Goal: Task Accomplishment & Management: Contribute content

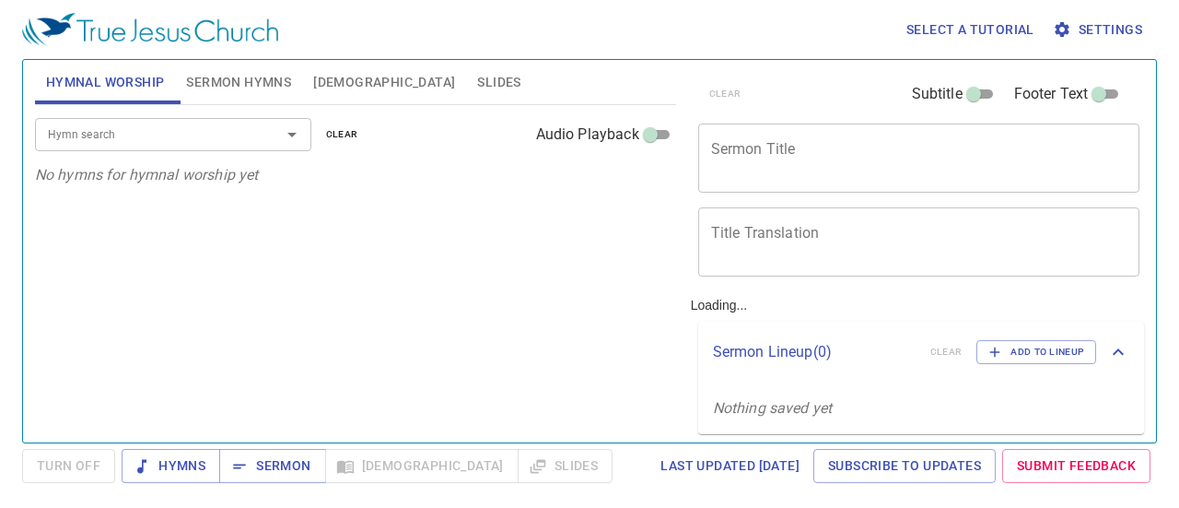
click at [1106, 16] on button "Settings" at bounding box center [1099, 30] width 100 height 34
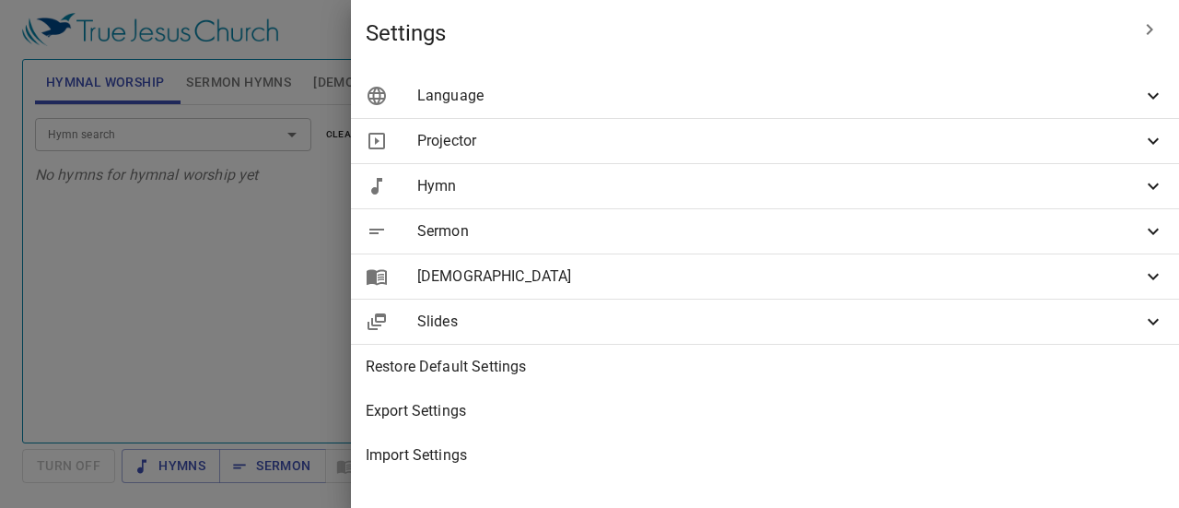
click at [1106, 18] on span "Settings" at bounding box center [747, 32] width 762 height 29
click at [1032, 151] on span "Projector" at bounding box center [779, 141] width 725 height 22
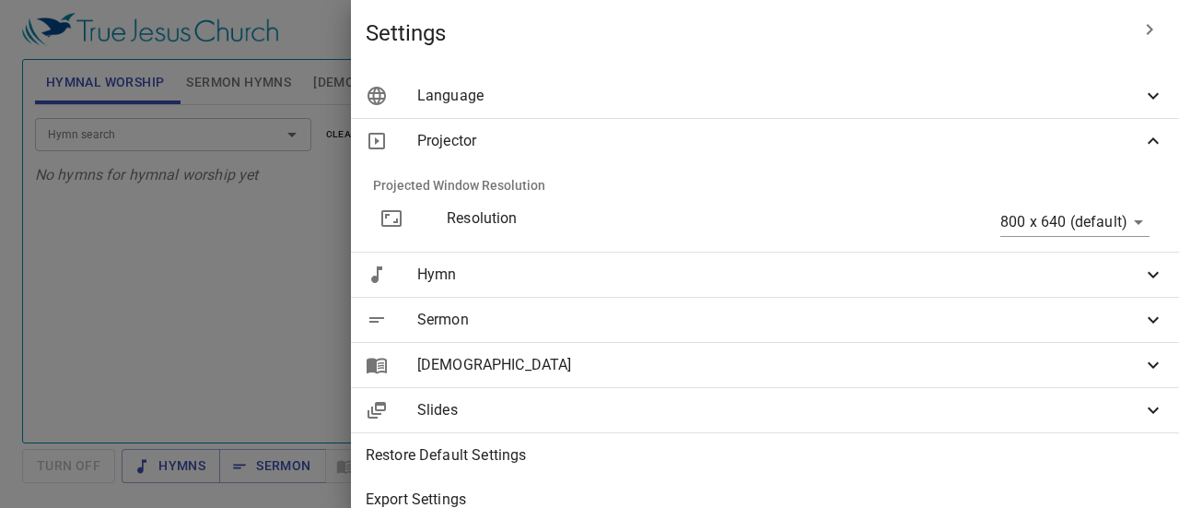
click at [1026, 159] on div "Projector" at bounding box center [765, 141] width 828 height 44
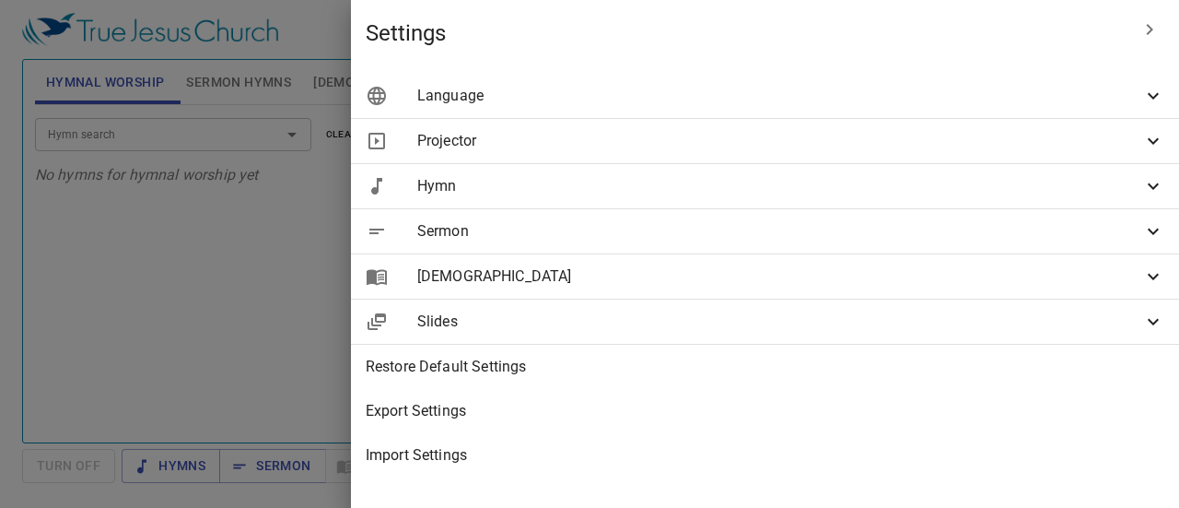
click at [1000, 84] on div "Language" at bounding box center [765, 96] width 828 height 44
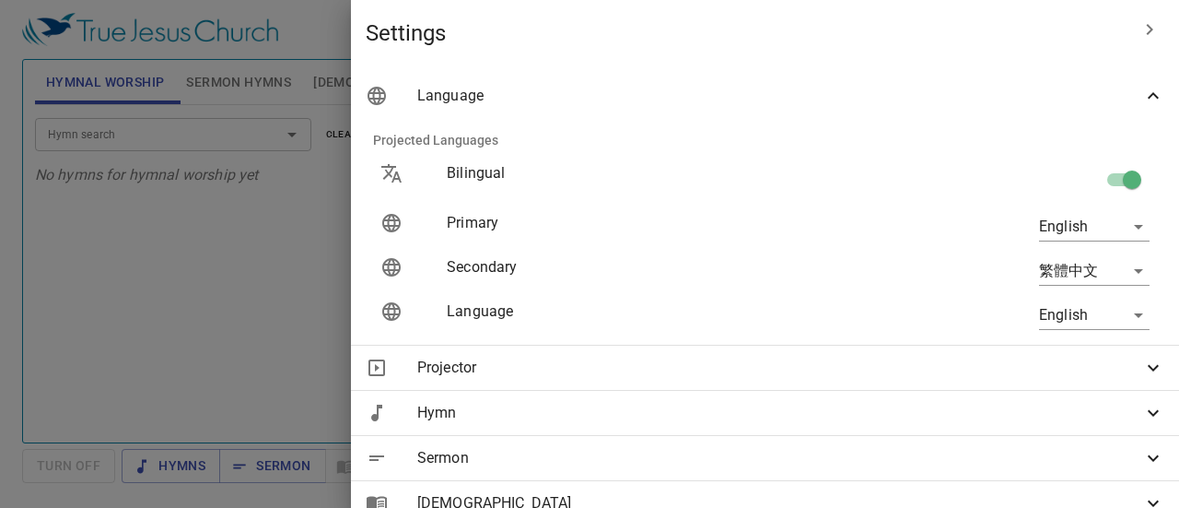
click at [1055, 220] on body "Select a tutorial Settings Hymnal Worship Sermon Hymns Bible Slides Hymn search…" at bounding box center [589, 254] width 1179 height 508
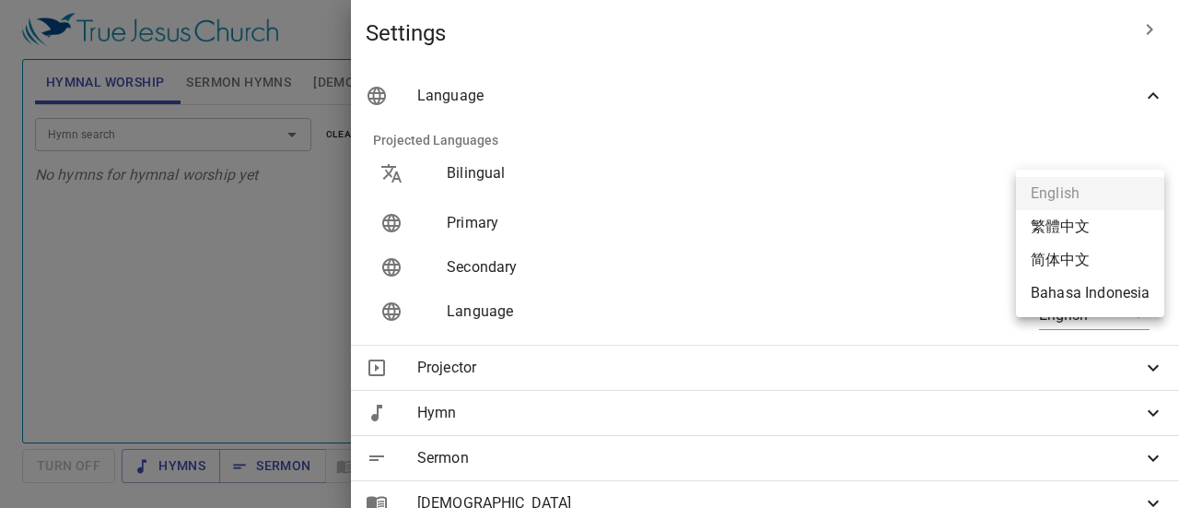
click at [1052, 292] on li "Bahasa Indonesia" at bounding box center [1090, 292] width 148 height 33
type input "id"
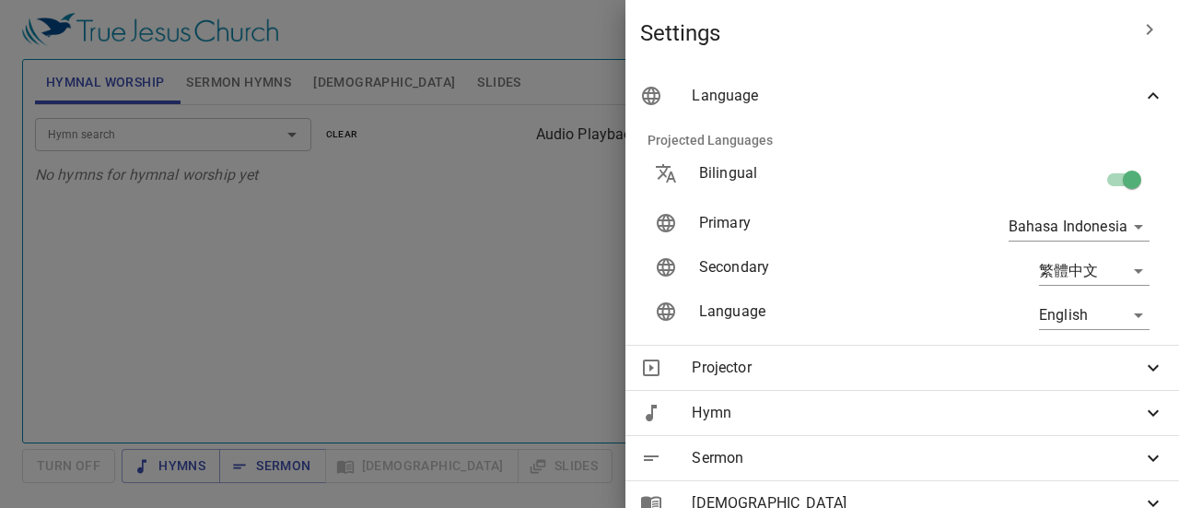
click at [597, 239] on div at bounding box center [589, 254] width 1179 height 508
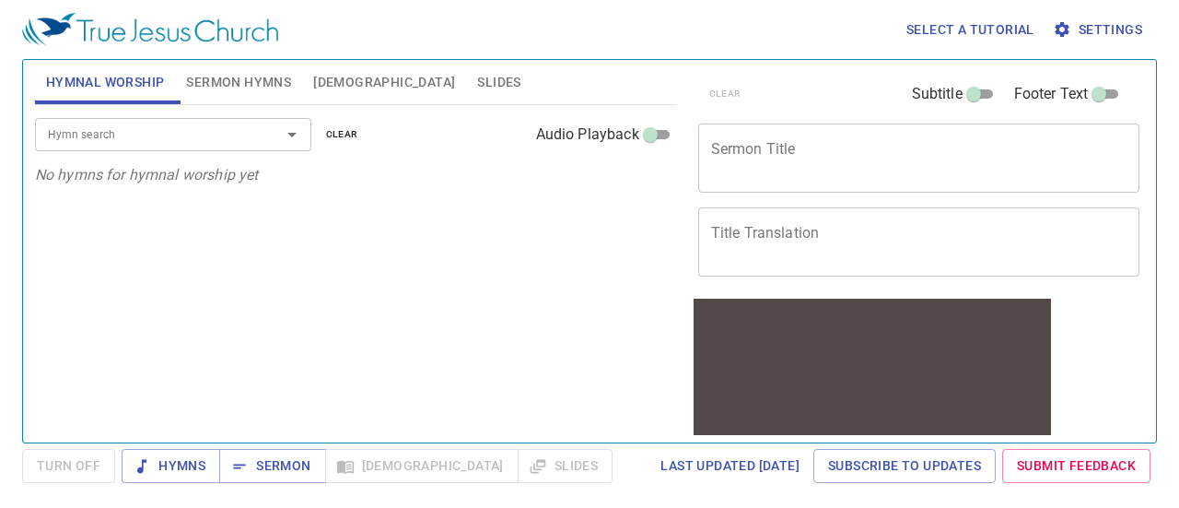
click at [209, 78] on span "Sermon Hymns" at bounding box center [238, 82] width 105 height 23
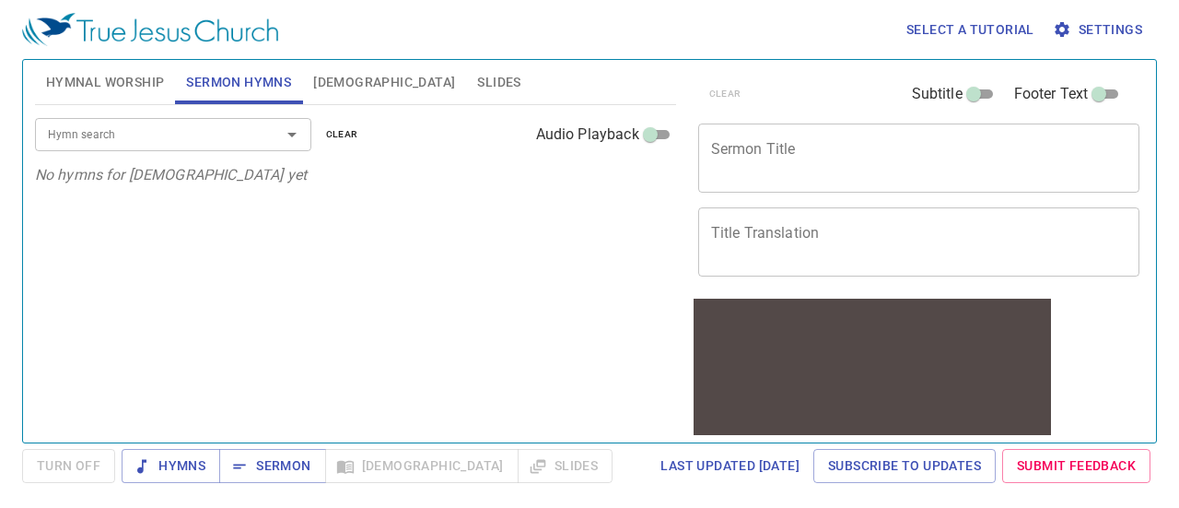
click at [182, 127] on input "Hymn search" at bounding box center [146, 133] width 211 height 21
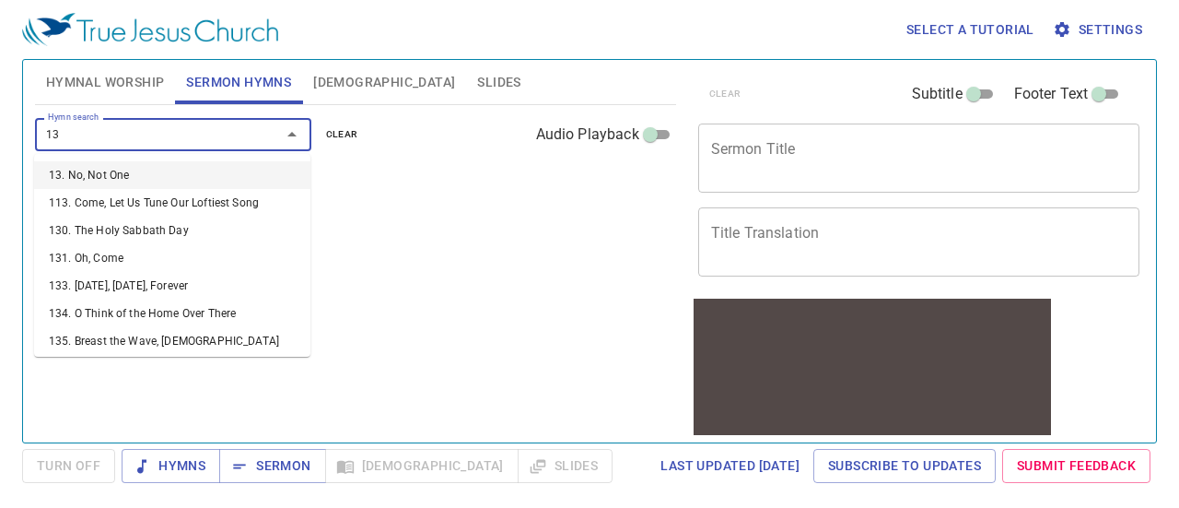
type input "130"
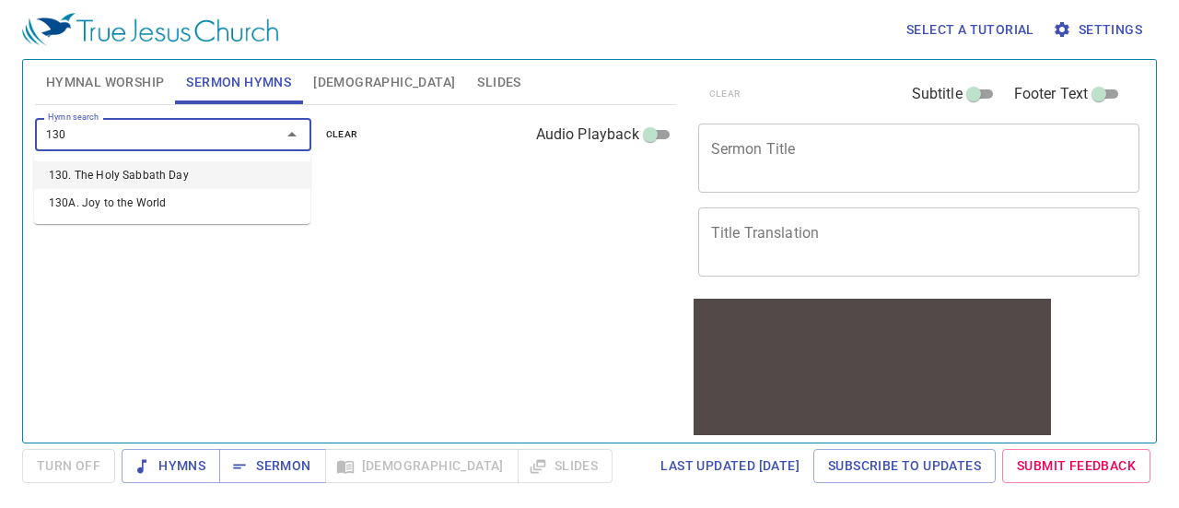
click at [179, 174] on li "130. The Holy Sabbath Day" at bounding box center [172, 175] width 276 height 28
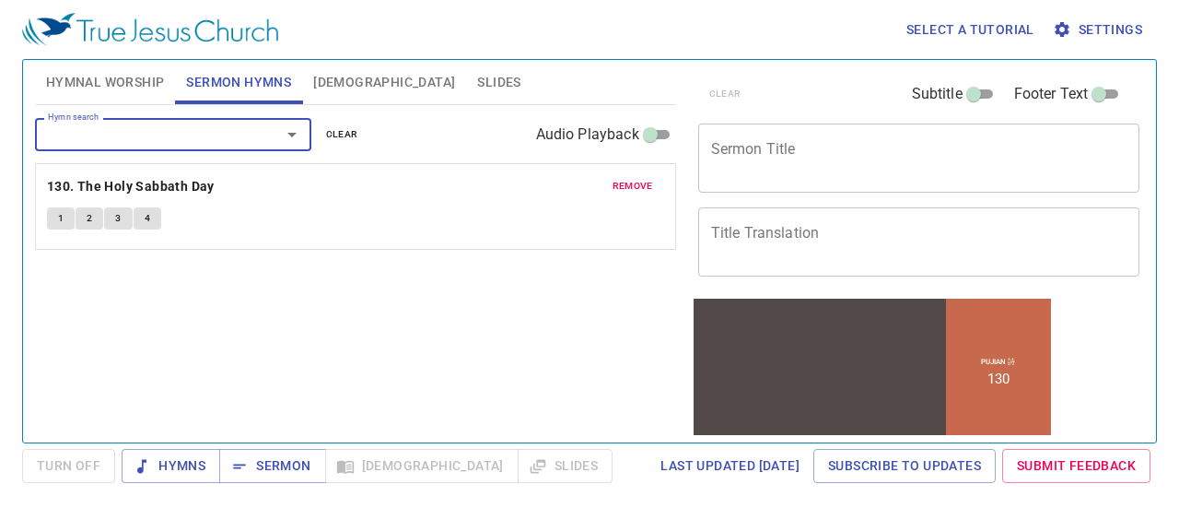
click at [54, 219] on button "1" at bounding box center [61, 218] width 28 height 22
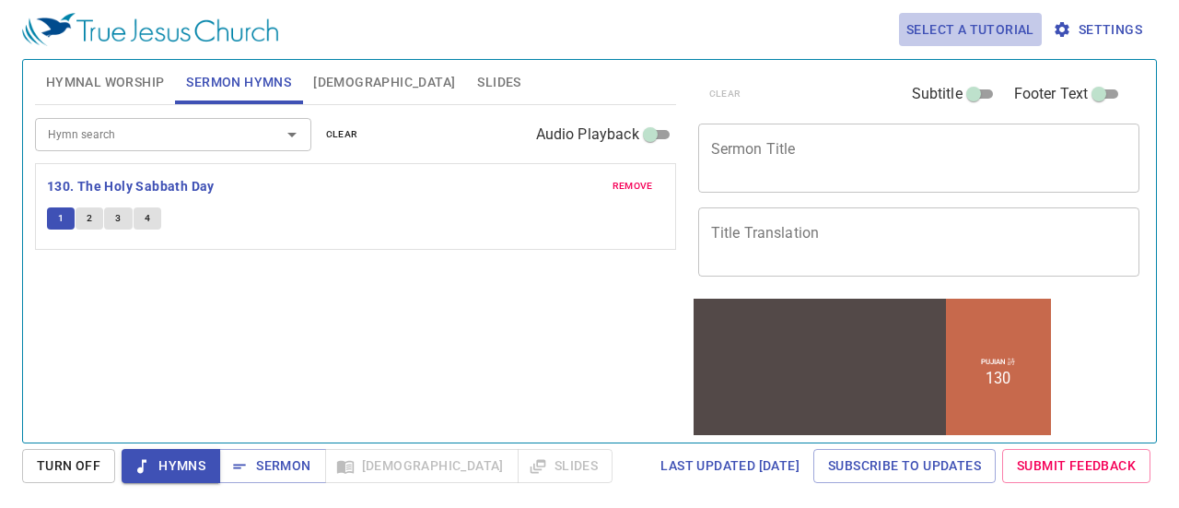
click at [997, 18] on span "Select a tutorial" at bounding box center [971, 29] width 128 height 23
click at [922, 67] on li "Basic" at bounding box center [934, 62] width 66 height 33
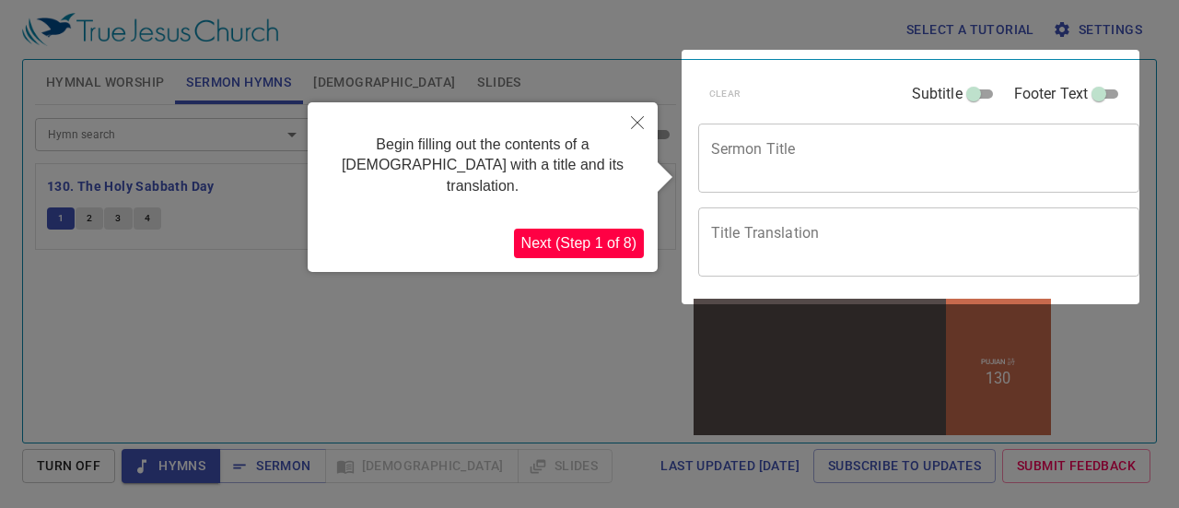
click at [639, 121] on icon "Close" at bounding box center [637, 122] width 13 height 13
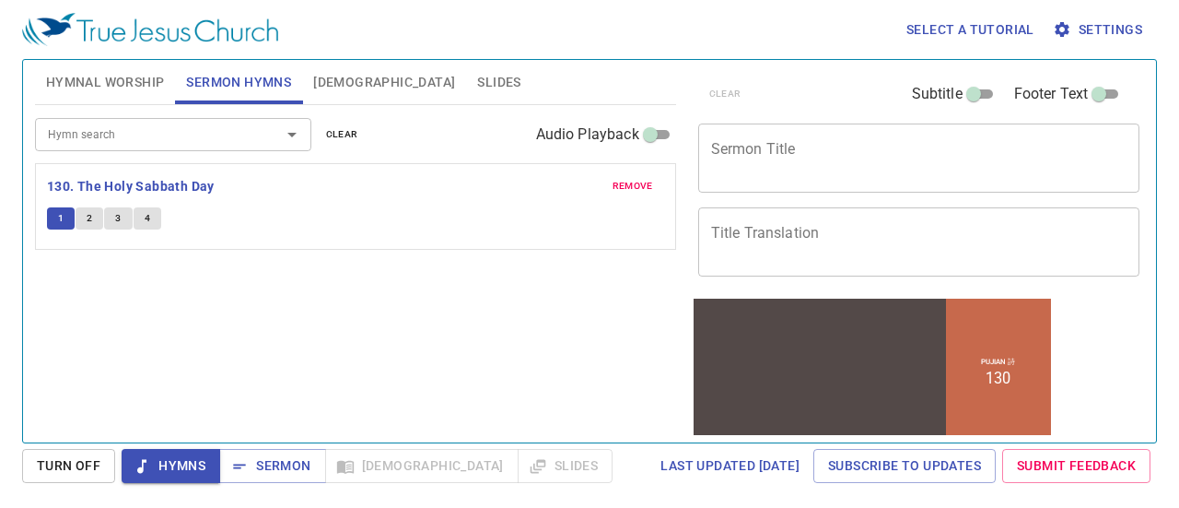
click at [658, 279] on div "Hymn search Hymn search clear Audio Playback remove 130. The Holy Sabbath Day 1…" at bounding box center [355, 266] width 641 height 322
click at [274, 469] on span "Sermon" at bounding box center [272, 465] width 76 height 23
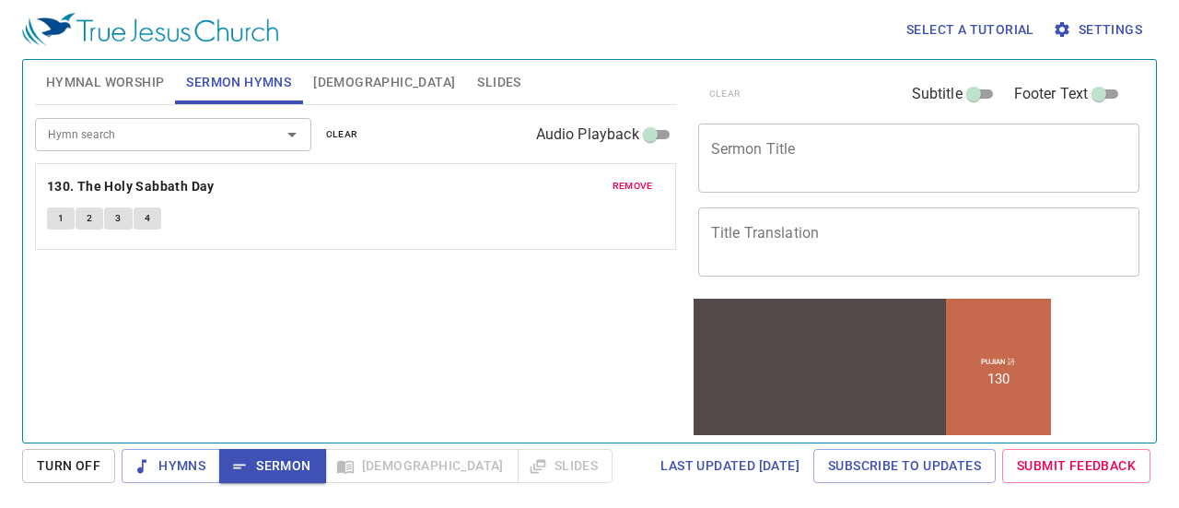
click at [369, 456] on div "Hymns Sermon Bible Slides" at bounding box center [367, 466] width 491 height 34
drag, startPoint x: 392, startPoint y: 476, endPoint x: 436, endPoint y: 463, distance: 45.2
click at [395, 474] on div "Hymns Sermon Bible Slides" at bounding box center [367, 466] width 491 height 34
click at [456, 462] on div "Hymns Sermon Bible Slides" at bounding box center [367, 466] width 491 height 34
click at [455, 462] on div "Hymns Sermon Bible Slides" at bounding box center [367, 466] width 491 height 34
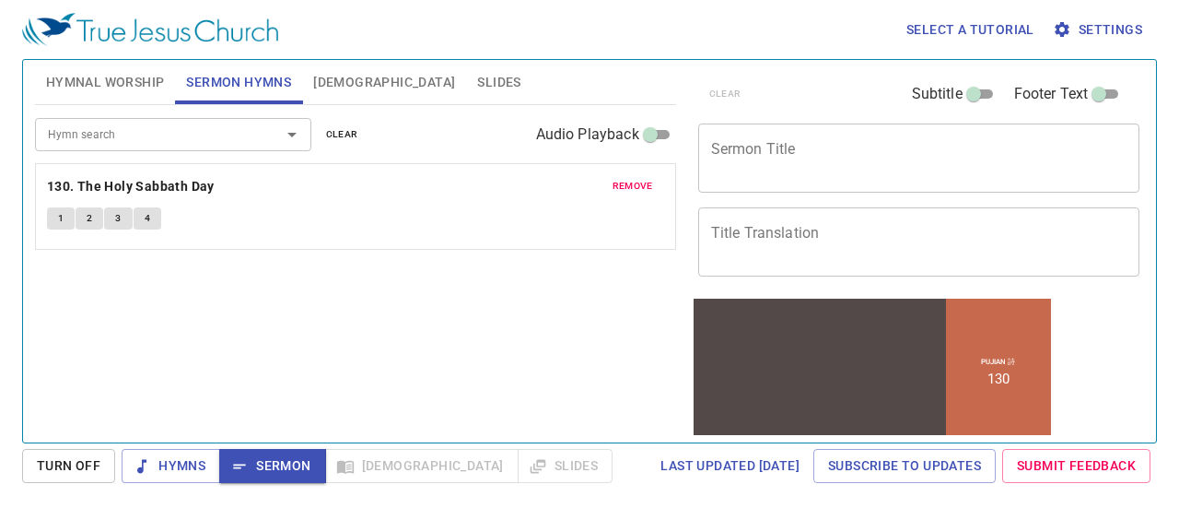
click at [448, 463] on div "Hymns Sermon Bible Slides" at bounding box center [367, 466] width 491 height 34
drag, startPoint x: 447, startPoint y: 462, endPoint x: 328, endPoint y: 439, distance: 121.2
click at [445, 462] on div "Hymns Sermon Bible Slides" at bounding box center [367, 466] width 491 height 34
click at [333, 100] on button "[DEMOGRAPHIC_DATA]" at bounding box center [384, 82] width 164 height 44
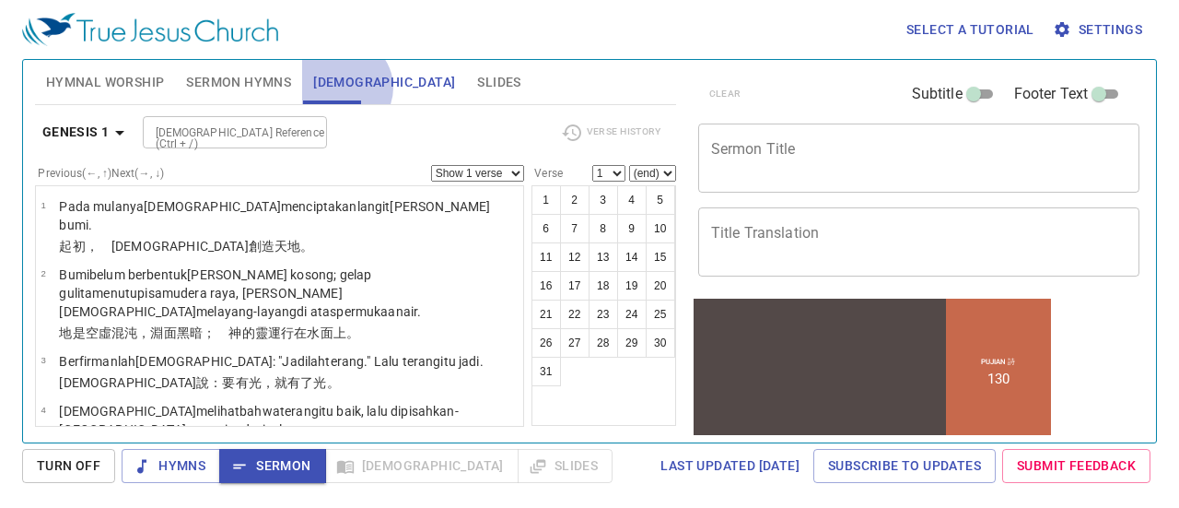
click at [343, 88] on span "[DEMOGRAPHIC_DATA]" at bounding box center [384, 82] width 142 height 23
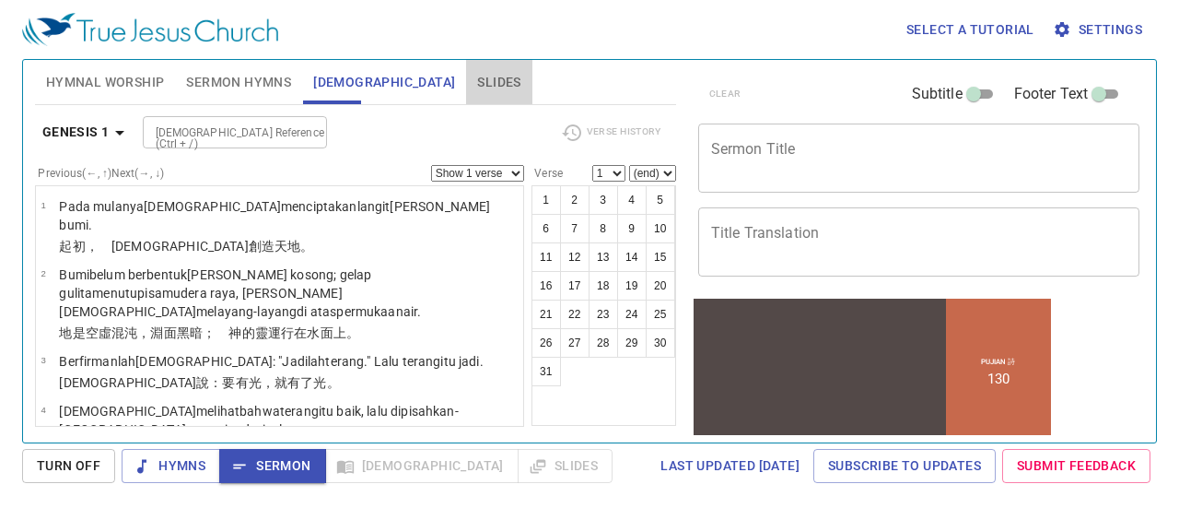
click at [477, 81] on span "Slides" at bounding box center [498, 82] width 43 height 23
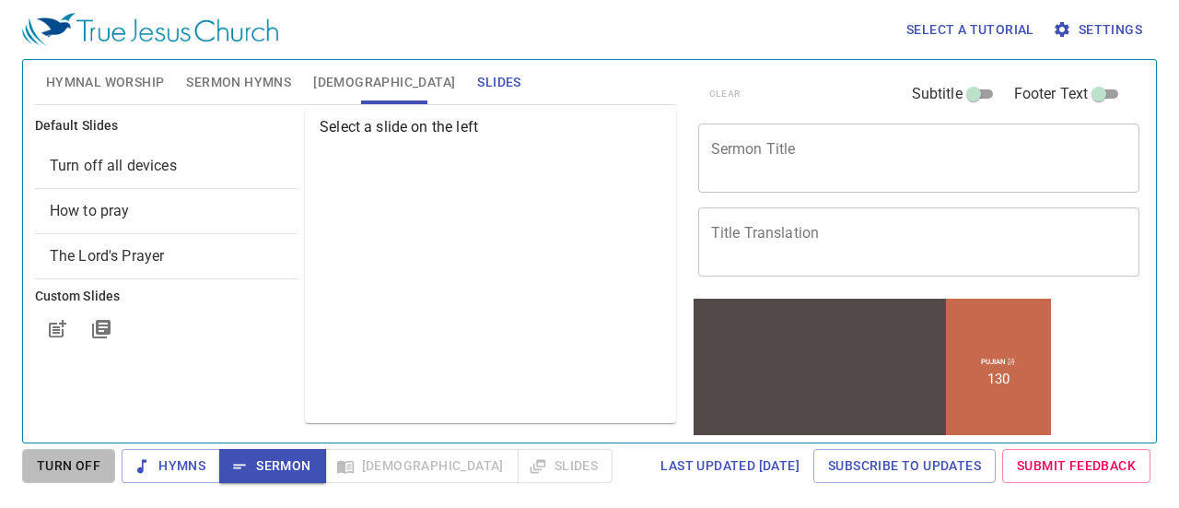
click at [83, 463] on span "Turn Off" at bounding box center [69, 465] width 64 height 23
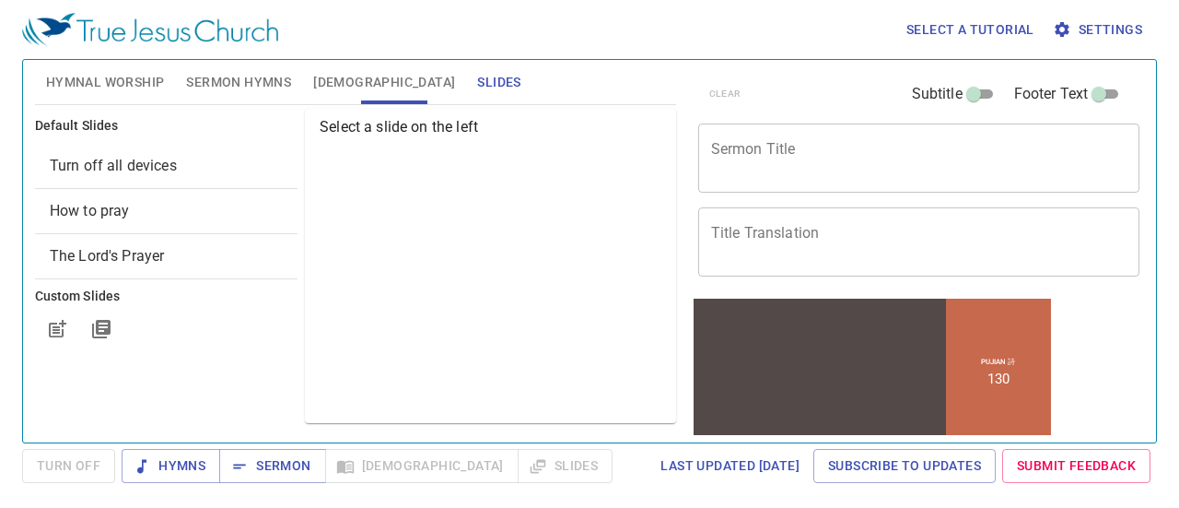
click at [456, 458] on div "Hymns Sermon Bible Slides" at bounding box center [367, 466] width 491 height 34
click at [763, 464] on span "Last updated 9/22/2025" at bounding box center [730, 465] width 139 height 23
click at [1088, 99] on input "Footer Text" at bounding box center [1099, 98] width 66 height 22
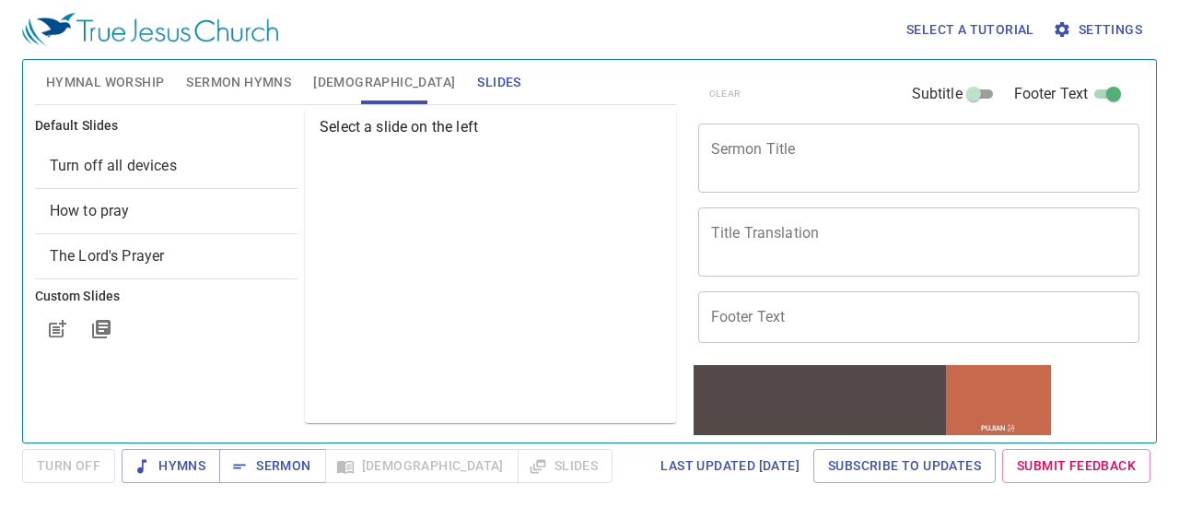
click at [1088, 99] on input "Footer Text" at bounding box center [1114, 98] width 66 height 22
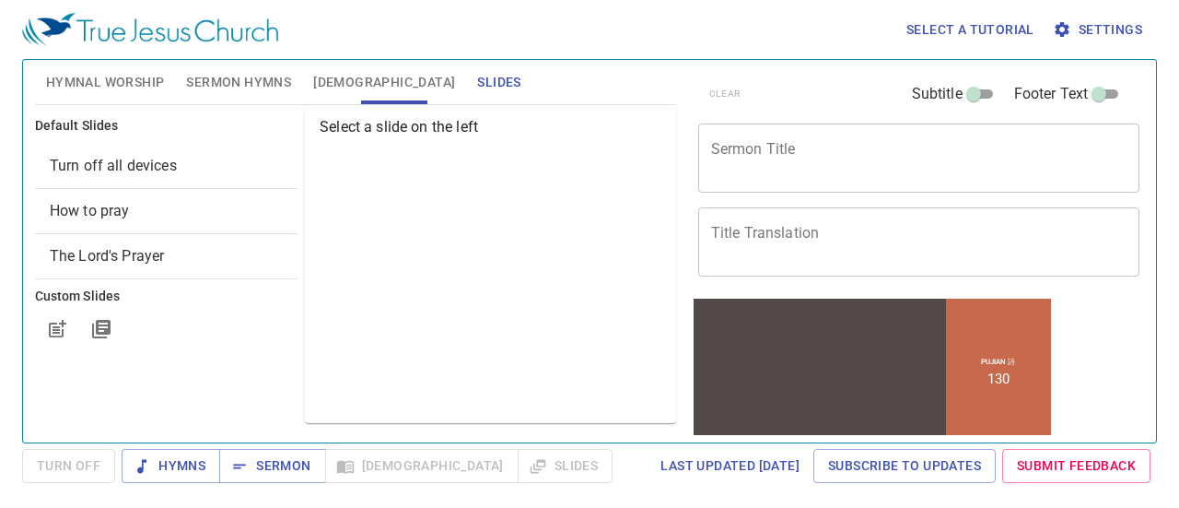
click at [1088, 99] on input "Footer Text" at bounding box center [1099, 98] width 66 height 22
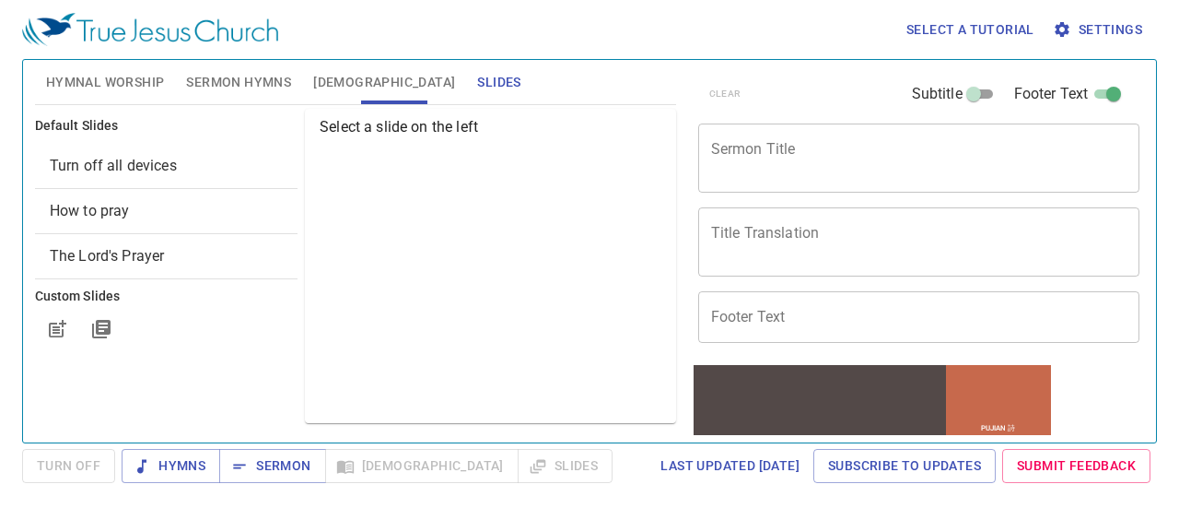
click at [1088, 99] on input "Footer Text" at bounding box center [1114, 98] width 66 height 22
checkbox input "false"
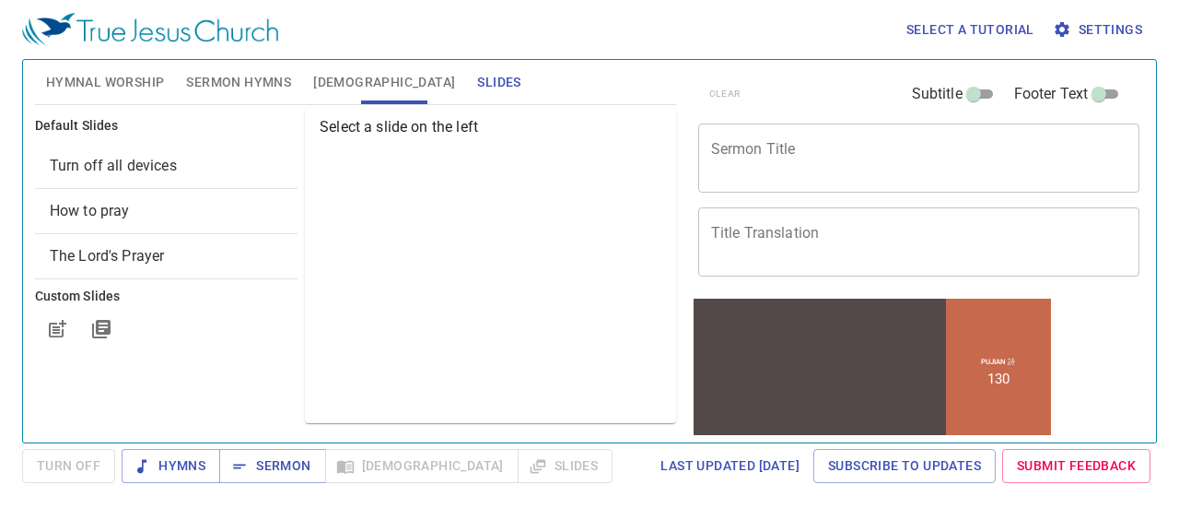
click at [969, 97] on input "Subtitle" at bounding box center [974, 98] width 66 height 22
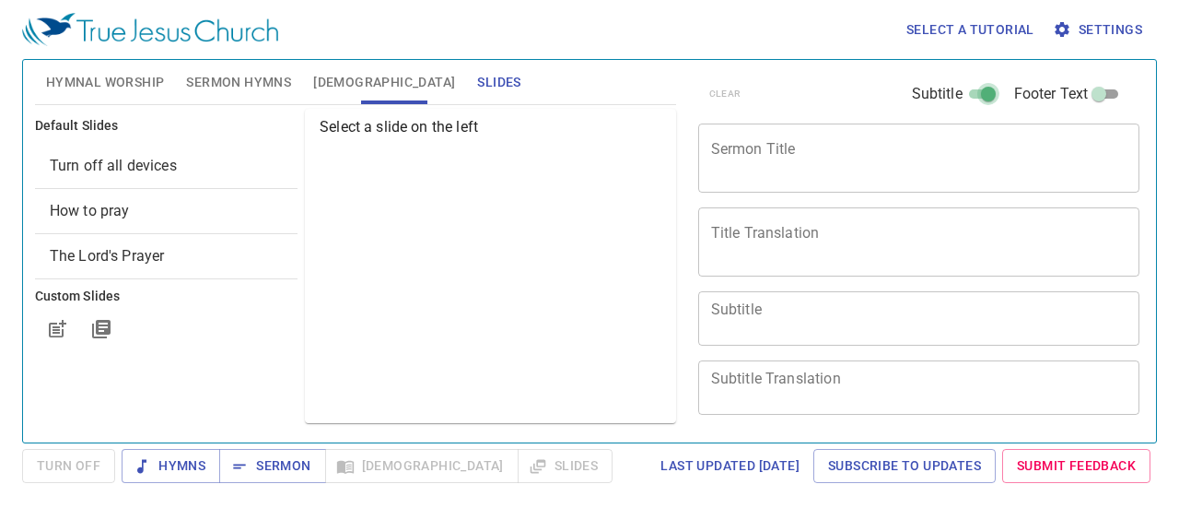
click at [969, 97] on input "Subtitle" at bounding box center [988, 98] width 66 height 22
checkbox input "false"
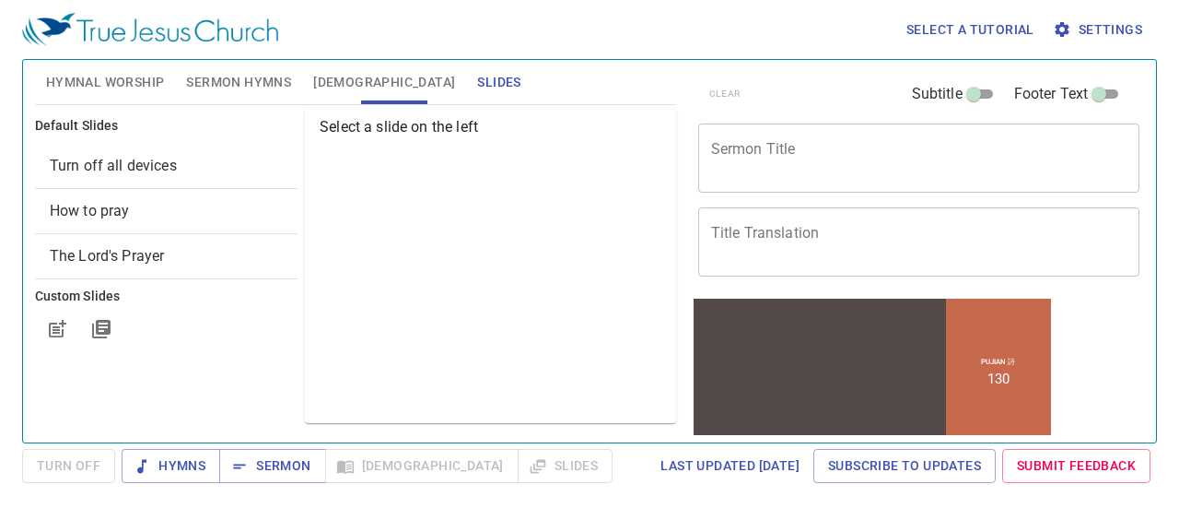
drag, startPoint x: 333, startPoint y: 103, endPoint x: 300, endPoint y: 81, distance: 39.1
click at [329, 99] on button "[DEMOGRAPHIC_DATA]" at bounding box center [384, 82] width 164 height 44
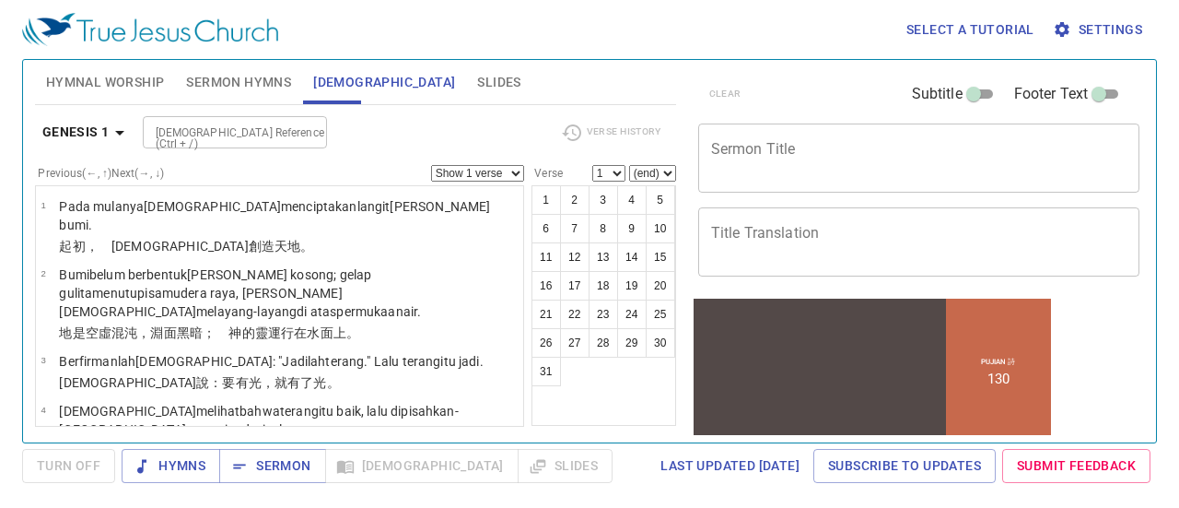
click at [249, 73] on span "Sermon Hymns" at bounding box center [238, 82] width 105 height 23
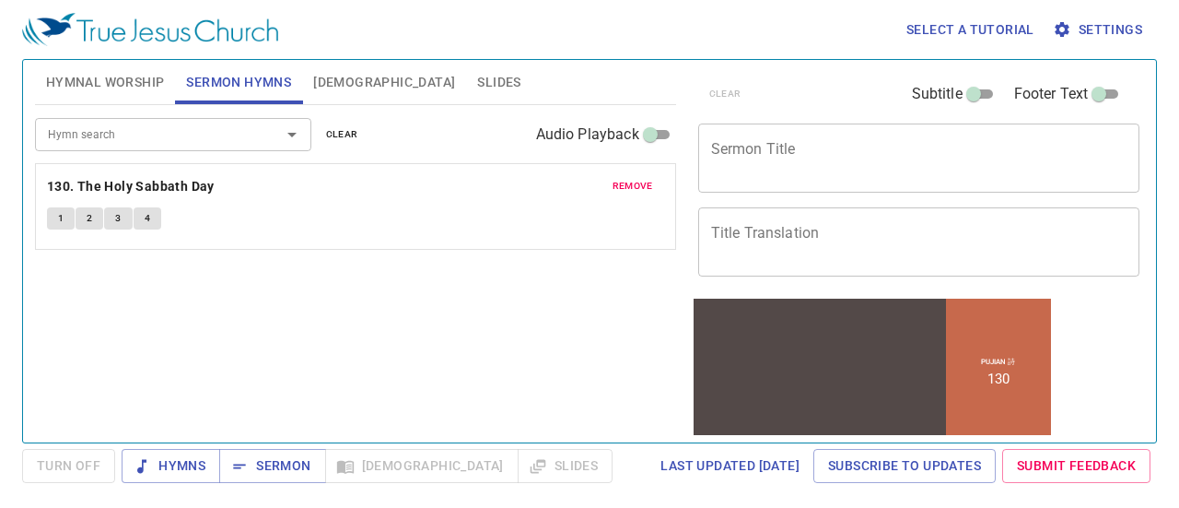
click at [87, 213] on span "2" at bounding box center [90, 218] width 6 height 17
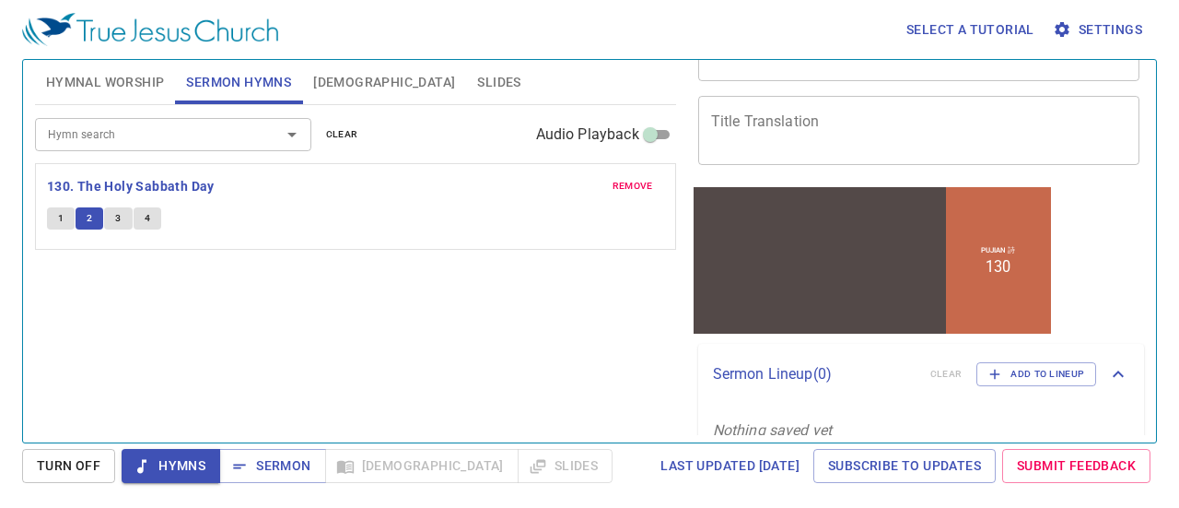
scroll to position [138, 0]
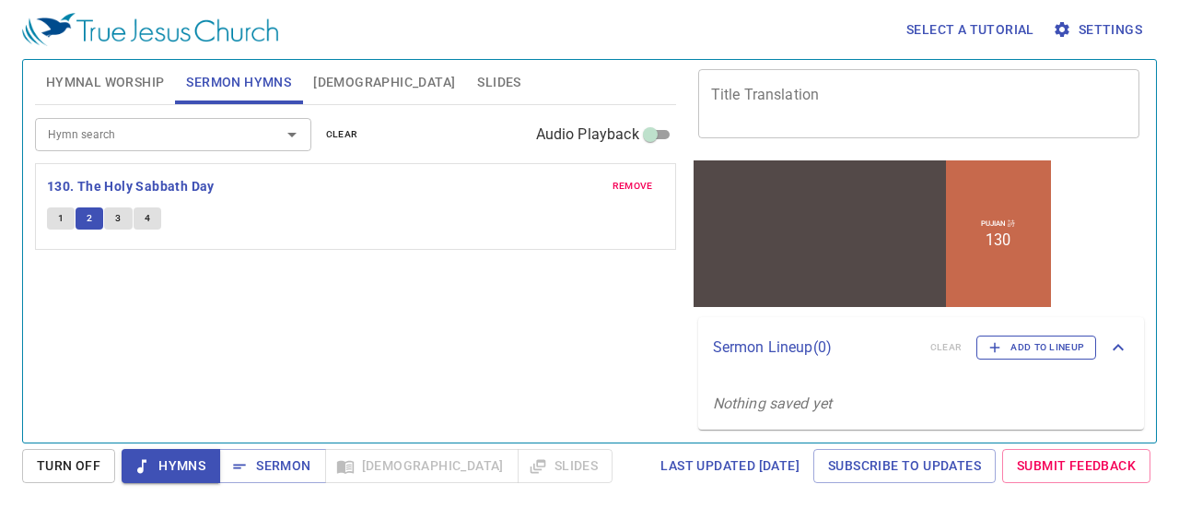
click at [990, 341] on icon "button" at bounding box center [995, 347] width 17 height 17
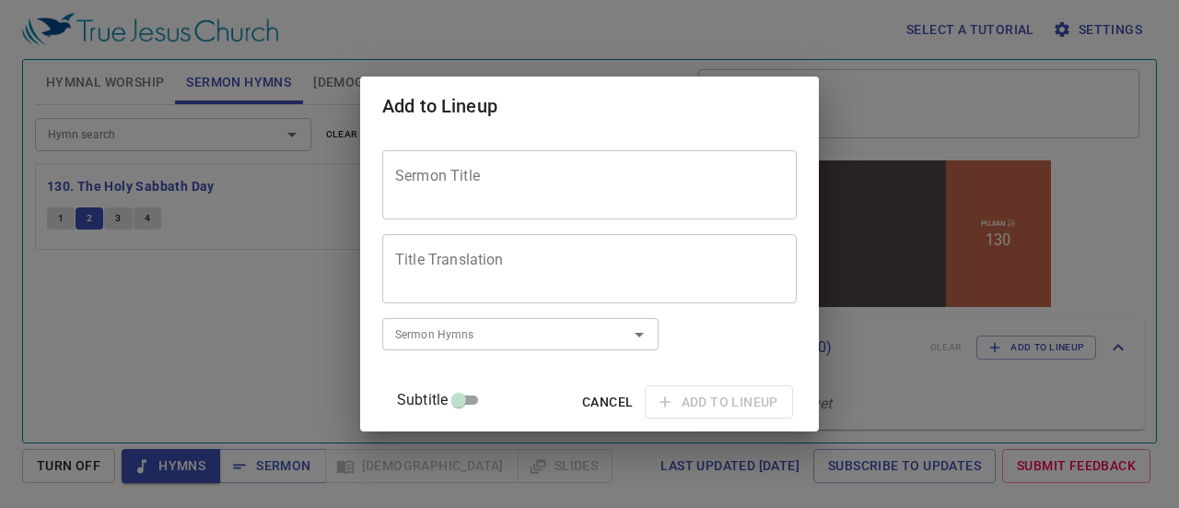
click at [588, 406] on span "Cancel" at bounding box center [607, 402] width 51 height 23
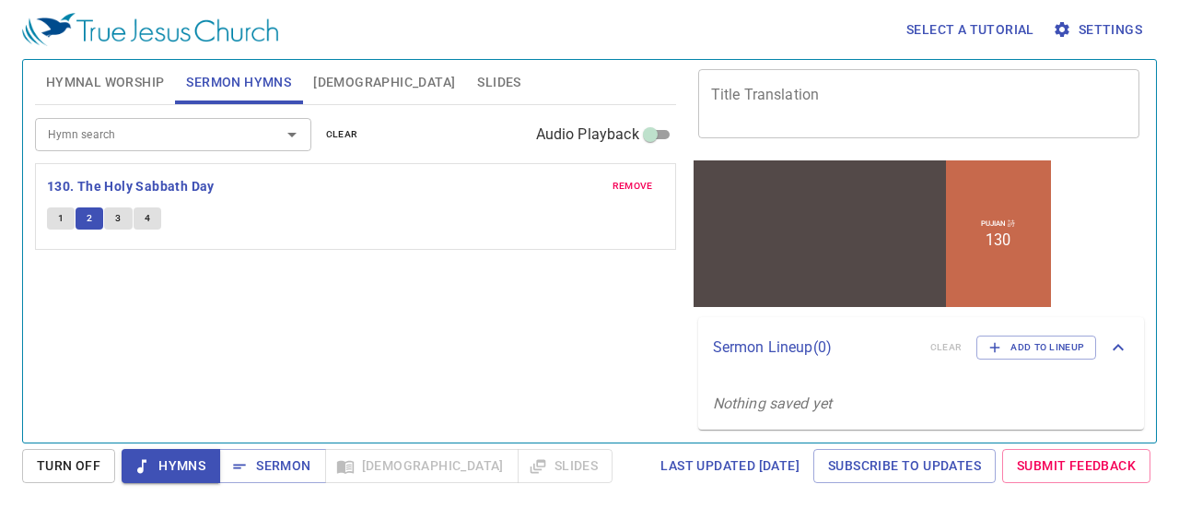
click at [345, 79] on span "[DEMOGRAPHIC_DATA]" at bounding box center [384, 82] width 142 height 23
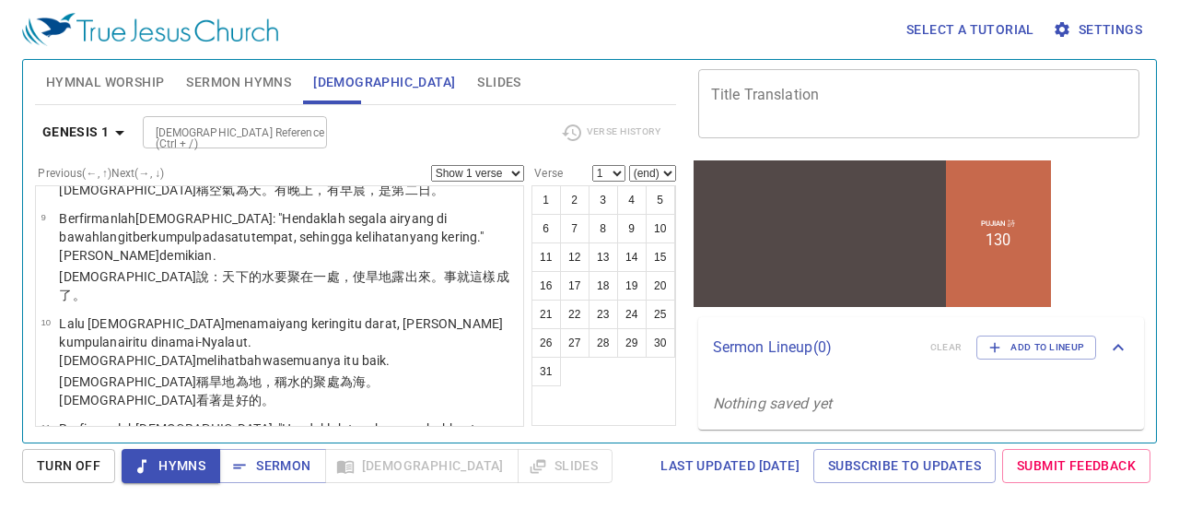
scroll to position [614, 0]
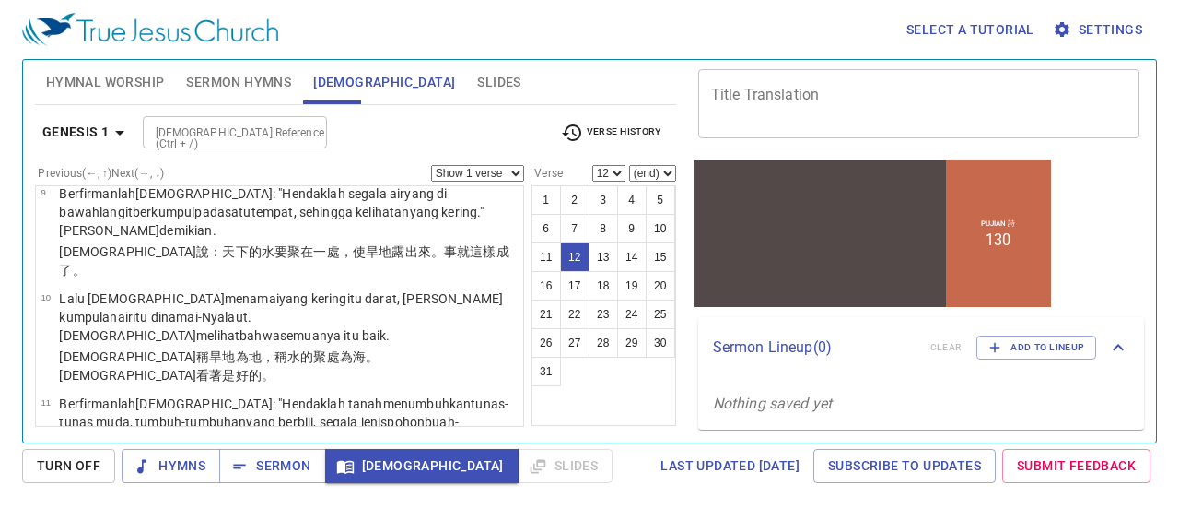
scroll to position [708, 0]
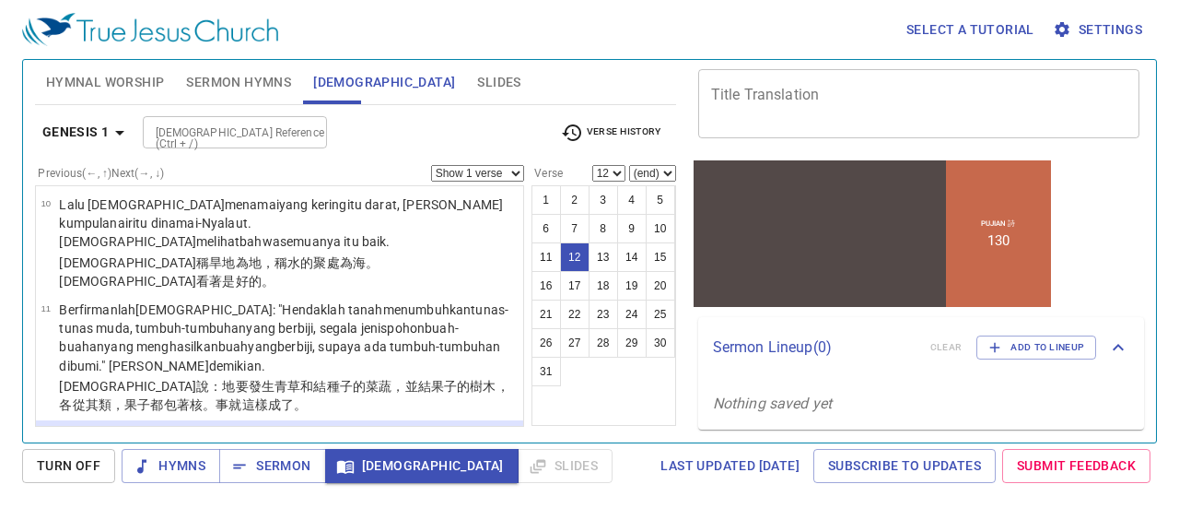
select select "13"
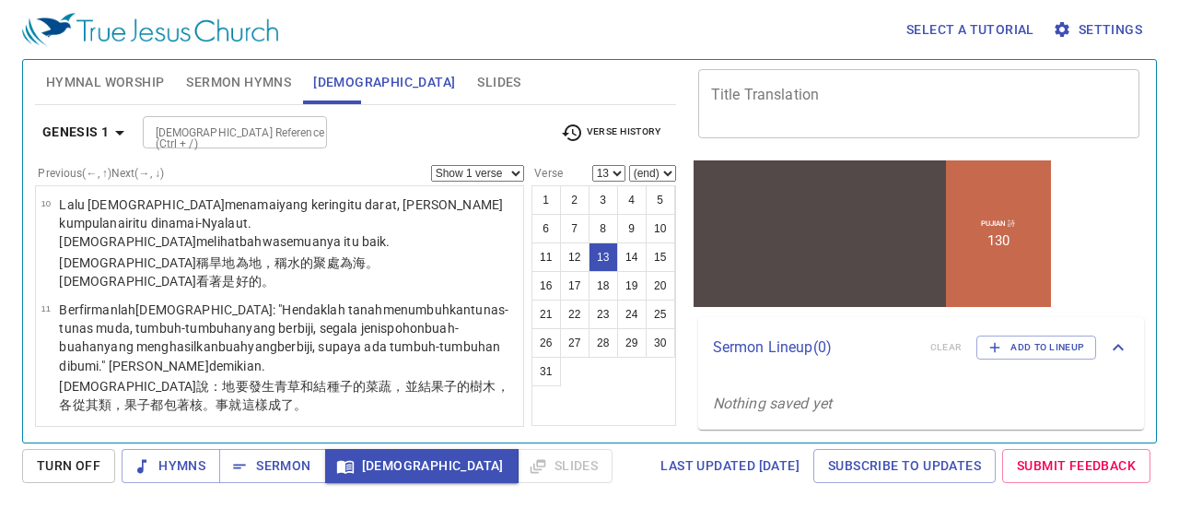
drag, startPoint x: 251, startPoint y: 382, endPoint x: 177, endPoint y: 368, distance: 75.2
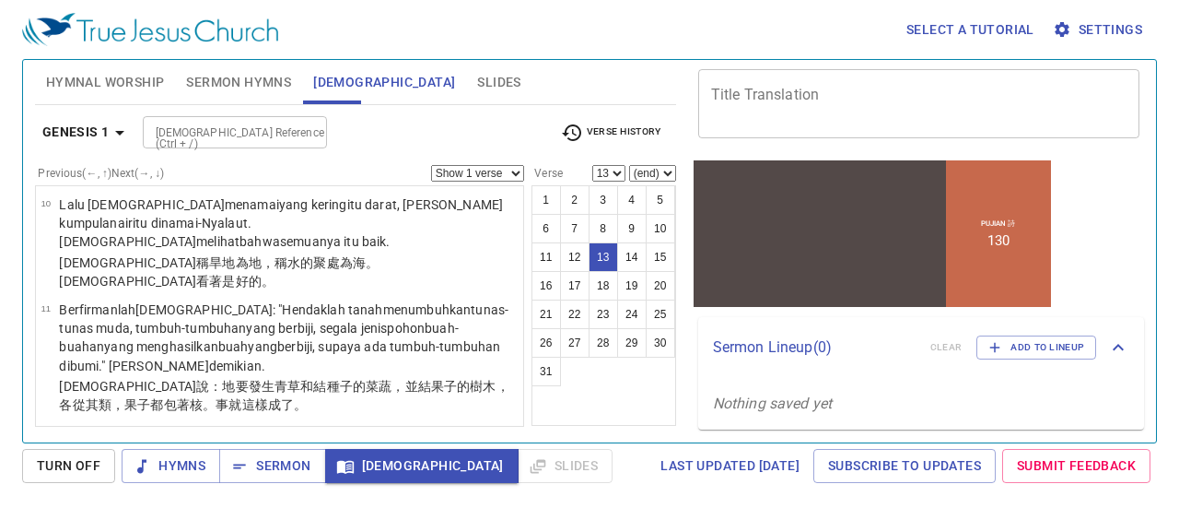
drag, startPoint x: 215, startPoint y: 385, endPoint x: 92, endPoint y: 377, distance: 122.8
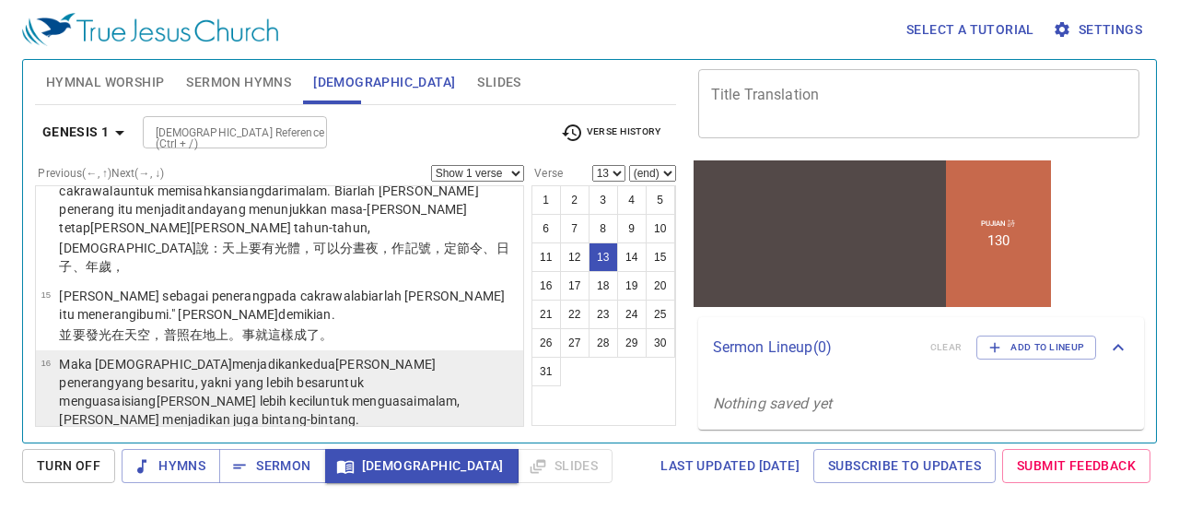
scroll to position [1168, 0]
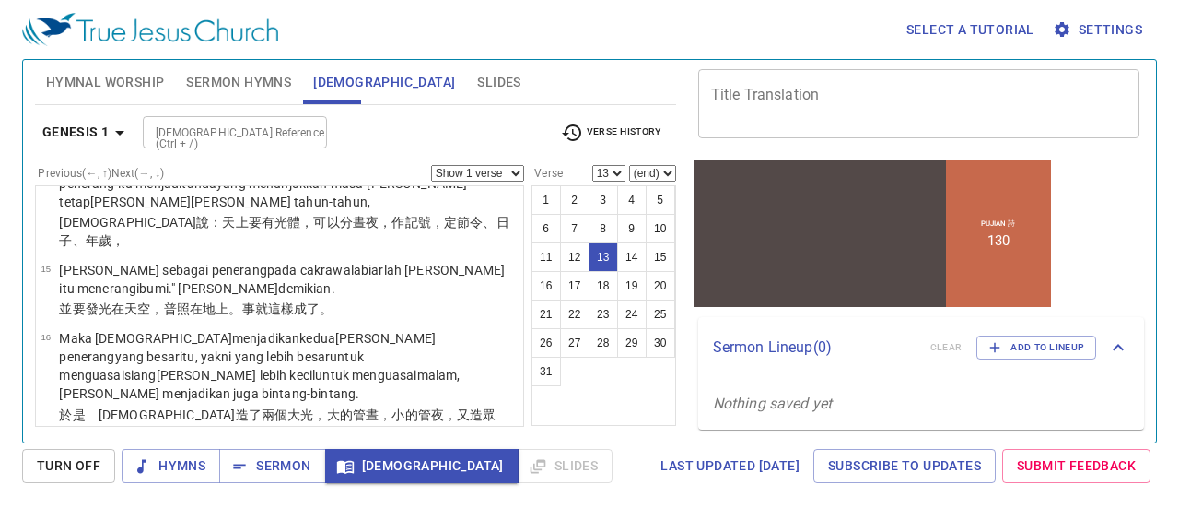
click at [77, 29] on img at bounding box center [150, 29] width 256 height 33
click at [161, 53] on div "Select a tutorial Settings" at bounding box center [586, 29] width 1128 height 59
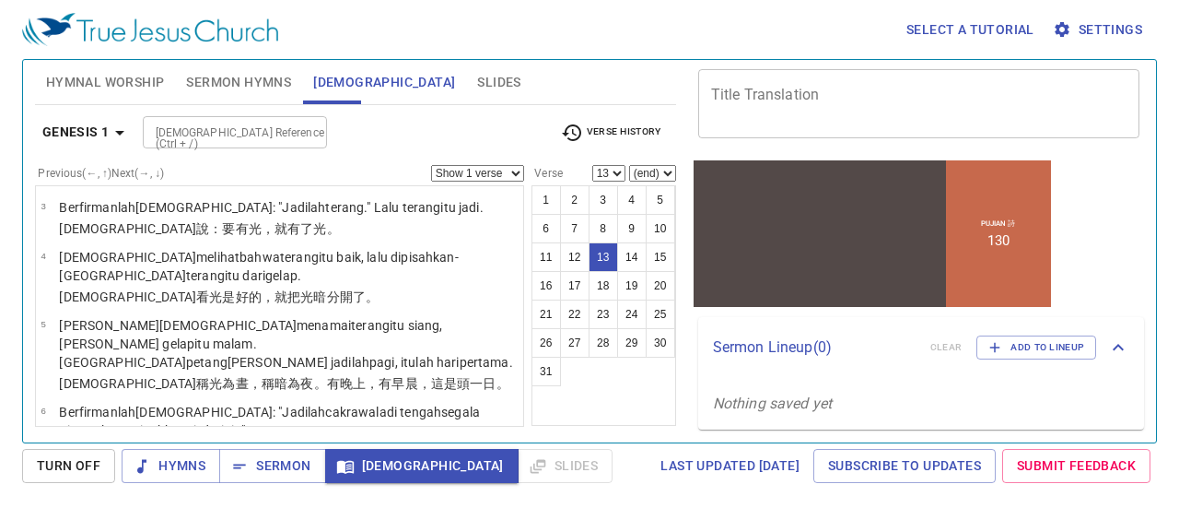
scroll to position [0, 0]
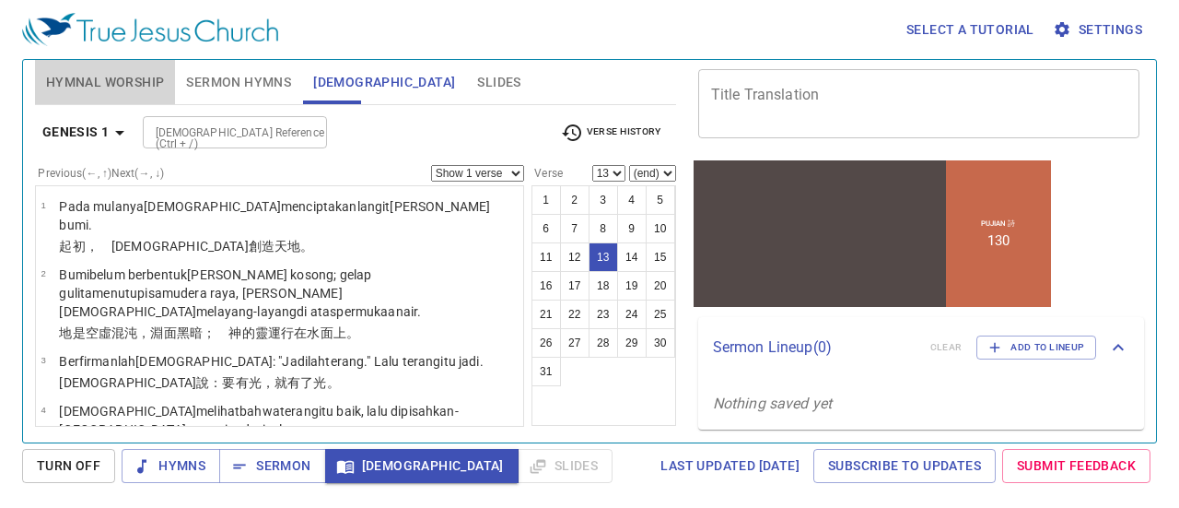
click at [98, 76] on span "Hymnal Worship" at bounding box center [105, 82] width 119 height 23
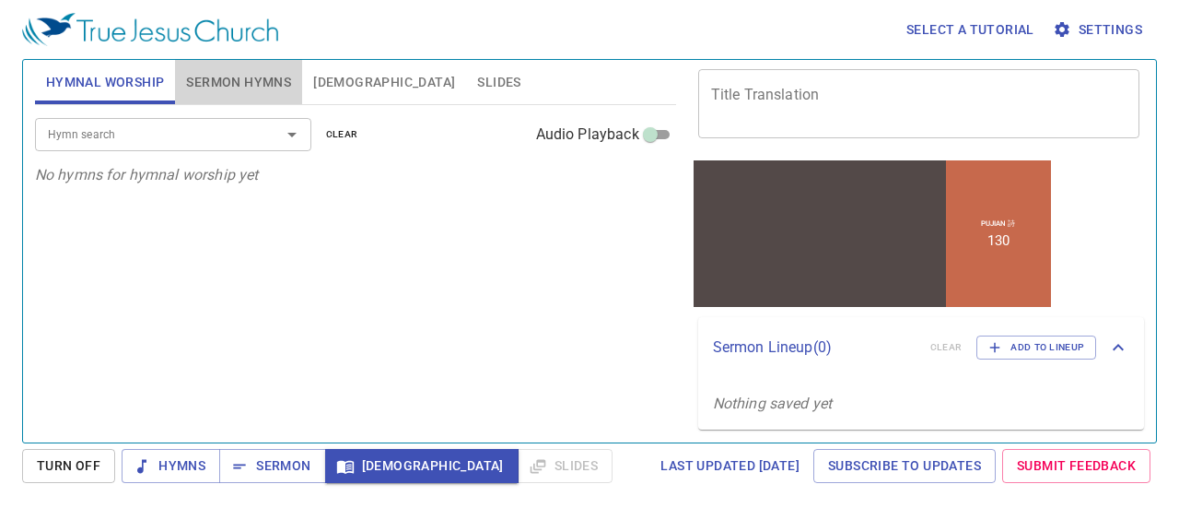
click at [251, 91] on span "Sermon Hymns" at bounding box center [238, 82] width 105 height 23
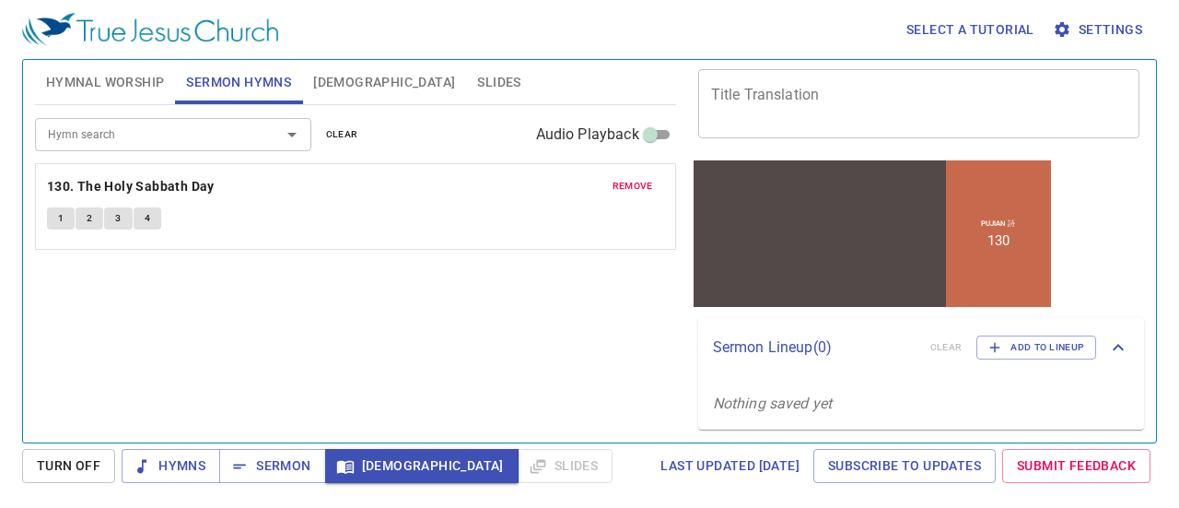
click at [151, 49] on div "Select a tutorial Settings" at bounding box center [586, 29] width 1128 height 59
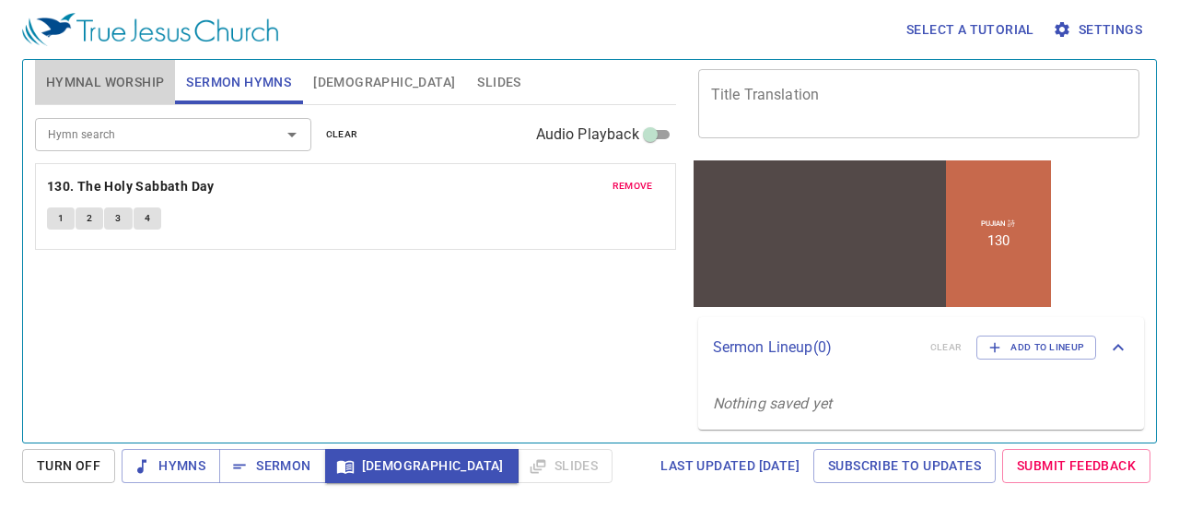
click at [135, 75] on span "Hymnal Worship" at bounding box center [105, 82] width 119 height 23
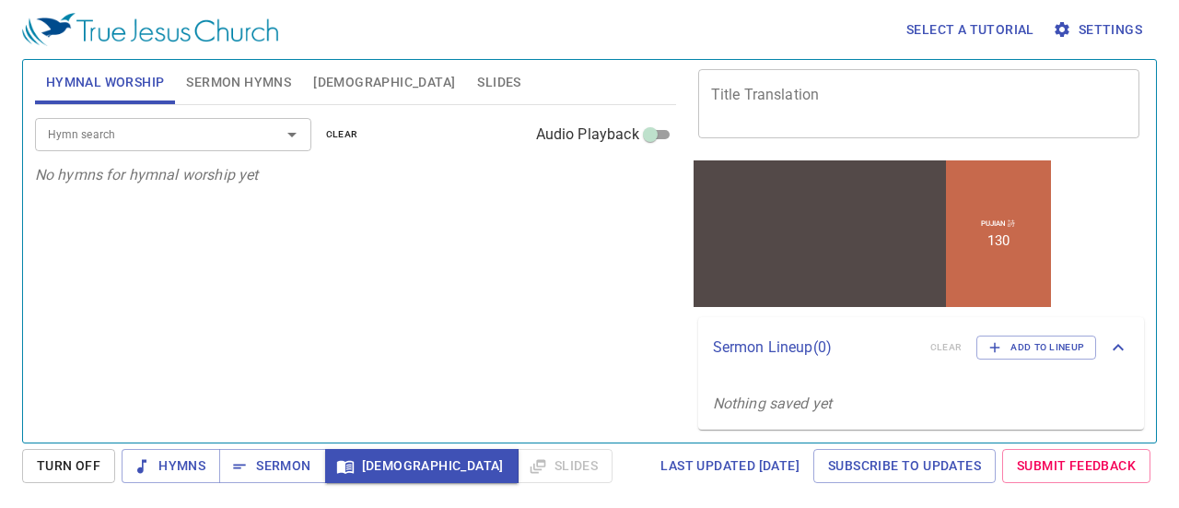
click at [98, 137] on input "Hymn search" at bounding box center [146, 133] width 211 height 21
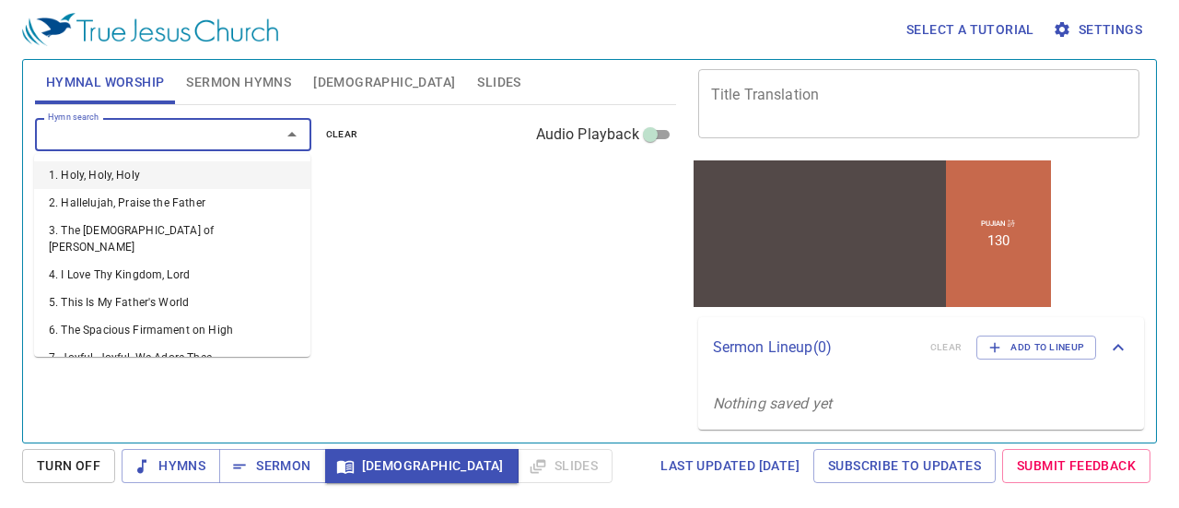
click at [236, 74] on span "Sermon Hymns" at bounding box center [238, 82] width 105 height 23
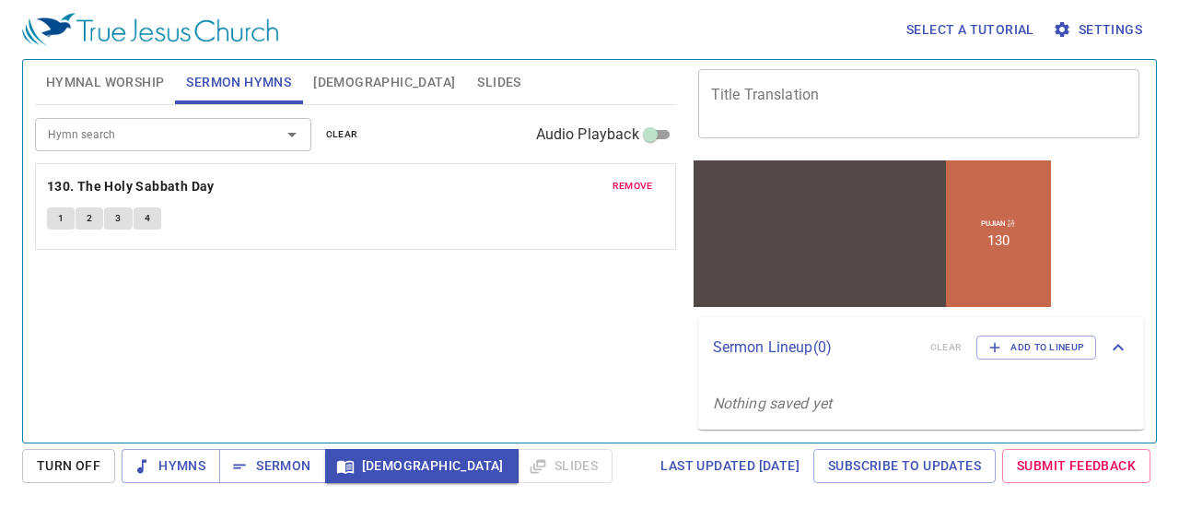
click at [170, 131] on input "Hymn search" at bounding box center [146, 133] width 211 height 21
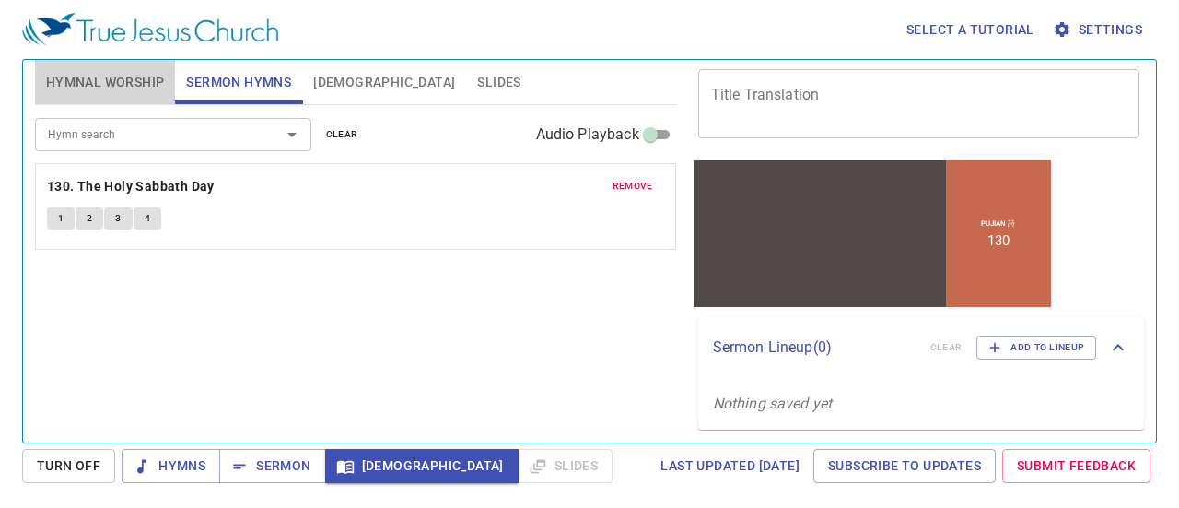
click at [97, 85] on span "Hymnal Worship" at bounding box center [105, 82] width 119 height 23
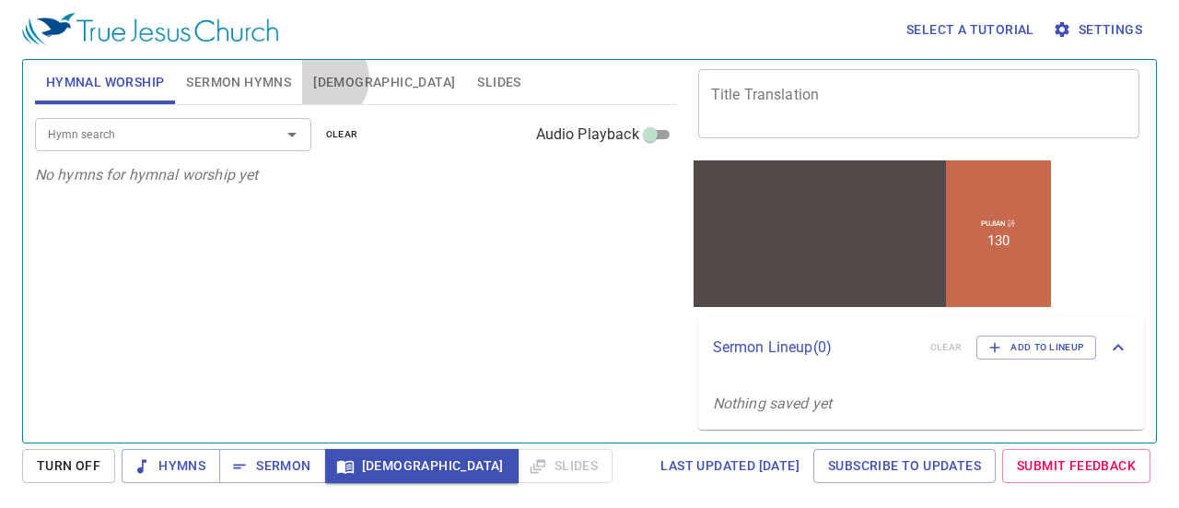
click at [322, 78] on span "[DEMOGRAPHIC_DATA]" at bounding box center [384, 82] width 142 height 23
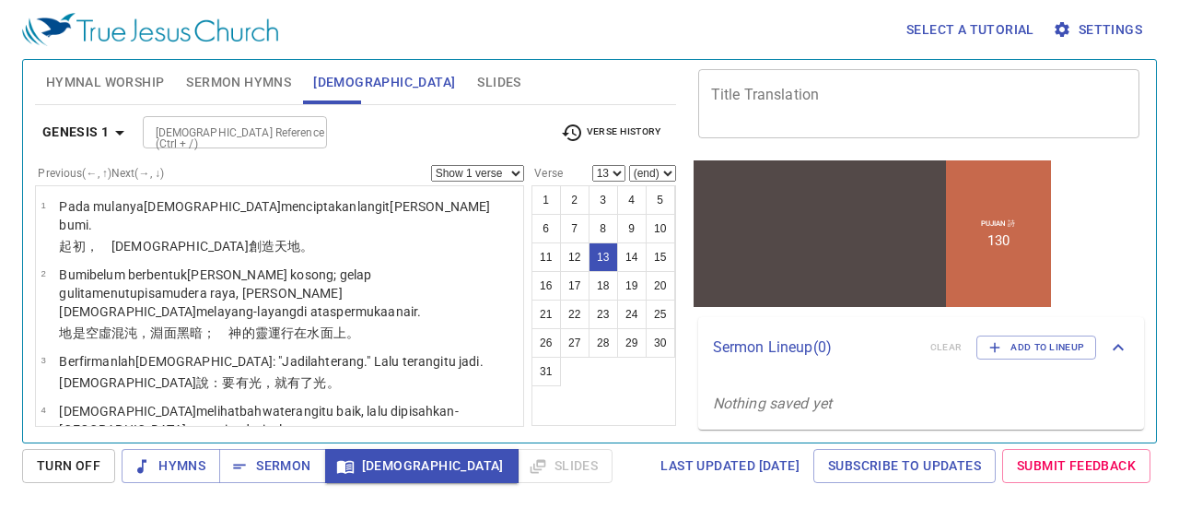
click at [477, 83] on span "Slides" at bounding box center [498, 82] width 43 height 23
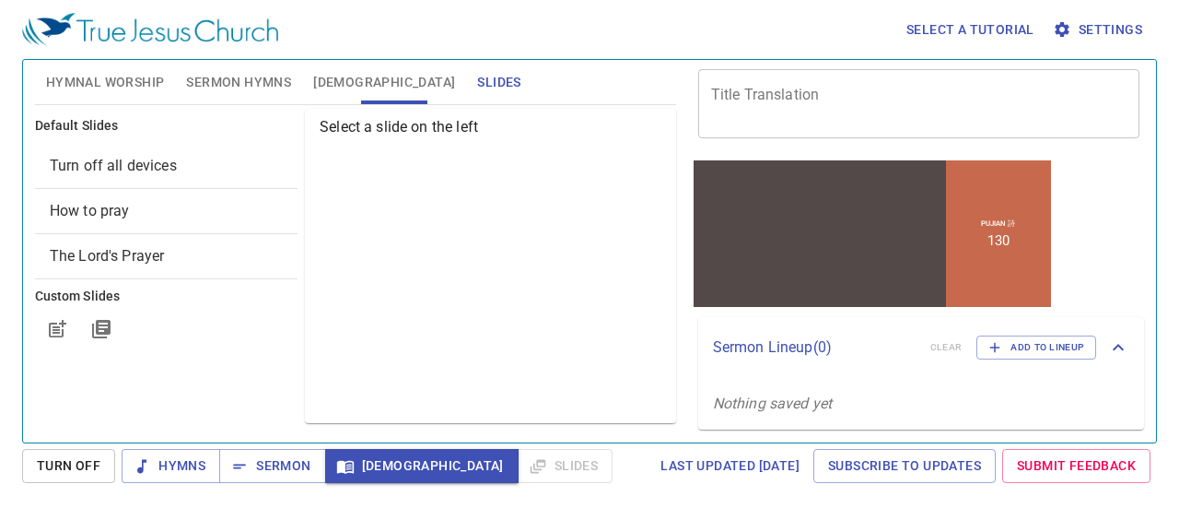
click at [394, 180] on div "Select a slide on the left" at bounding box center [490, 266] width 371 height 314
click at [954, 29] on span "Select a tutorial" at bounding box center [971, 29] width 128 height 23
click at [941, 53] on li "Basic" at bounding box center [934, 62] width 66 height 33
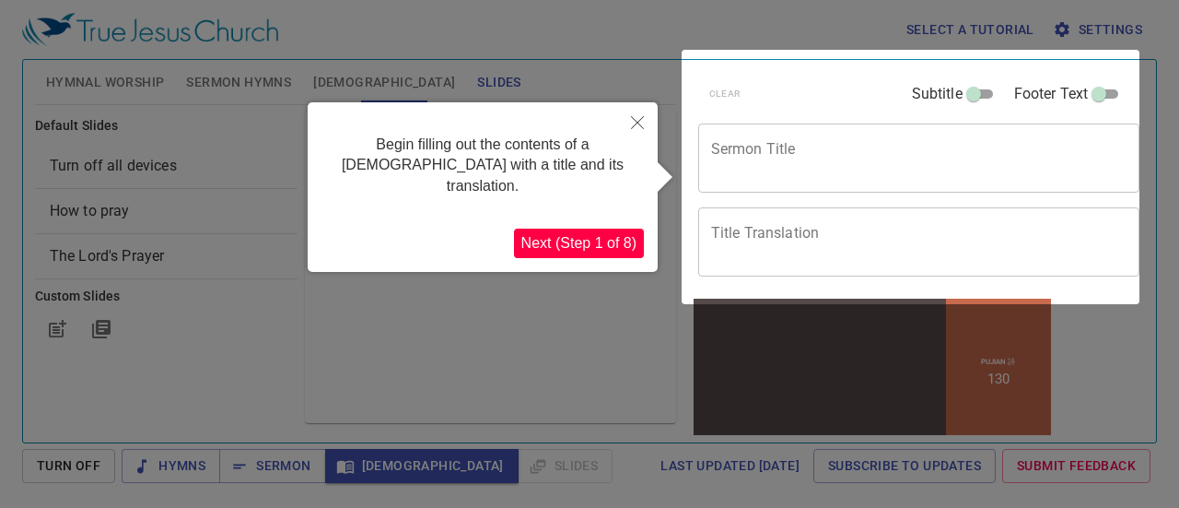
click at [812, 136] on div "x Sermon Title" at bounding box center [919, 157] width 442 height 69
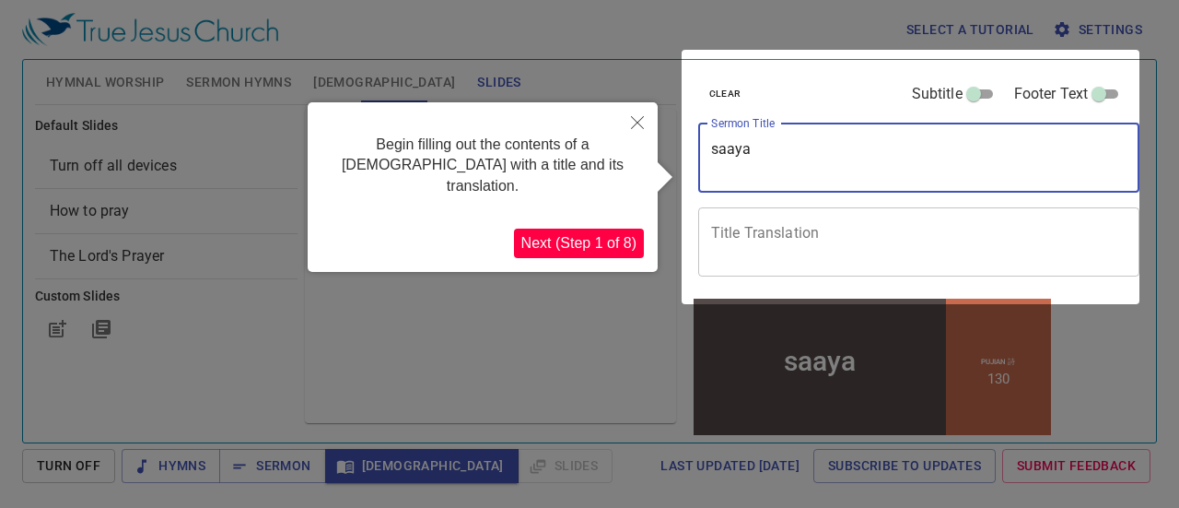
type textarea "saaya"
click at [761, 217] on div "x Title Translation" at bounding box center [919, 241] width 442 height 69
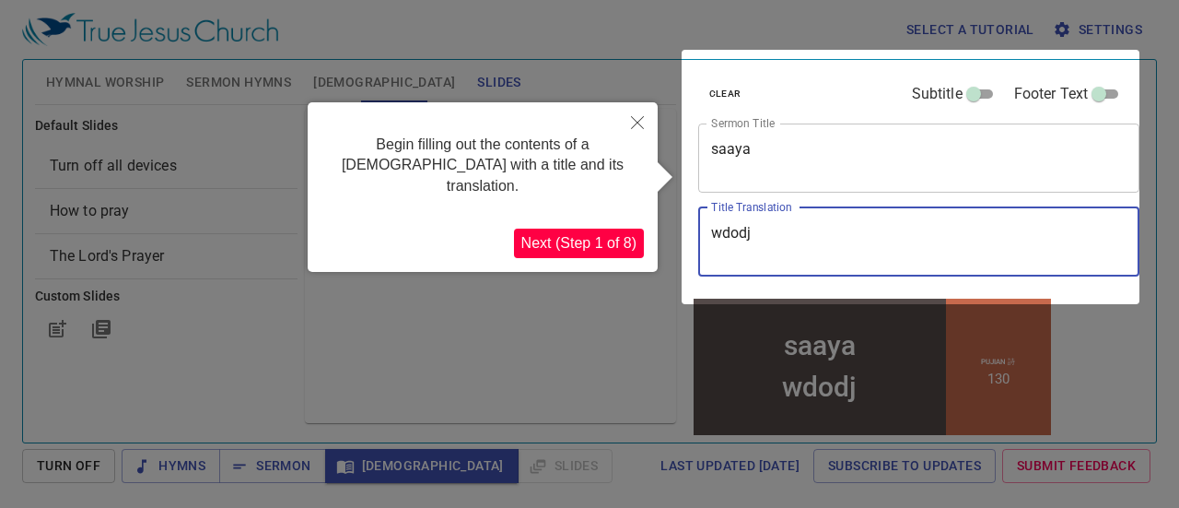
type textarea "wdodj"
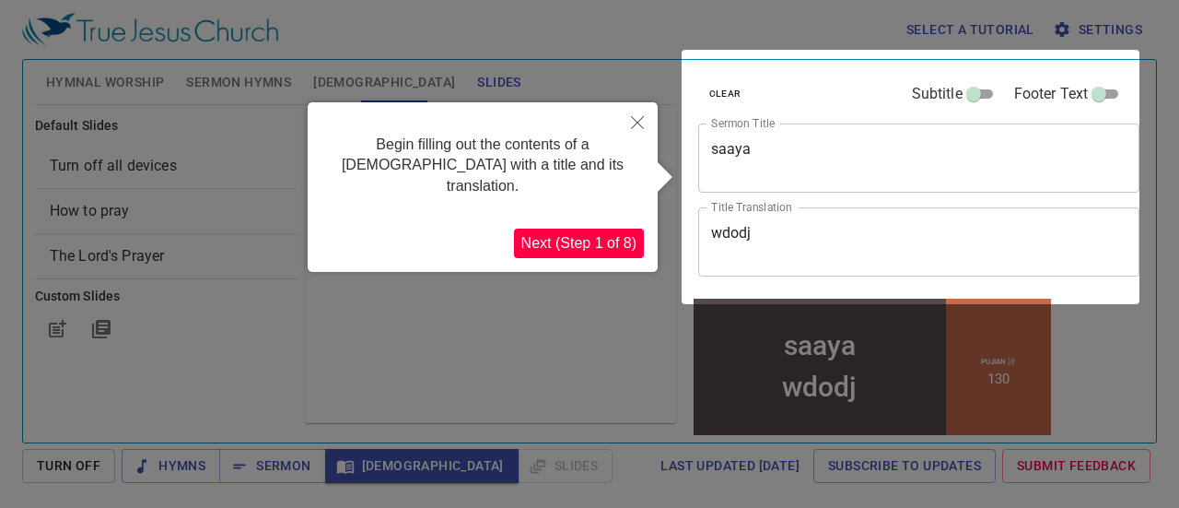
click at [617, 228] on button "Next (Step 1 of 8)" at bounding box center [579, 242] width 130 height 29
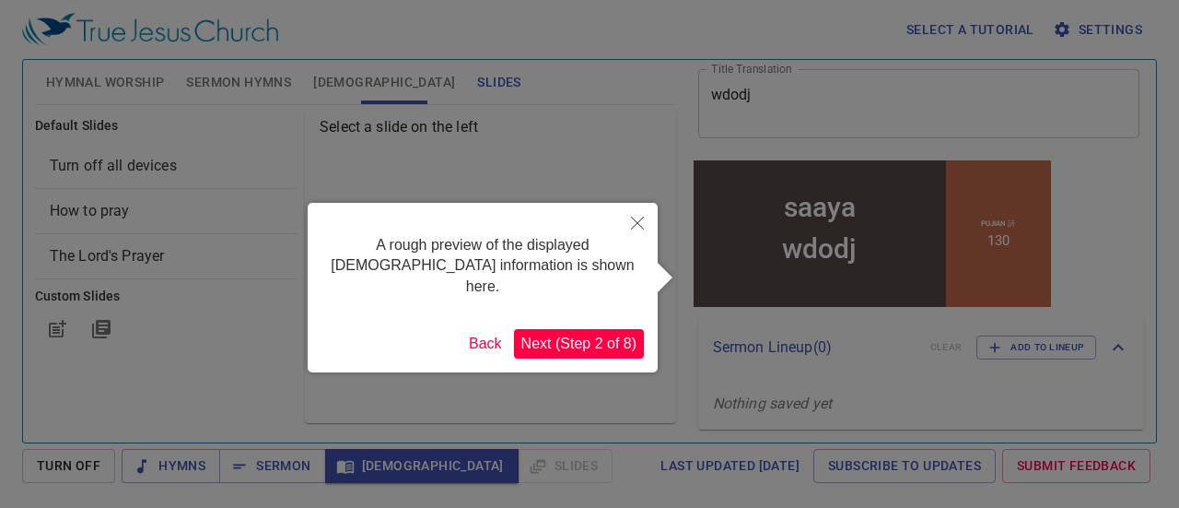
scroll to position [138, 0]
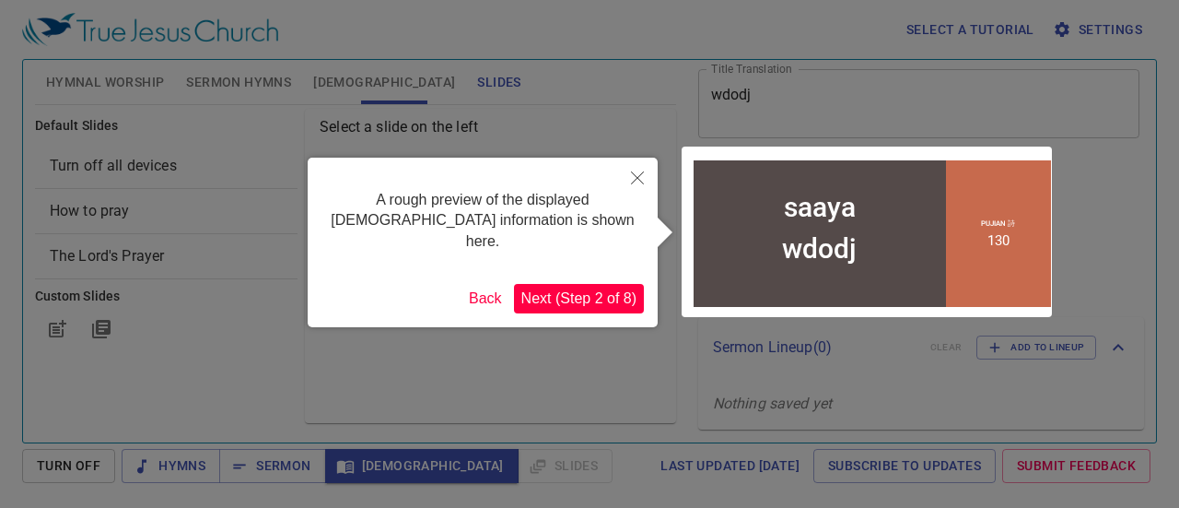
click at [572, 284] on button "Next (Step 2 of 8)" at bounding box center [579, 298] width 130 height 29
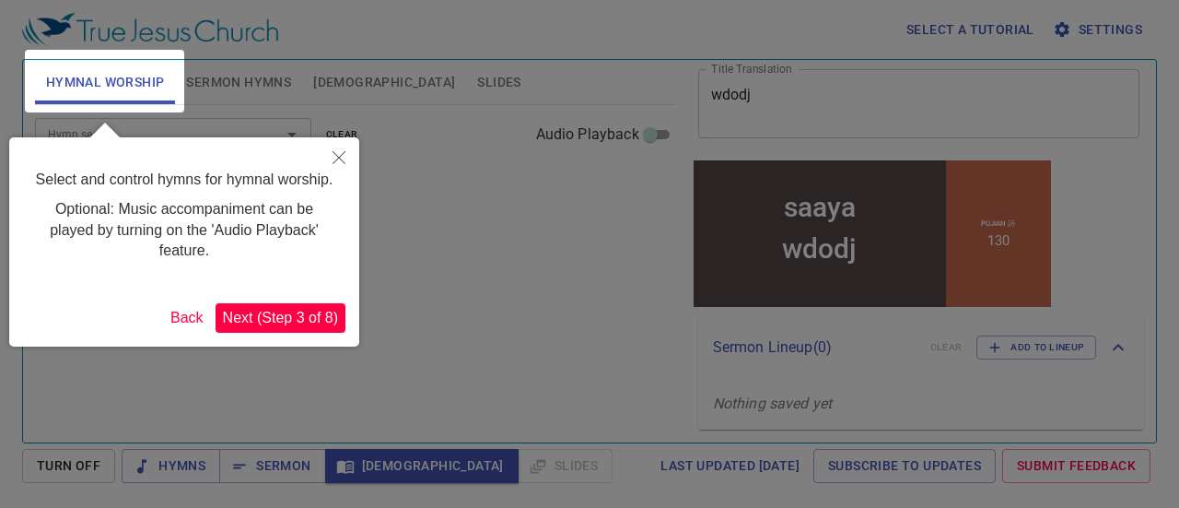
click at [333, 316] on button "Next (Step 3 of 8)" at bounding box center [281, 317] width 130 height 29
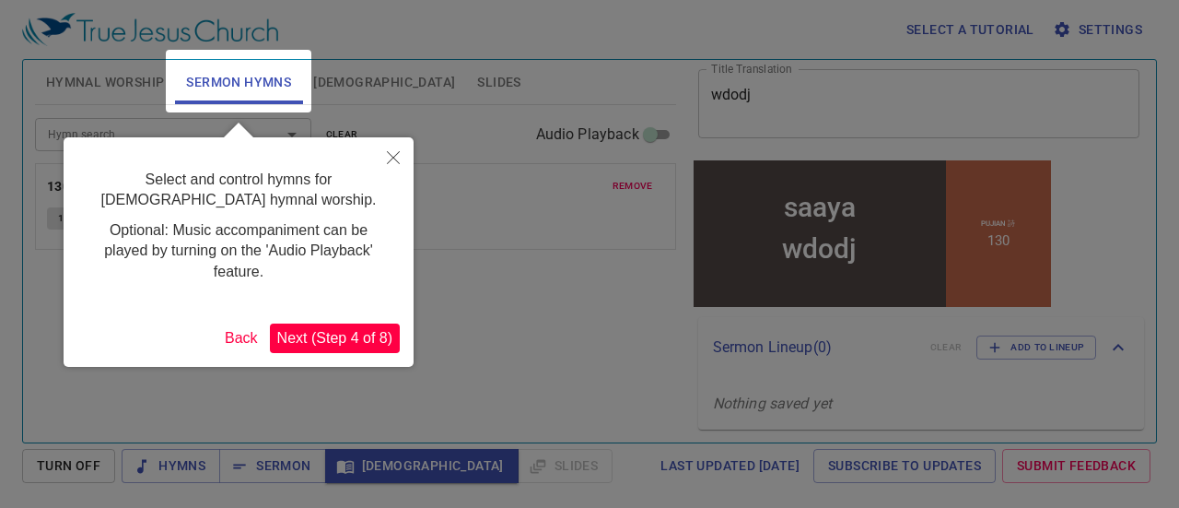
click at [243, 334] on button "Back" at bounding box center [241, 337] width 48 height 29
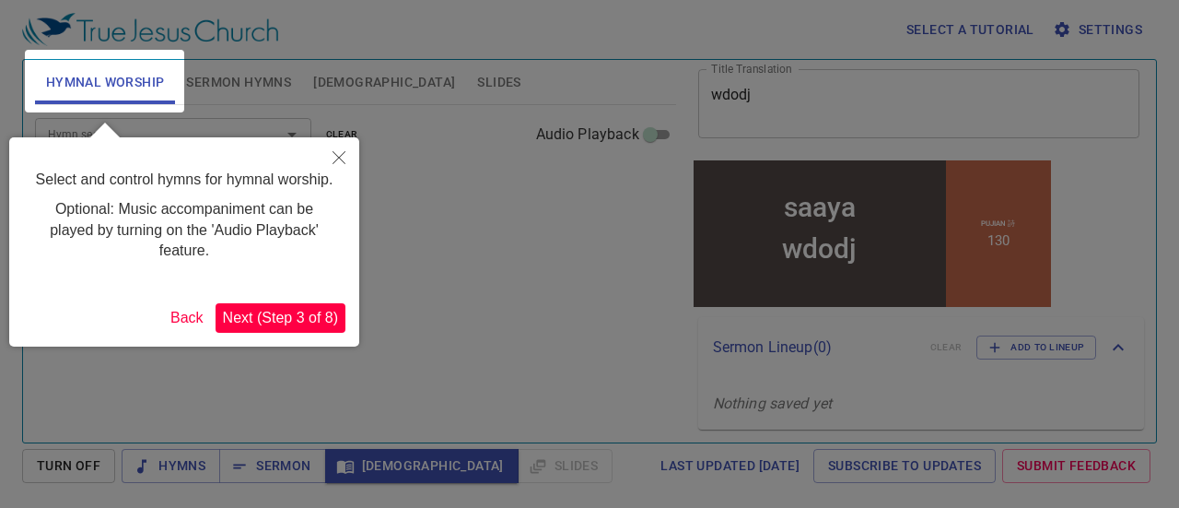
click at [101, 64] on div at bounding box center [104, 81] width 159 height 63
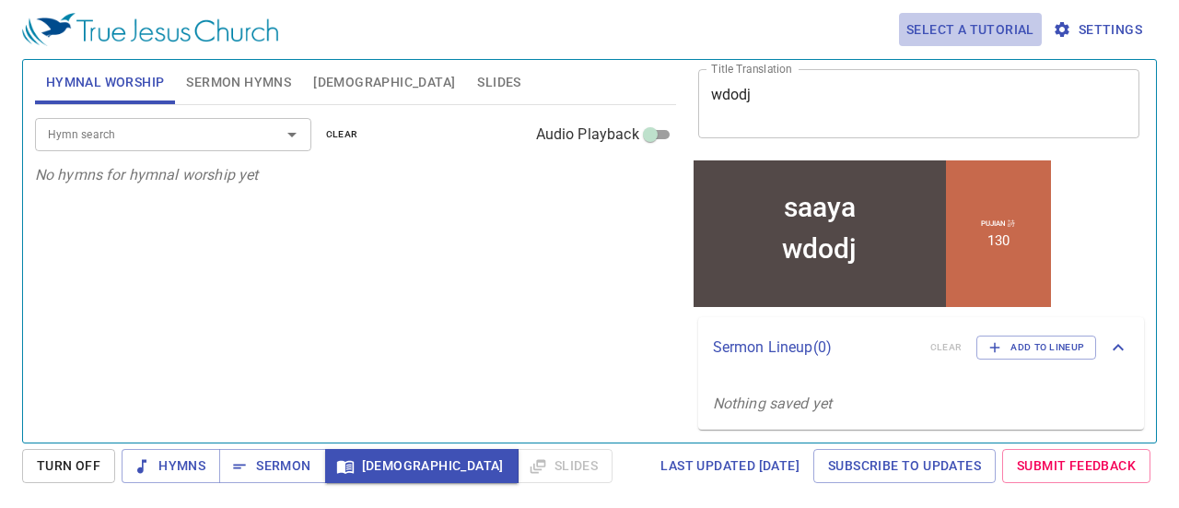
click at [964, 22] on span "Select a tutorial" at bounding box center [971, 29] width 128 height 23
click at [944, 67] on li "Basic" at bounding box center [934, 62] width 66 height 33
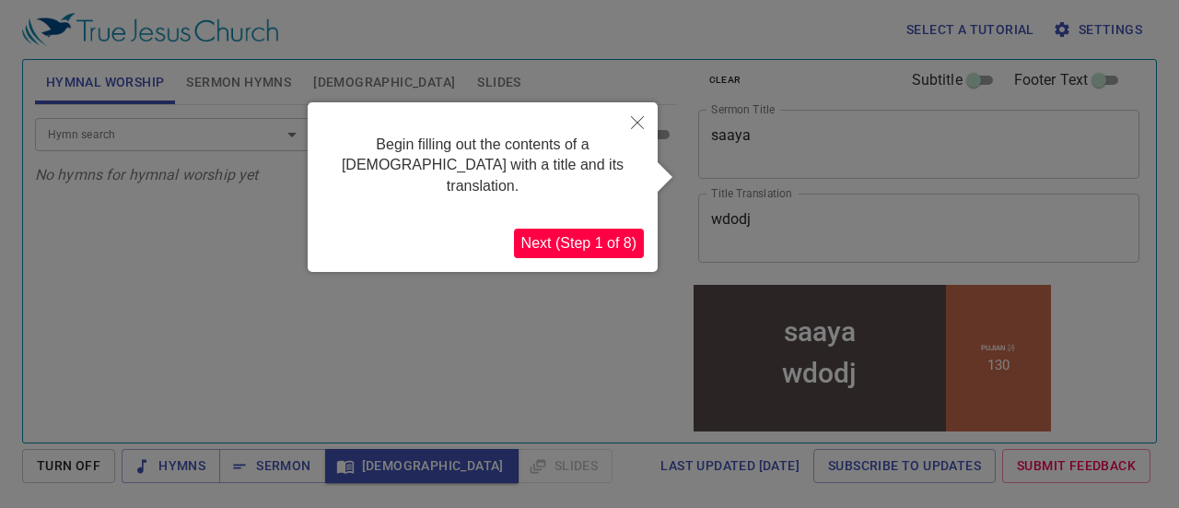
scroll to position [0, 0]
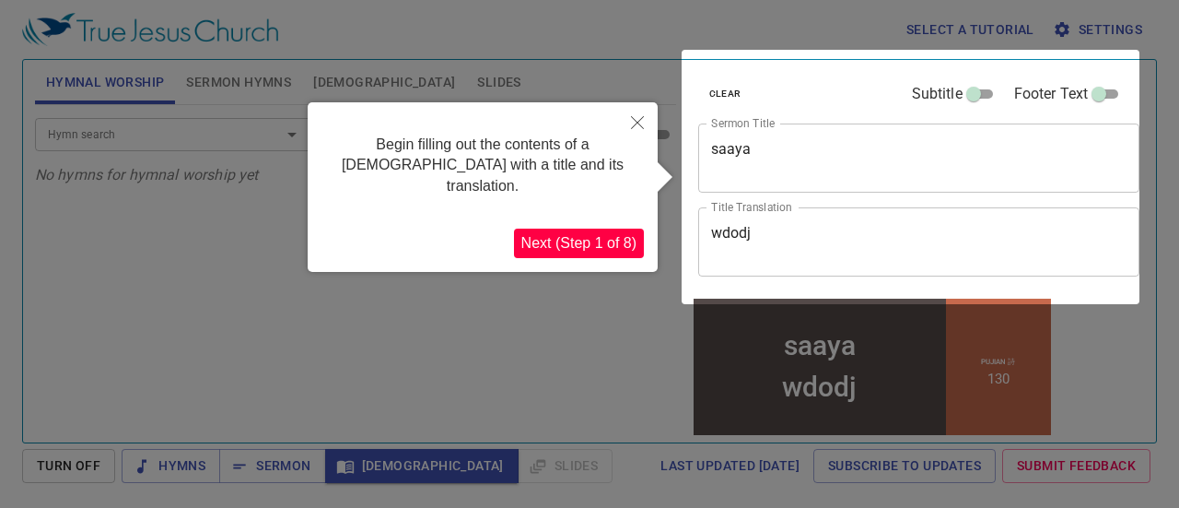
click at [591, 230] on button "Next (Step 1 of 8)" at bounding box center [579, 242] width 130 height 29
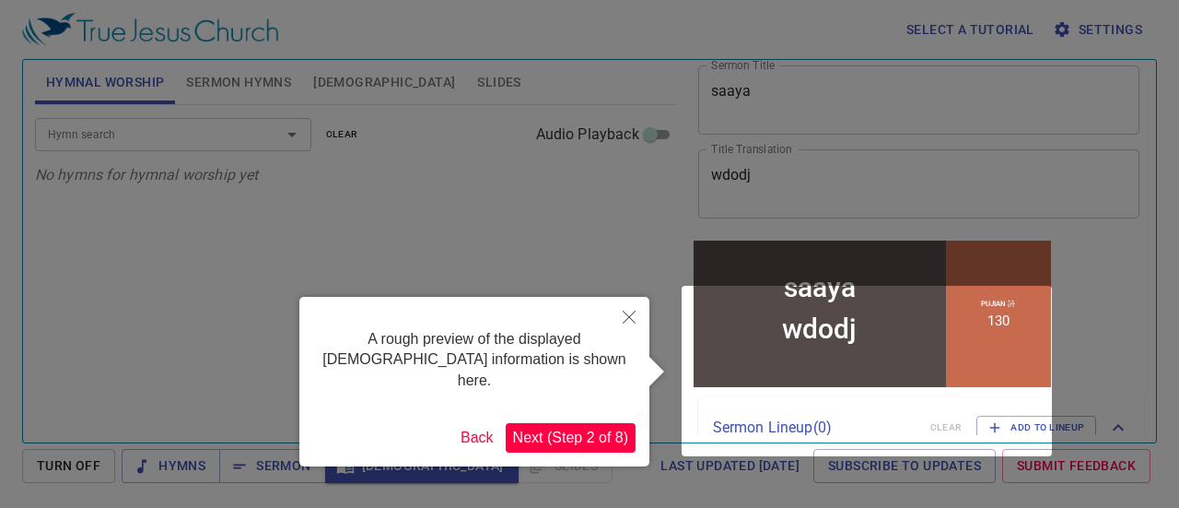
scroll to position [138, 0]
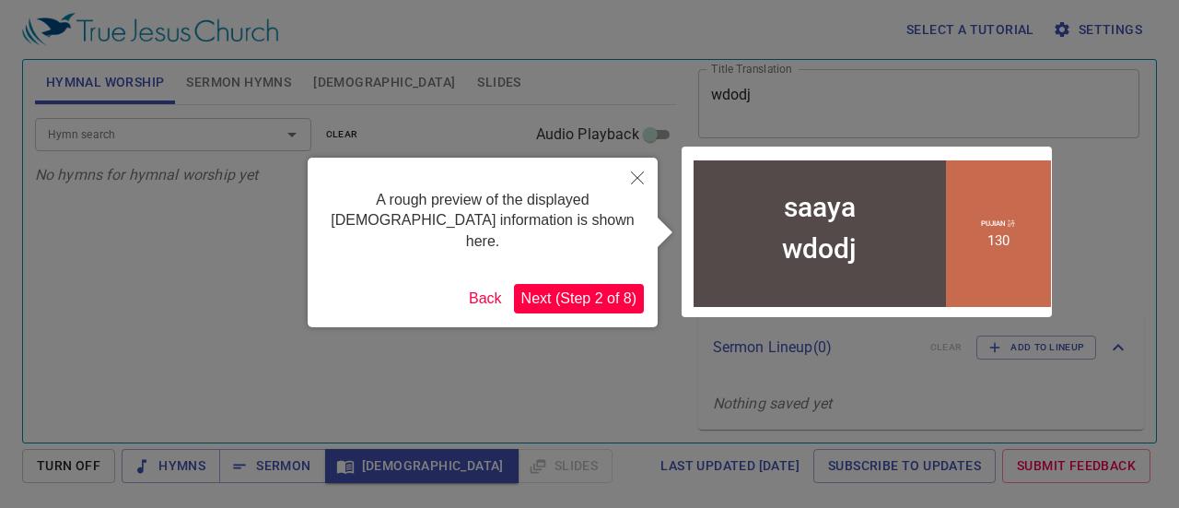
click at [581, 285] on button "Next (Step 2 of 8)" at bounding box center [579, 298] width 130 height 29
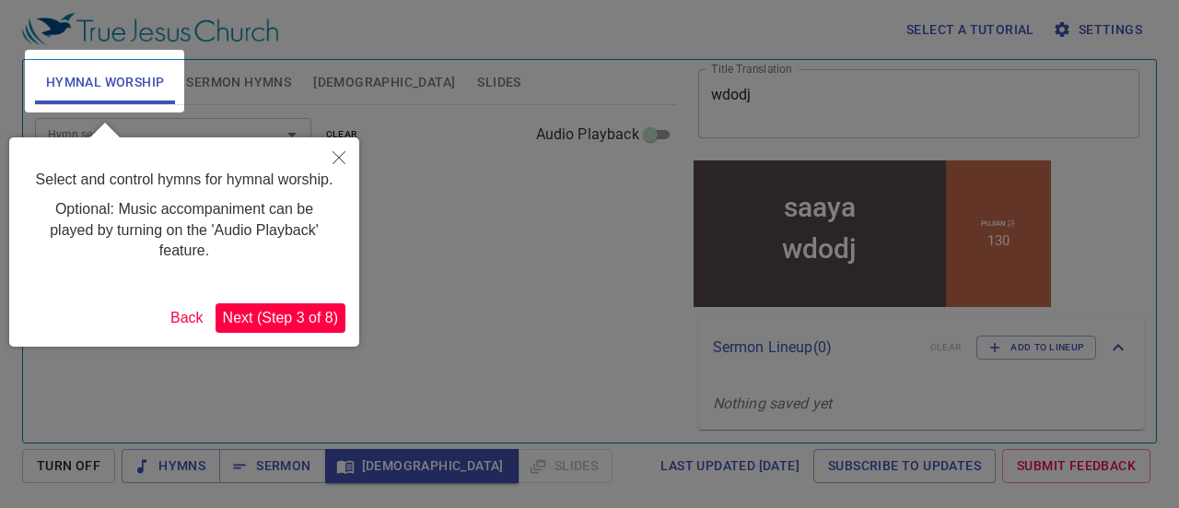
click at [334, 321] on button "Next (Step 3 of 8)" at bounding box center [281, 317] width 130 height 29
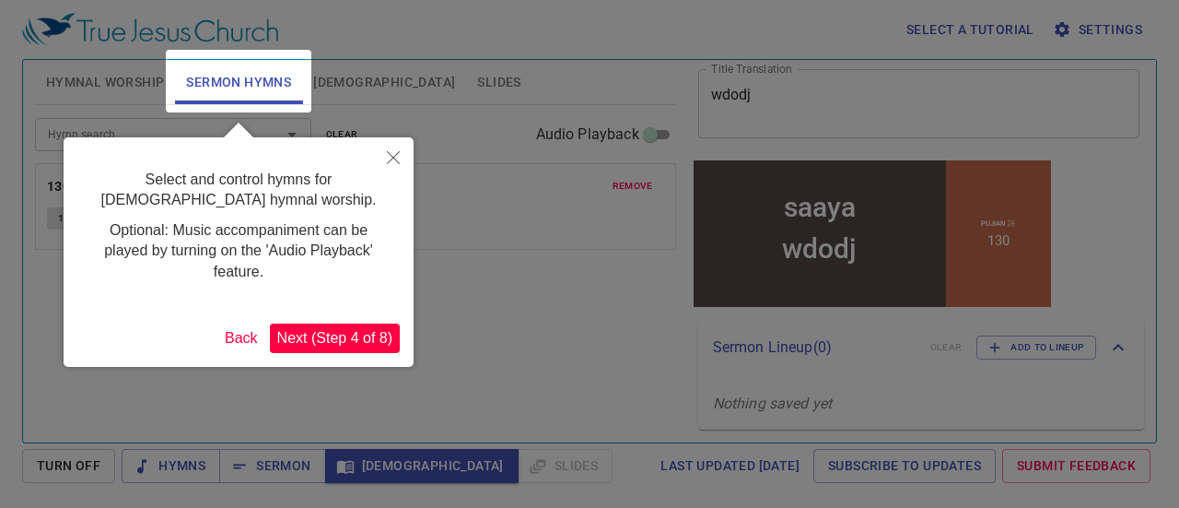
click at [345, 327] on button "Next (Step 4 of 8)" at bounding box center [335, 337] width 130 height 29
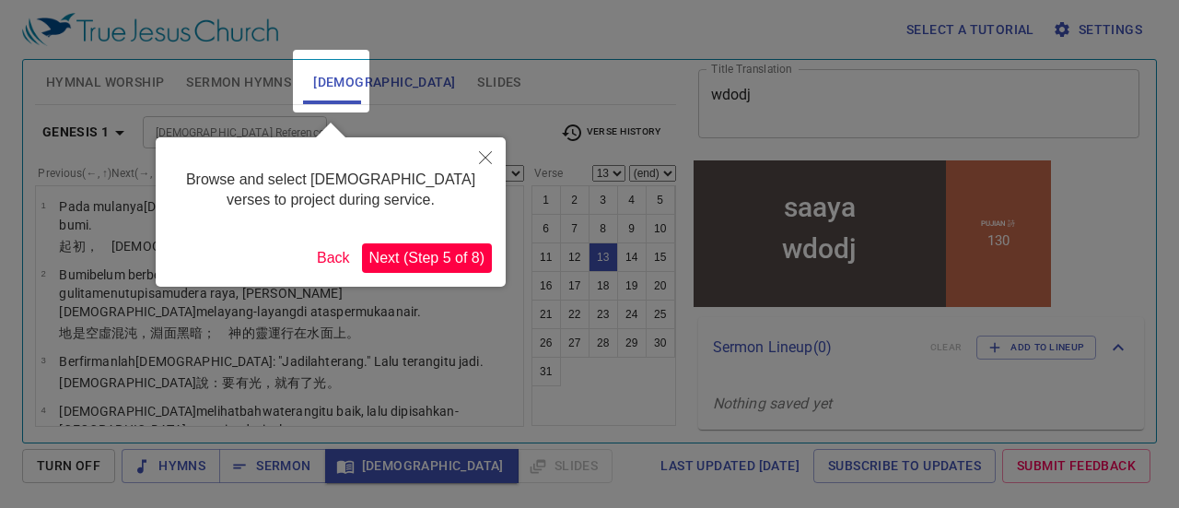
click at [392, 260] on button "Next (Step 5 of 8)" at bounding box center [427, 257] width 130 height 29
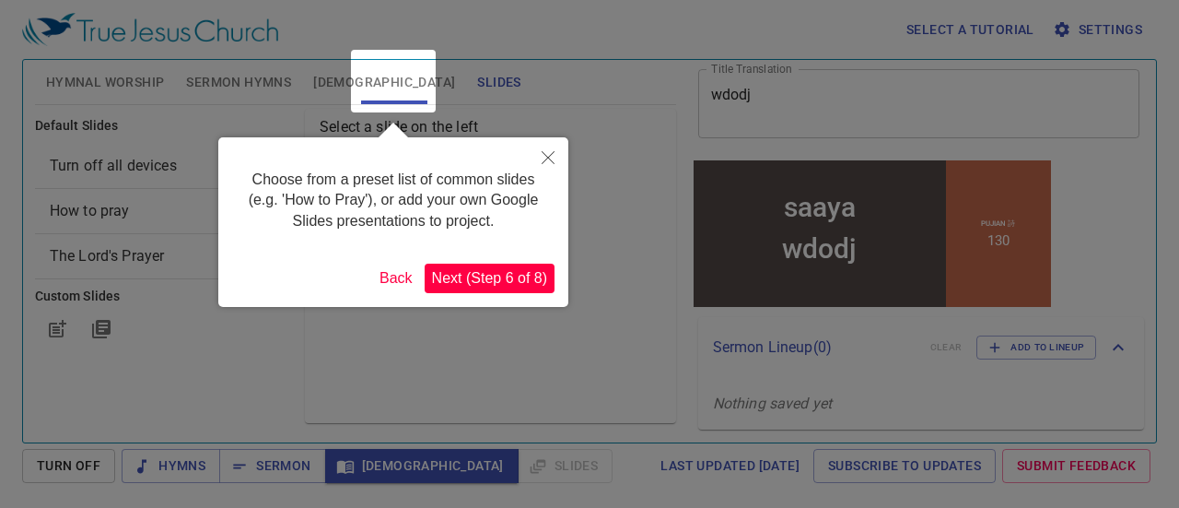
click at [505, 277] on button "Next (Step 6 of 8)" at bounding box center [490, 277] width 130 height 29
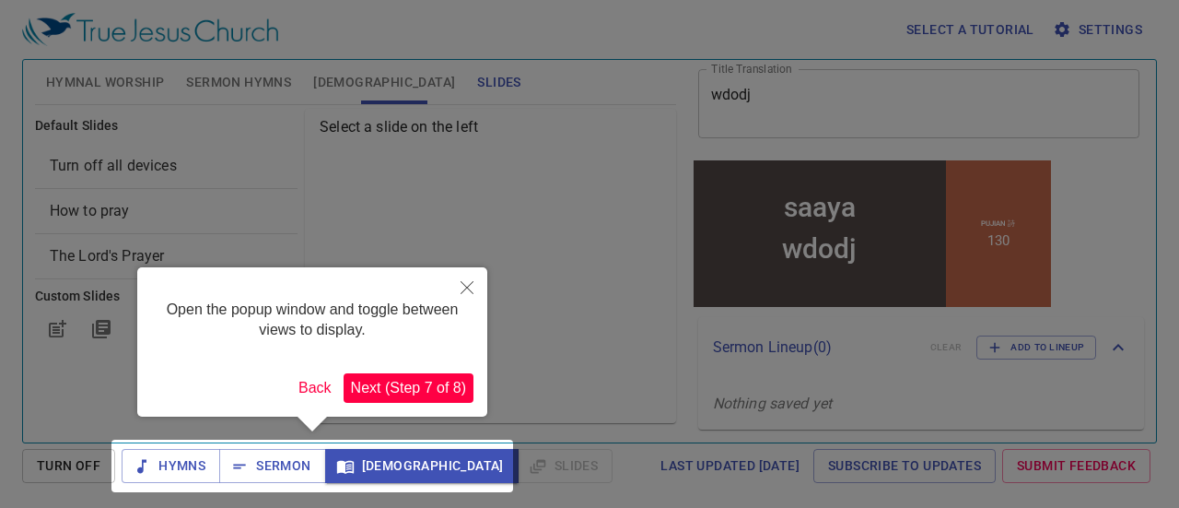
click at [435, 373] on button "Next (Step 7 of 8)" at bounding box center [409, 387] width 130 height 29
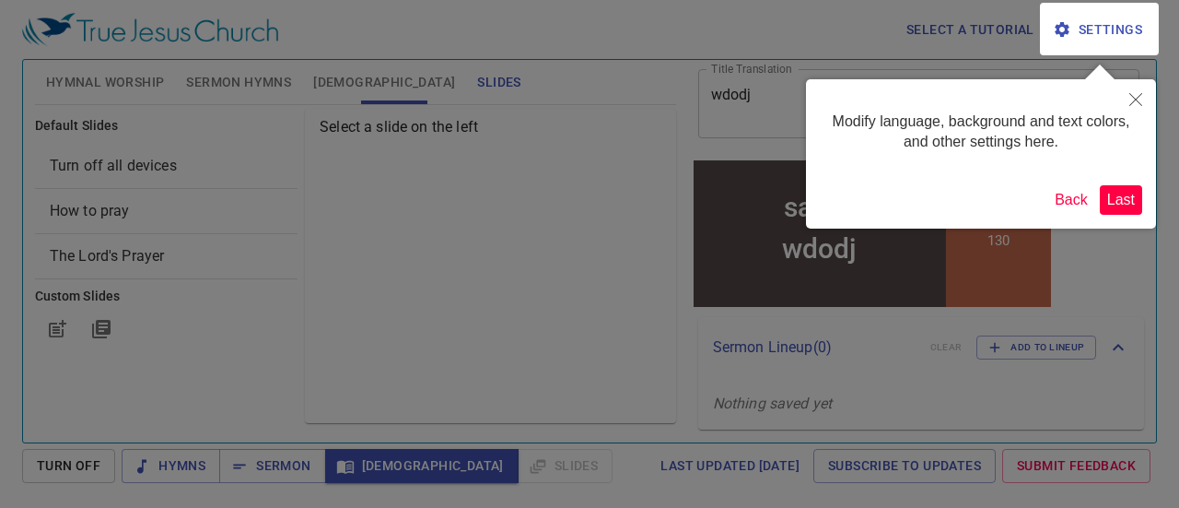
click at [1112, 205] on button "Last" at bounding box center [1121, 199] width 42 height 29
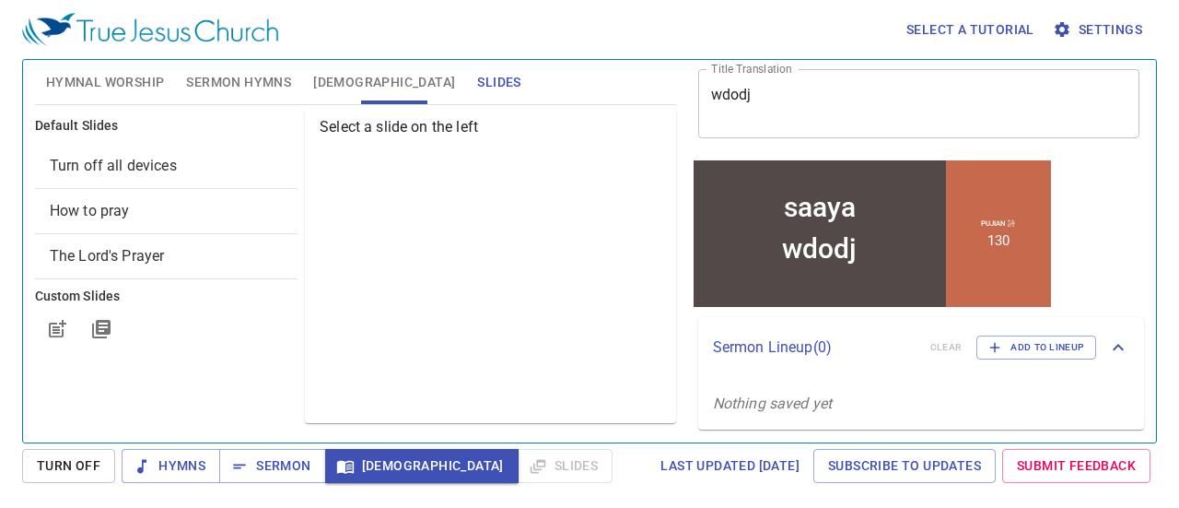
click at [389, 464] on span "[DEMOGRAPHIC_DATA]" at bounding box center [422, 465] width 164 height 23
click at [274, 470] on span "Sermon" at bounding box center [272, 465] width 76 height 23
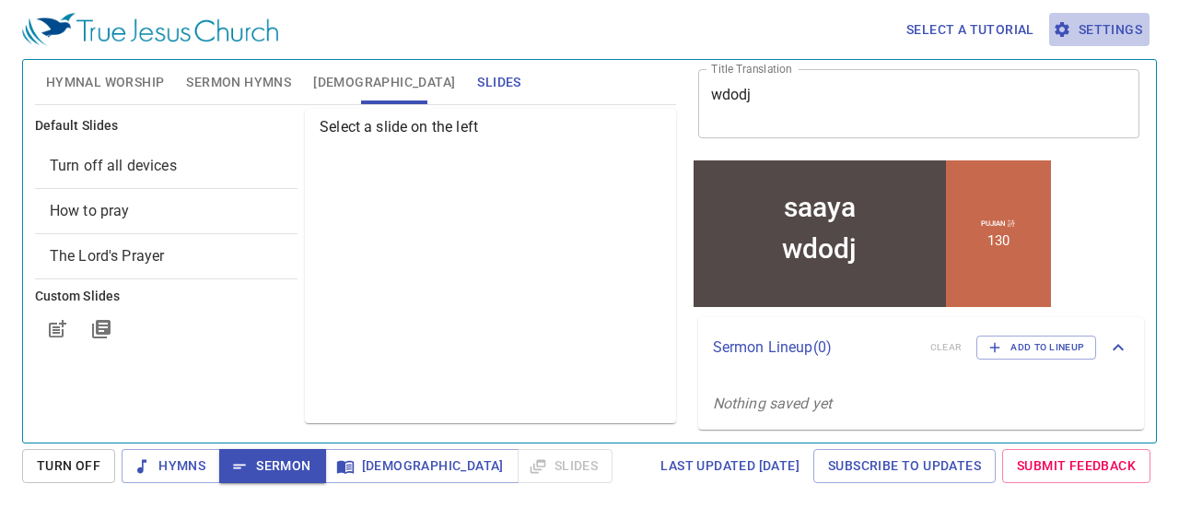
click at [1075, 20] on span "Settings" at bounding box center [1100, 29] width 86 height 23
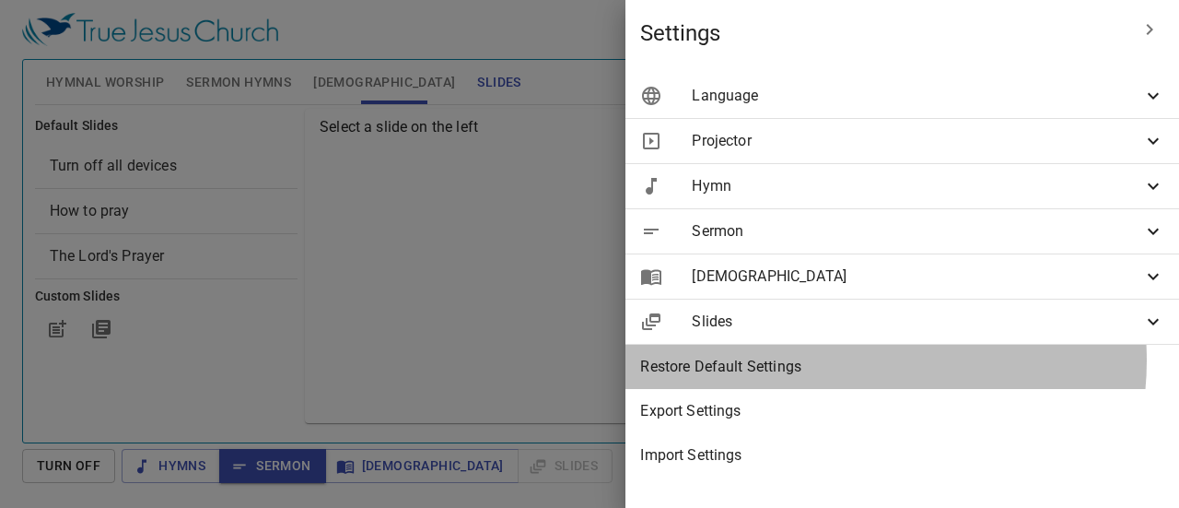
click at [886, 360] on span "Restore Default Settings" at bounding box center [902, 367] width 524 height 22
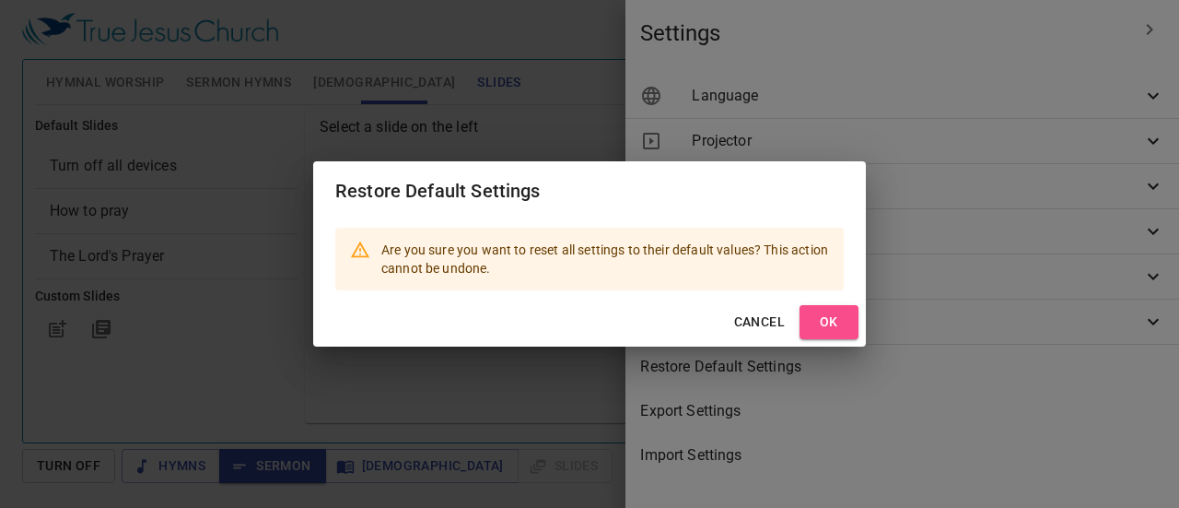
click at [826, 314] on span "OK" at bounding box center [828, 321] width 29 height 23
type input "en"
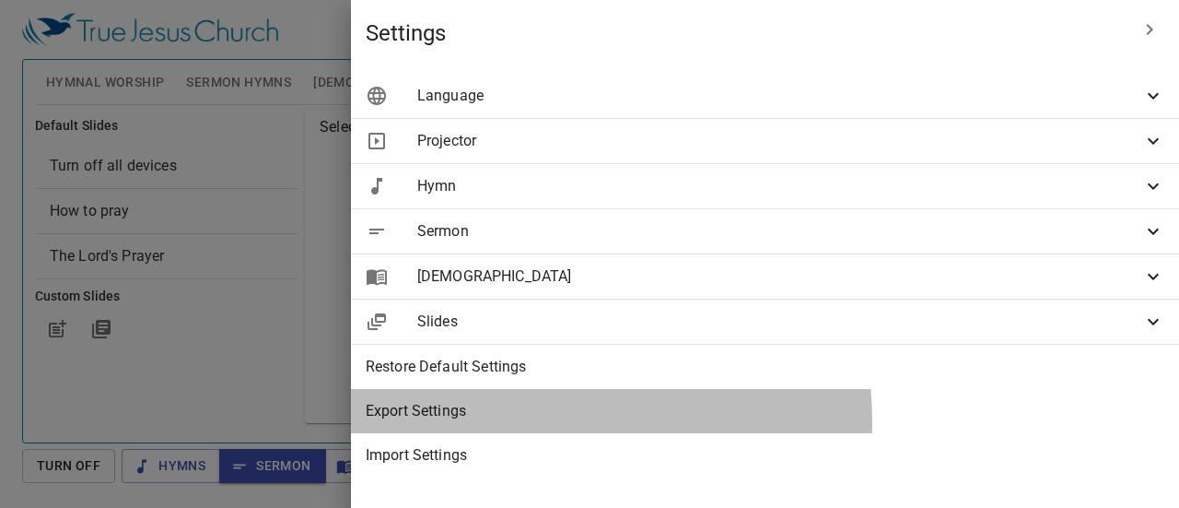
click at [801, 423] on div "Export Settings" at bounding box center [765, 411] width 828 height 44
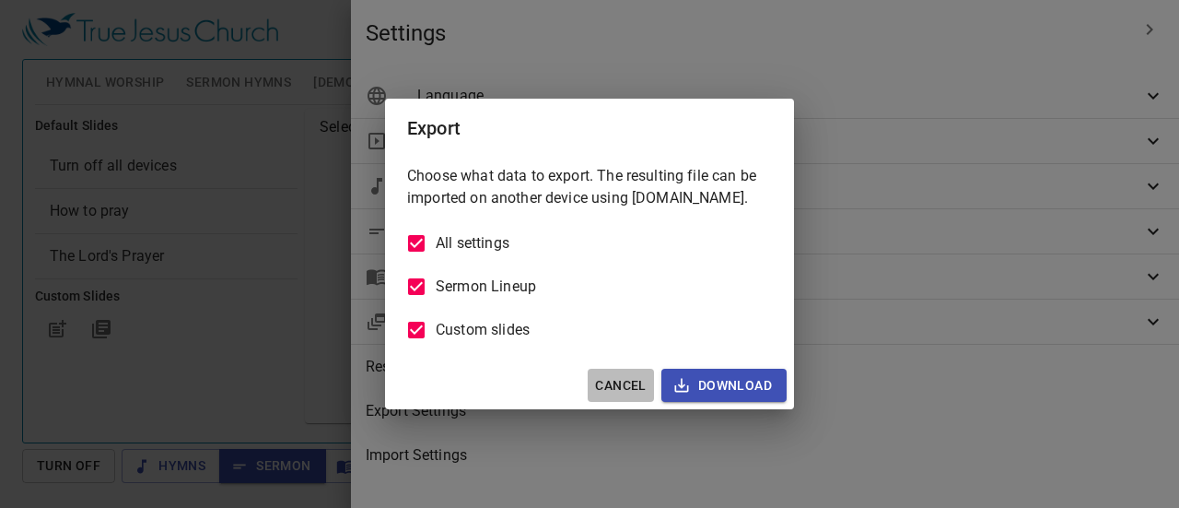
click at [641, 381] on span "Cancel" at bounding box center [620, 385] width 51 height 23
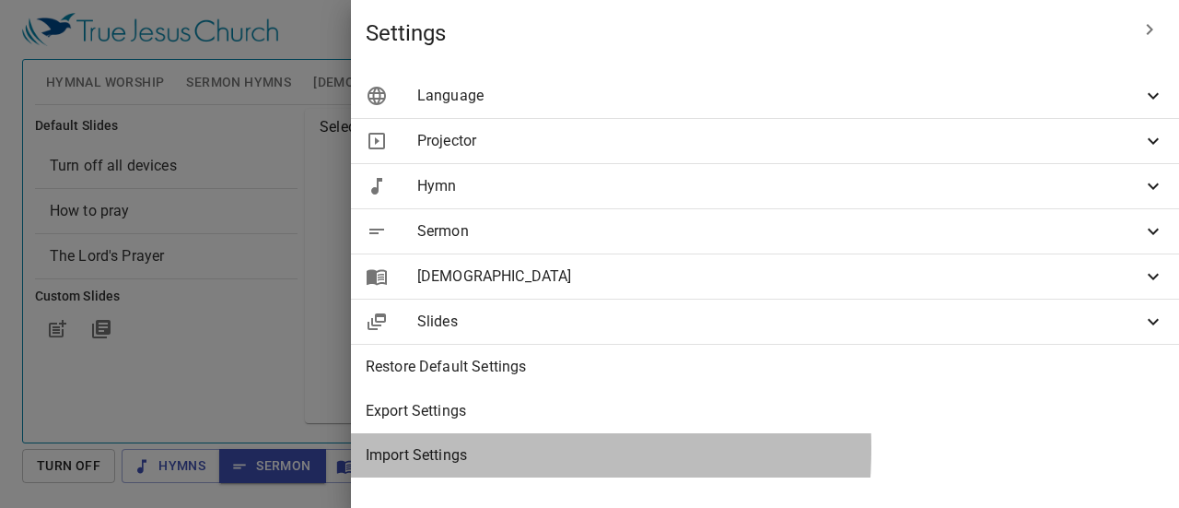
click at [693, 448] on span "Import Settings" at bounding box center [765, 455] width 799 height 22
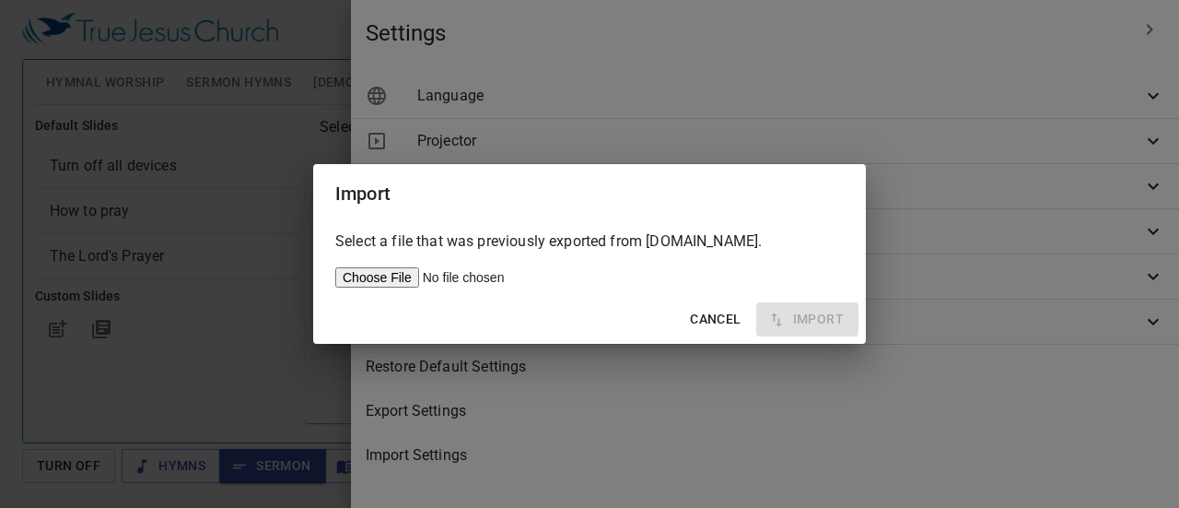
click at [720, 316] on span "Cancel" at bounding box center [715, 319] width 51 height 23
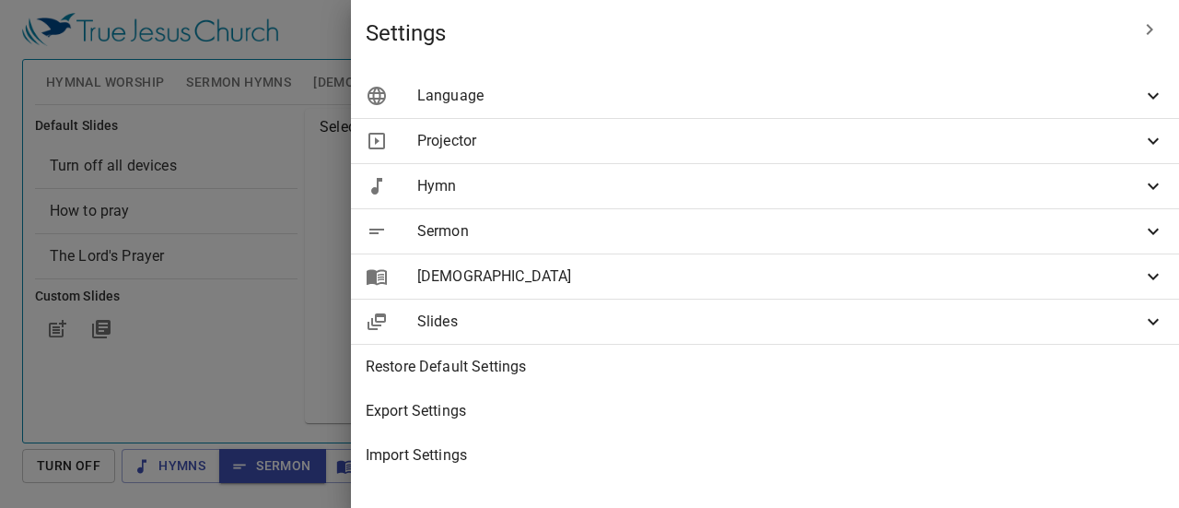
click at [781, 444] on span "Import Settings" at bounding box center [765, 455] width 799 height 22
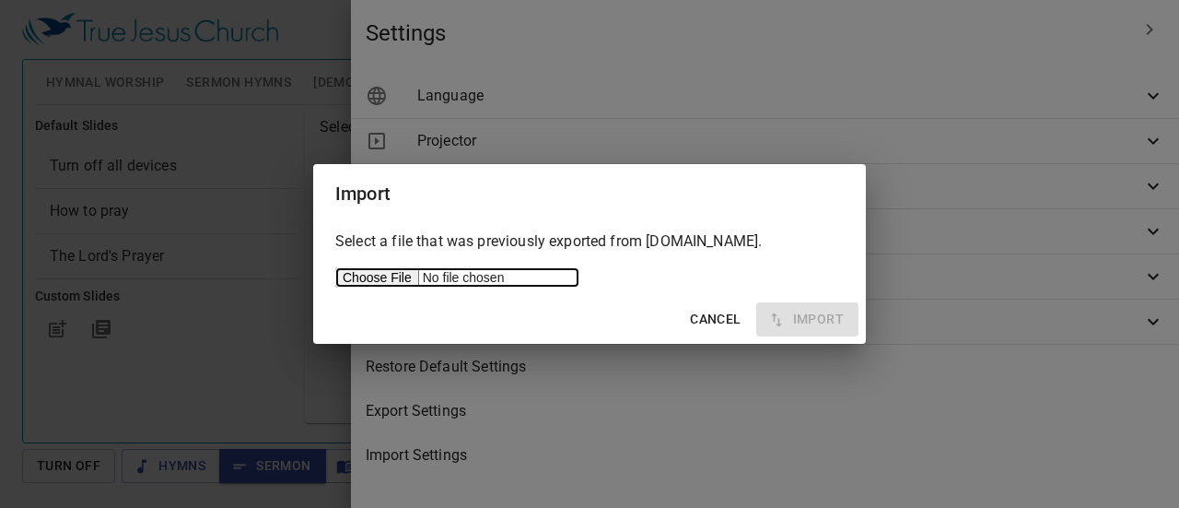
click at [370, 287] on input "file" at bounding box center [457, 277] width 244 height 20
type input "C:\fakepath\SLIDE KEBAKTIAN UTAMA .pptm"
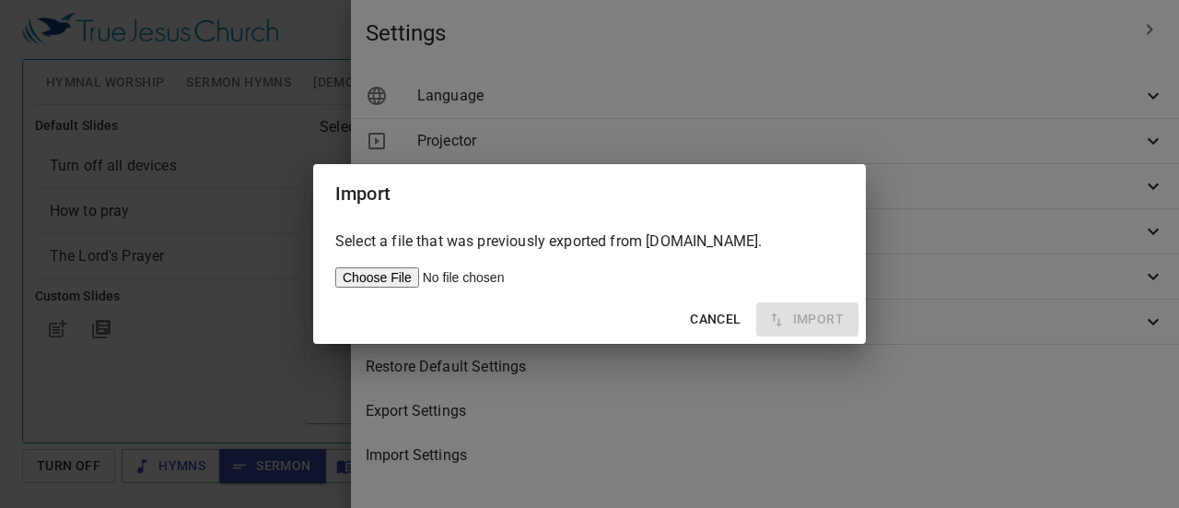
click at [799, 327] on div "Cancel Import" at bounding box center [589, 319] width 553 height 49
click at [722, 331] on button "Cancel" at bounding box center [715, 319] width 65 height 34
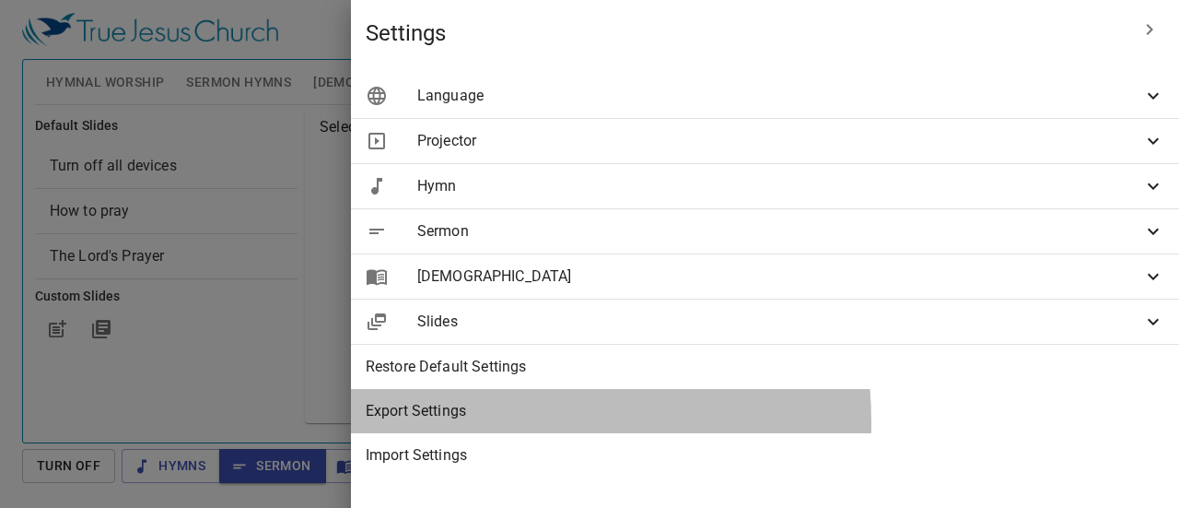
click at [752, 423] on div "Export Settings" at bounding box center [765, 411] width 828 height 44
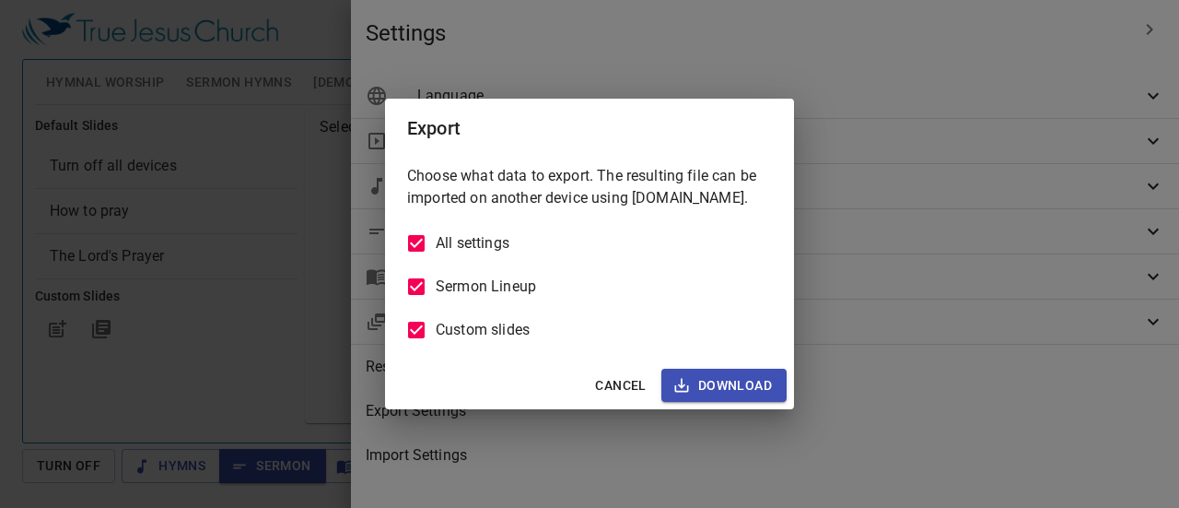
click at [604, 381] on span "Cancel" at bounding box center [620, 385] width 51 height 23
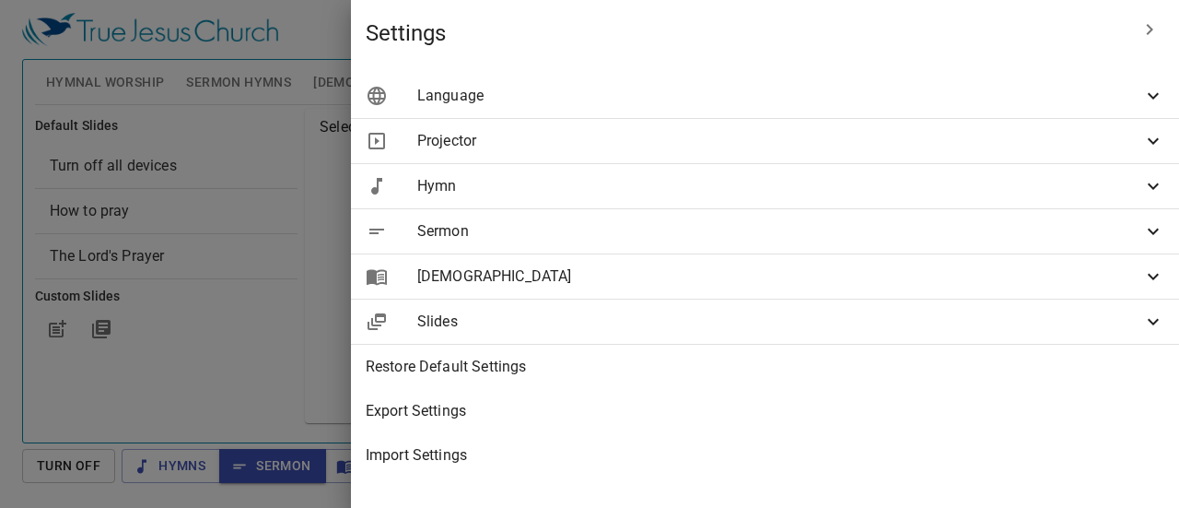
click at [940, 209] on div "Sermon" at bounding box center [765, 231] width 828 height 44
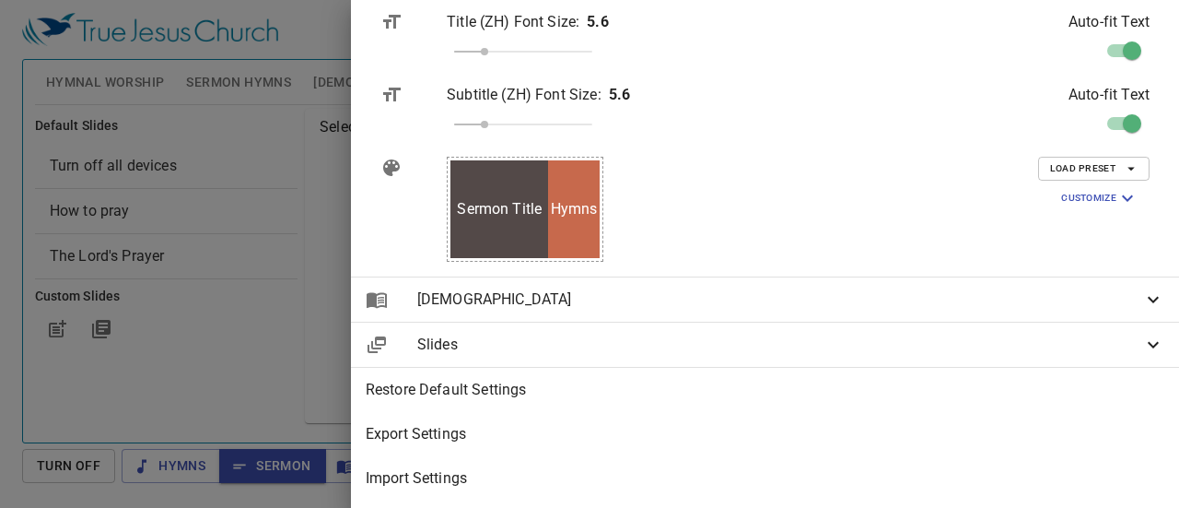
scroll to position [527, 0]
click at [919, 333] on span "Slides" at bounding box center [779, 344] width 725 height 22
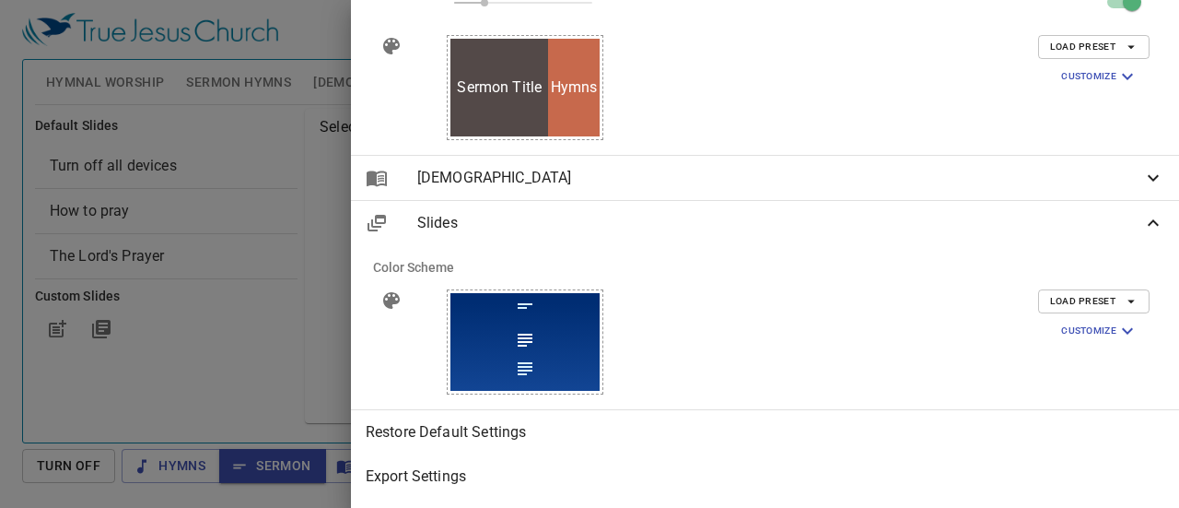
scroll to position [680, 0]
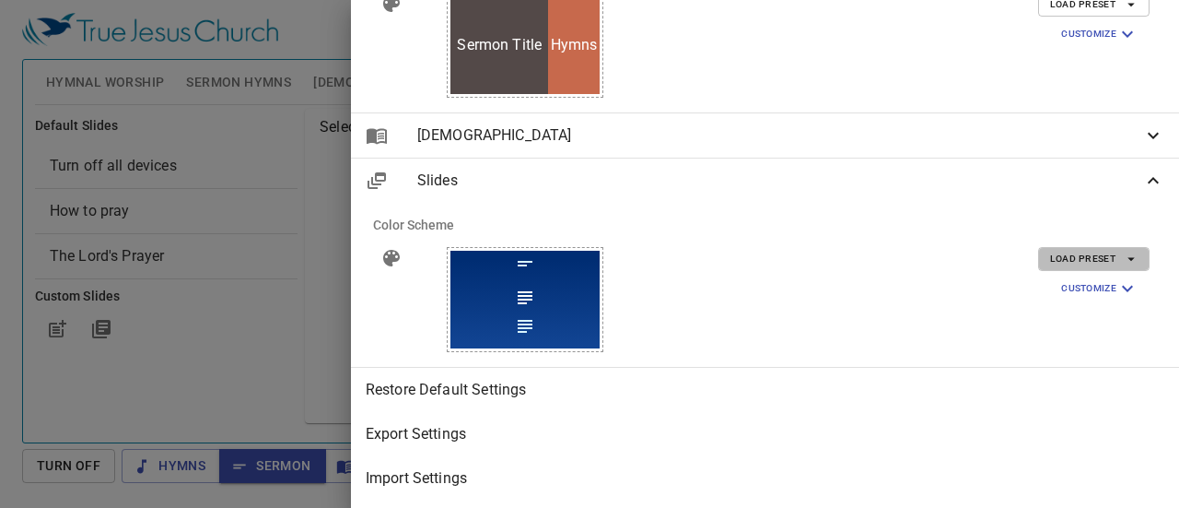
click at [1082, 256] on span "Load Preset" at bounding box center [1094, 259] width 88 height 17
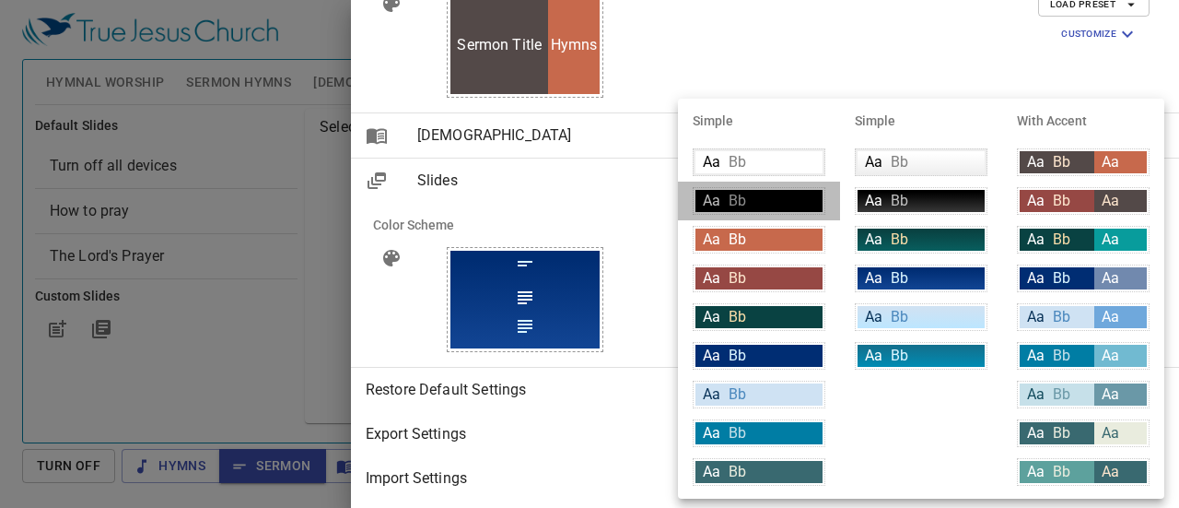
click at [726, 198] on div "Aa Bb" at bounding box center [759, 201] width 127 height 22
type input "#000000"
type input "#bfbfbf"
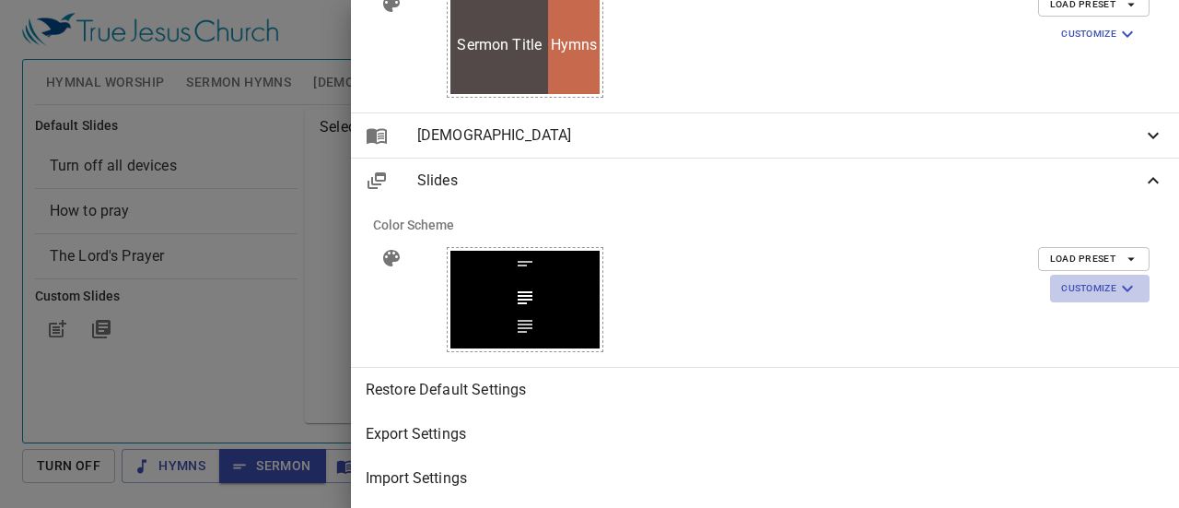
click at [1066, 277] on span "Customize" at bounding box center [1099, 288] width 77 height 22
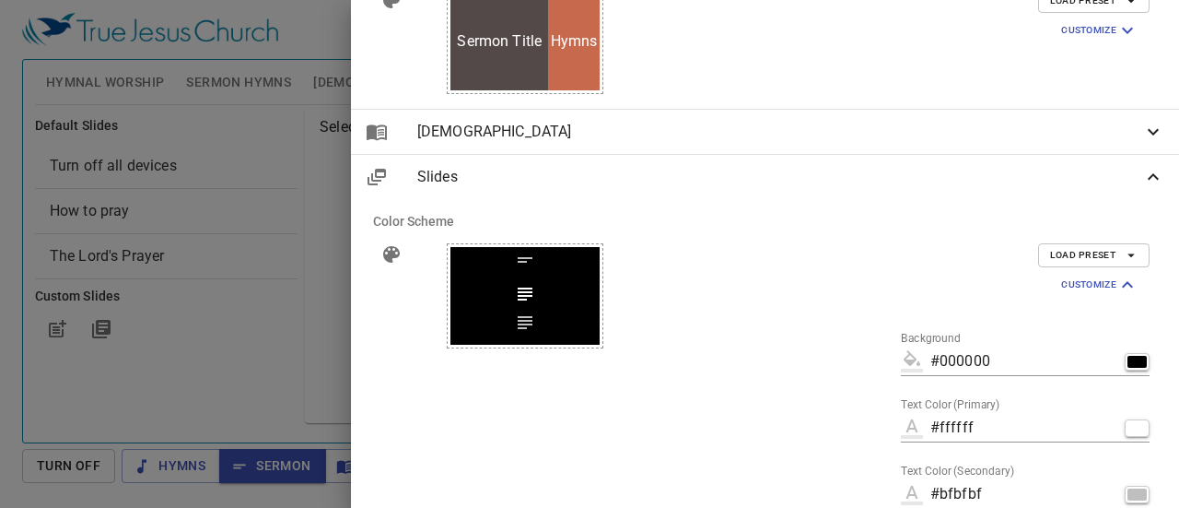
click at [1061, 271] on button "Customize" at bounding box center [1099, 285] width 99 height 28
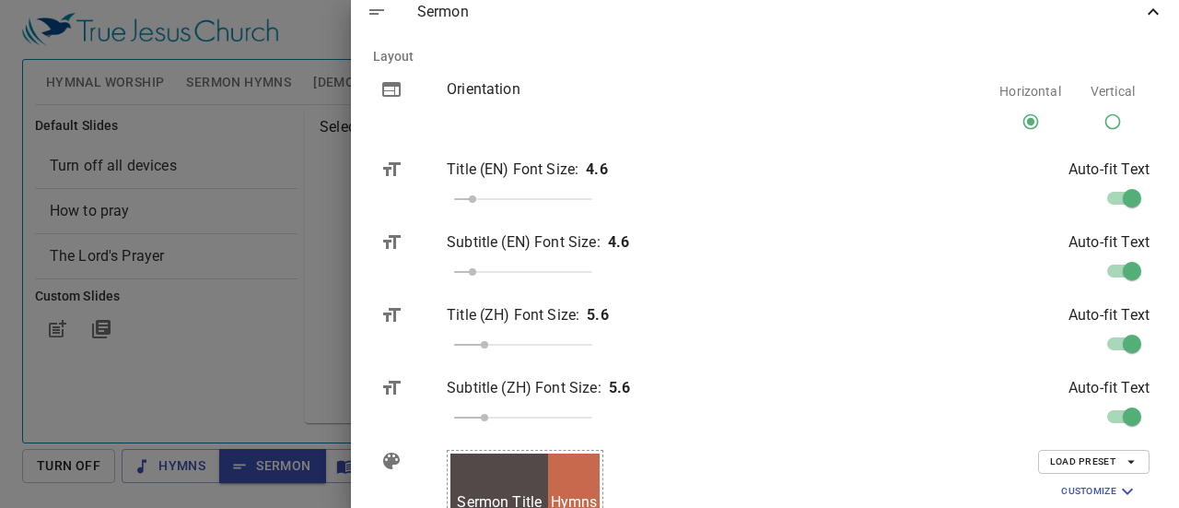
scroll to position [0, 0]
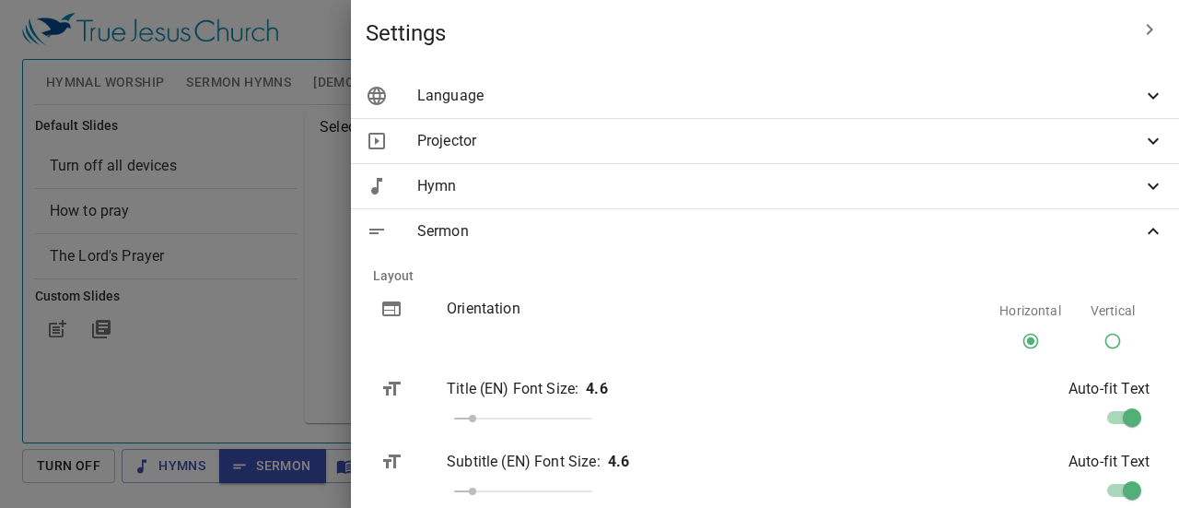
click at [1140, 25] on icon "button" at bounding box center [1150, 29] width 22 height 22
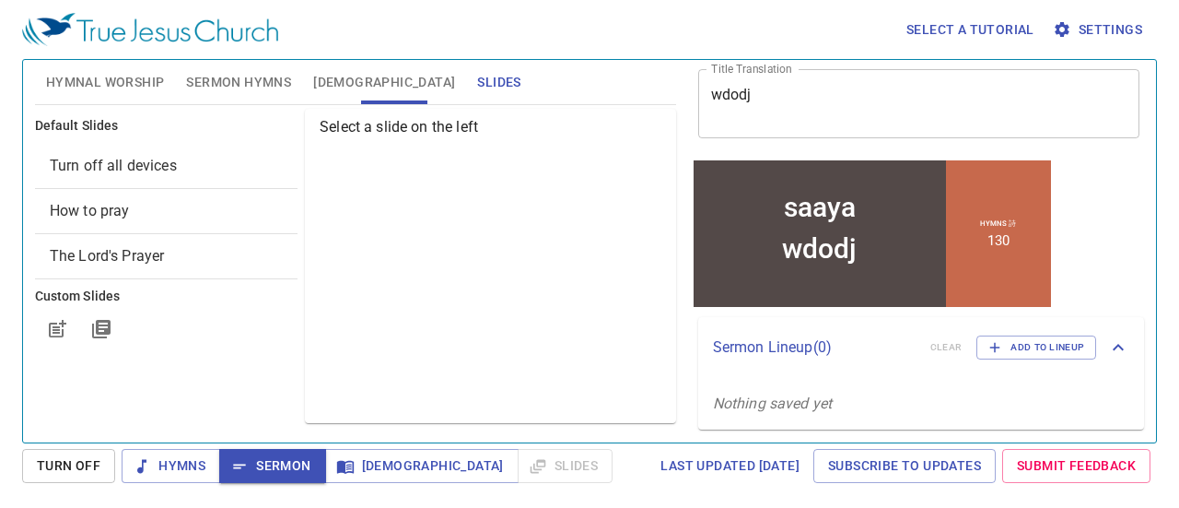
click at [284, 458] on span "Sermon" at bounding box center [272, 465] width 76 height 23
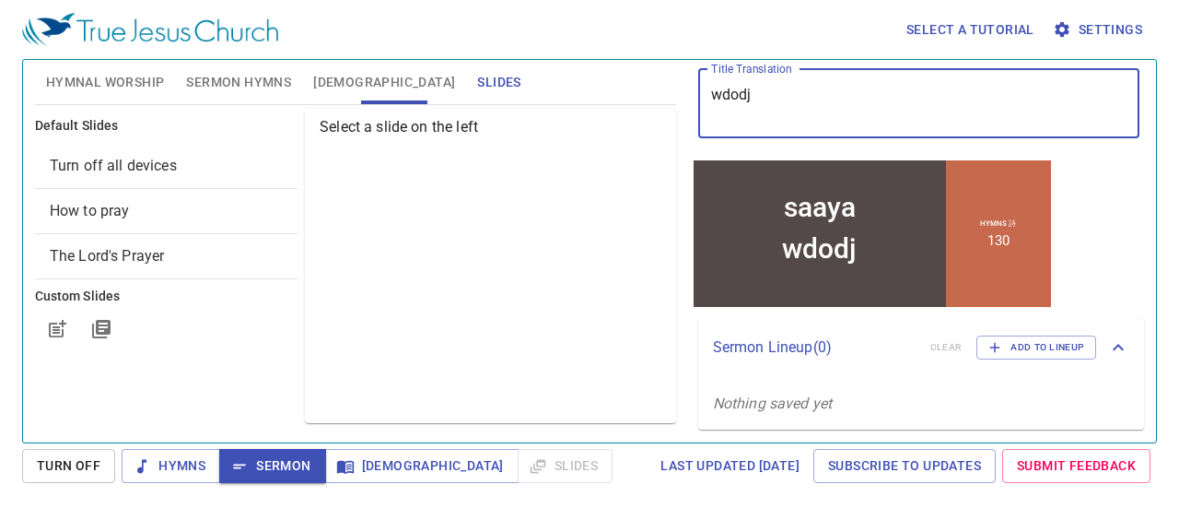
click at [803, 88] on textarea "wdodj" at bounding box center [919, 103] width 416 height 35
type textarea "wdhuo"
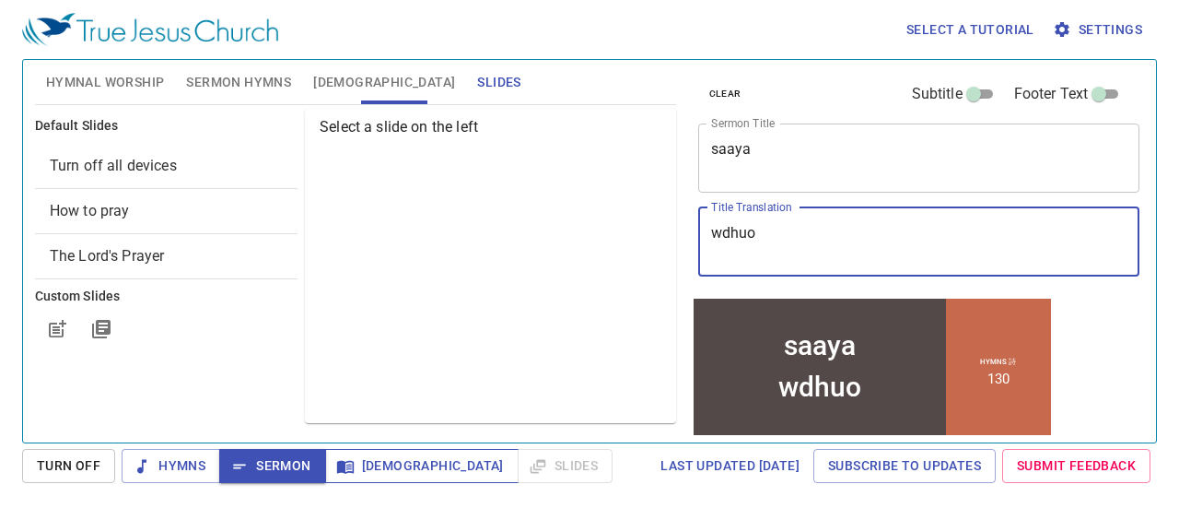
click at [370, 473] on span "[DEMOGRAPHIC_DATA]" at bounding box center [422, 465] width 164 height 23
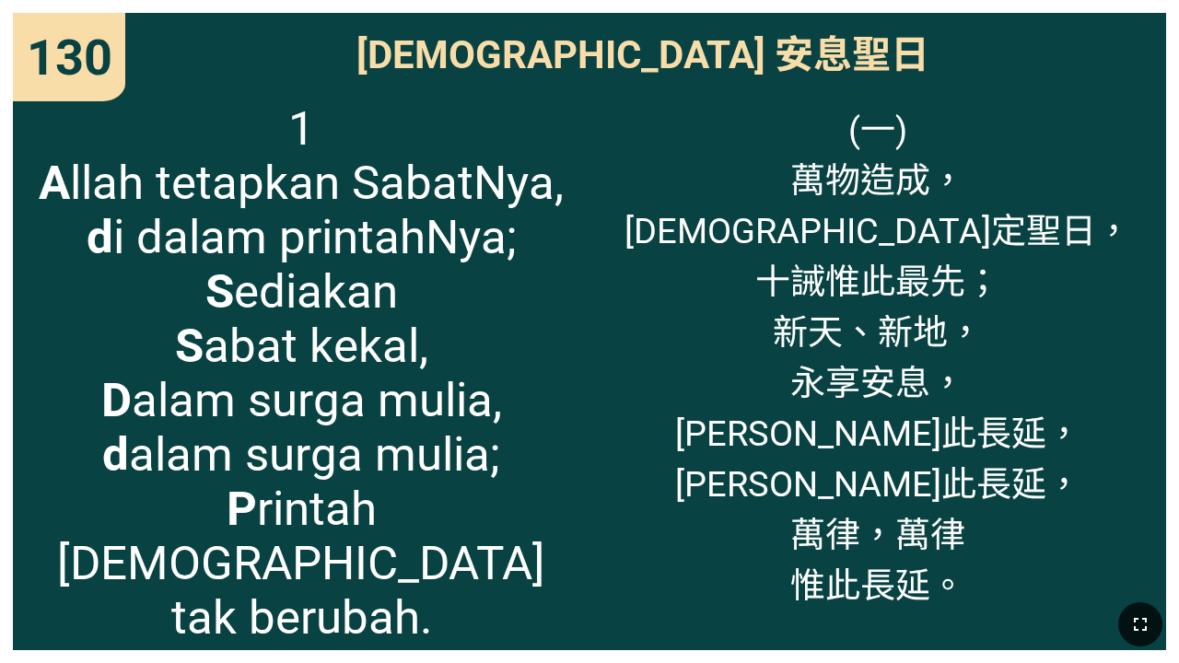
click at [743, 552] on button "button" at bounding box center [1140, 625] width 44 height 44
click at [743, 552] on icon "button" at bounding box center [1140, 625] width 22 height 22
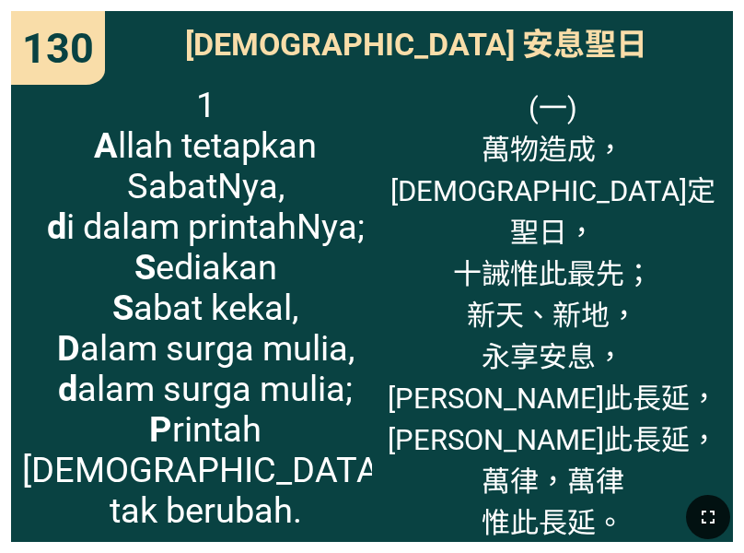
click at [499, 471] on span "(一) 萬物造成， 神定聖日， 十誡惟此最先； 新天、新地， 永享安息， [PERSON_NAME]此長延， [PERSON_NAME]此長延， 萬律，[PE…" at bounding box center [552, 313] width 339 height 456
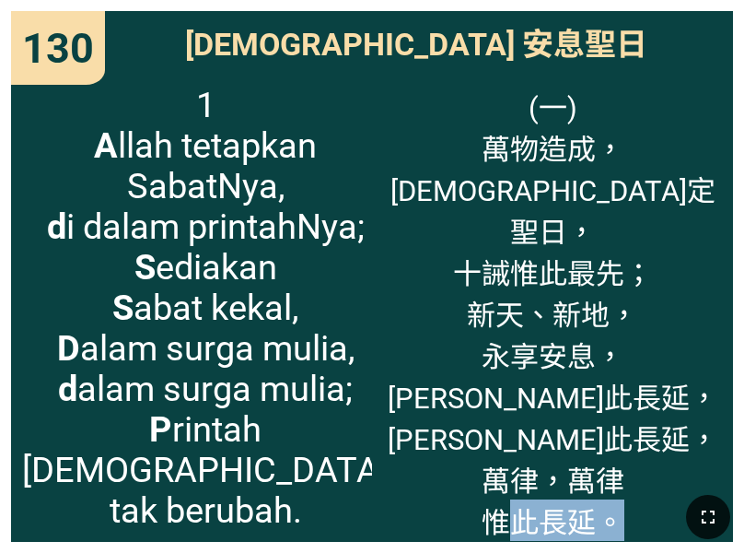
drag, startPoint x: 520, startPoint y: 475, endPoint x: 615, endPoint y: 460, distance: 97.1
click at [615, 460] on span "(一) 萬物造成， 神定聖日， 十誡惟此最先； 新天、新地， 永享安息， [PERSON_NAME]此長延， [PERSON_NAME]此長延， 萬律，[PE…" at bounding box center [552, 313] width 339 height 456
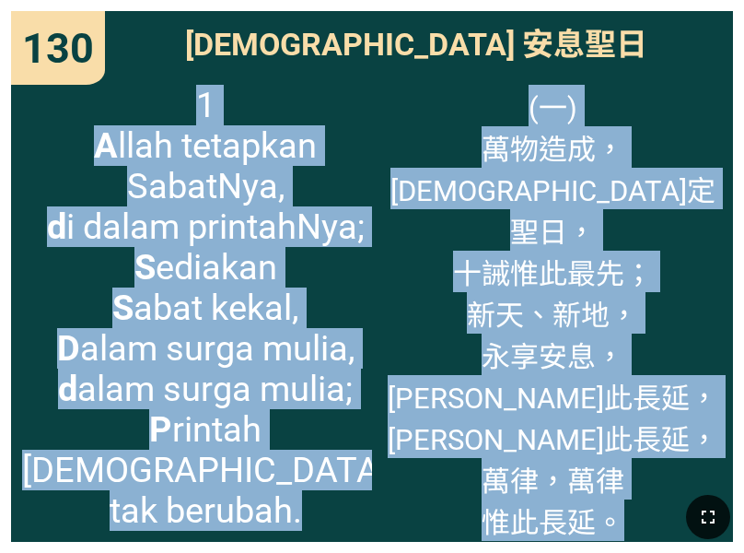
drag, startPoint x: 164, startPoint y: 103, endPoint x: 707, endPoint y: 453, distance: 645.8
click at [707, 453] on div "Sabat Kudus 安息聖日 Sabat Kudus 安息聖日 1 A llah tetapkan SabatNya, d i dalam printah…" at bounding box center [372, 276] width 722 height 531
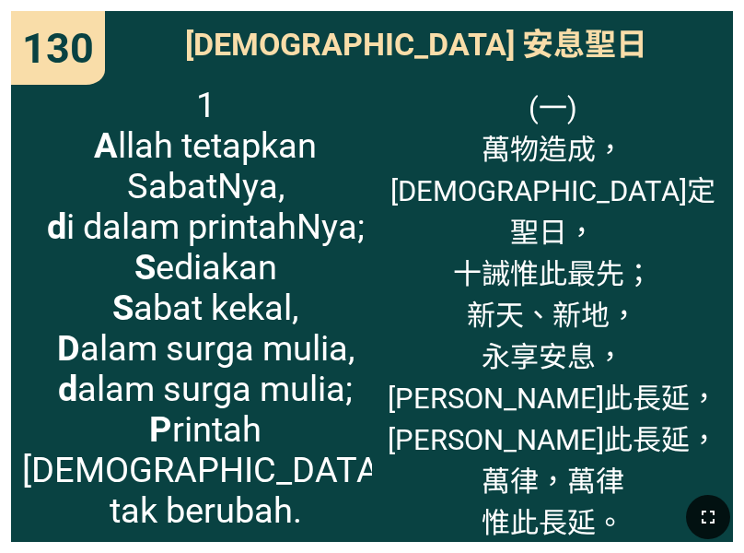
drag, startPoint x: 706, startPoint y: 450, endPoint x: 695, endPoint y: 411, distance: 41.1
click at [704, 441] on div "(一) 萬物造成， 神定聖日， 十誡惟此最先； 新天、新地， 永享安息， 萬律惟此長延， 萬律惟此長延， 萬律，萬律 惟此長延。" at bounding box center [552, 308] width 361 height 468
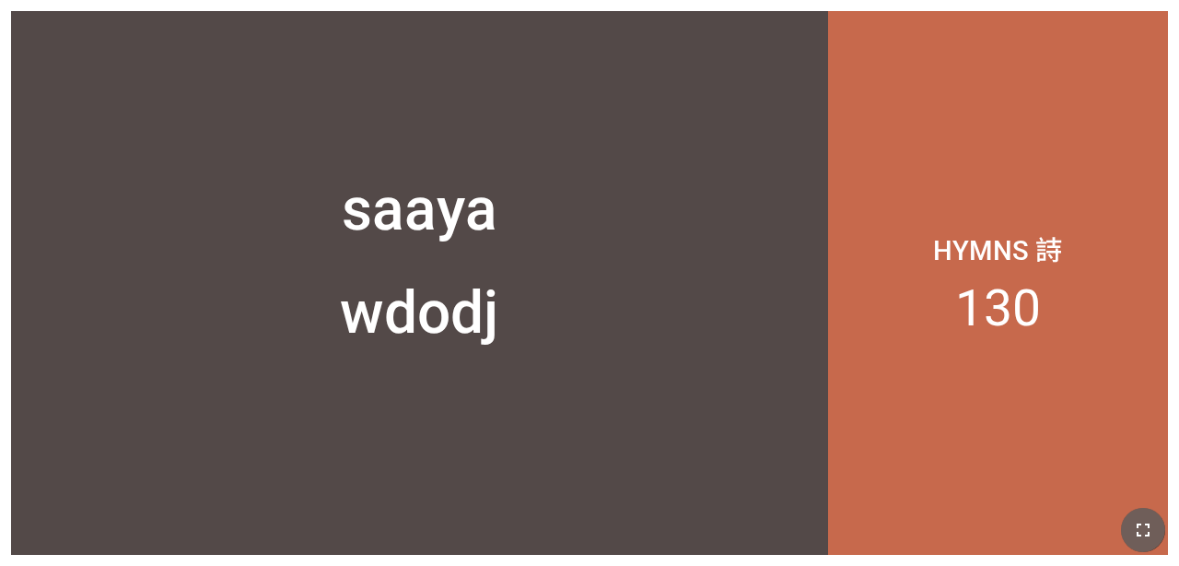
click at [743, 536] on icon "button" at bounding box center [1143, 530] width 22 height 22
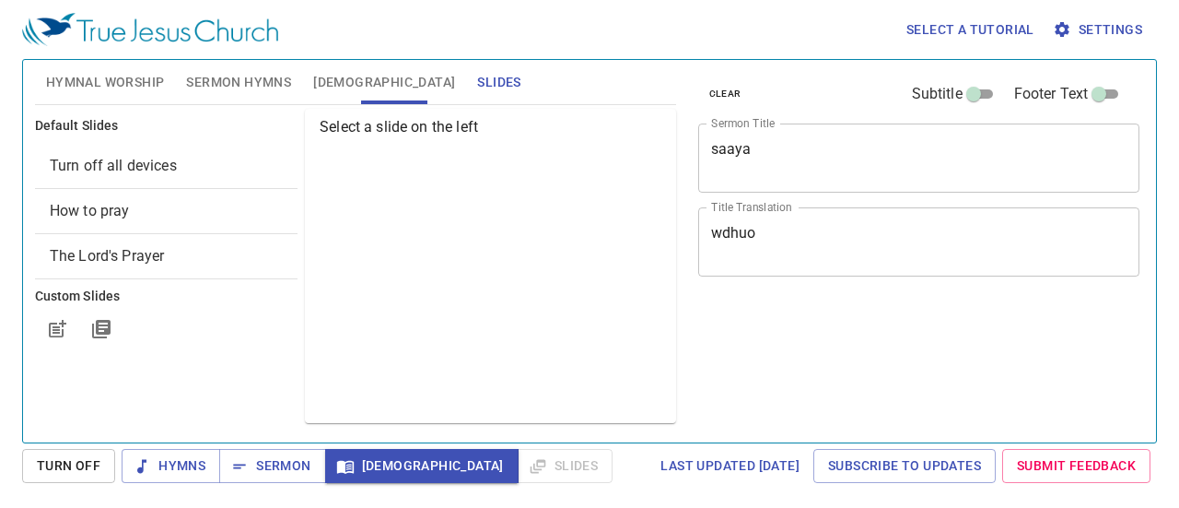
select select "13"
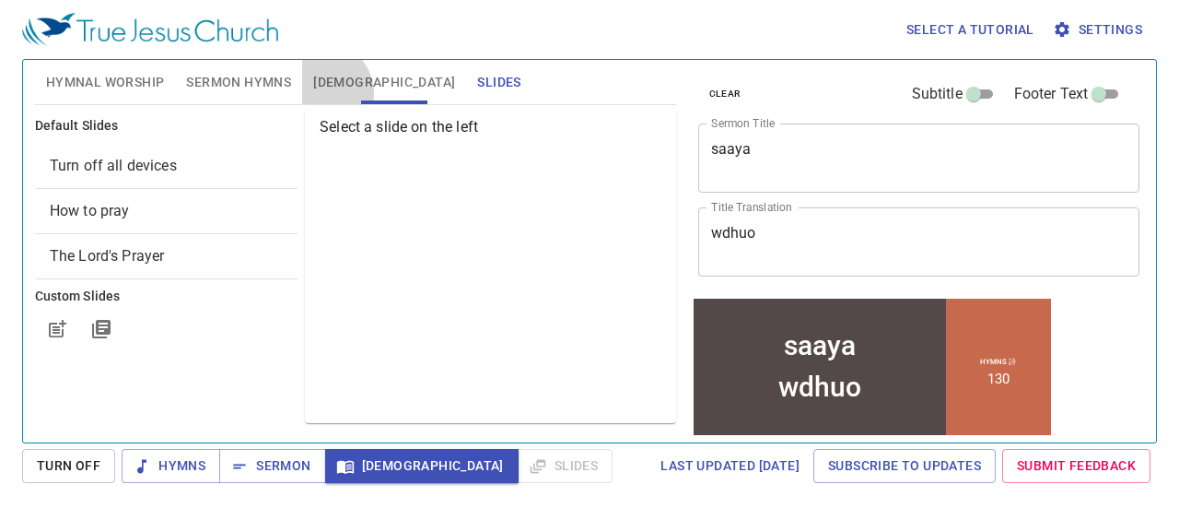
click at [322, 94] on button "[DEMOGRAPHIC_DATA]" at bounding box center [384, 82] width 164 height 44
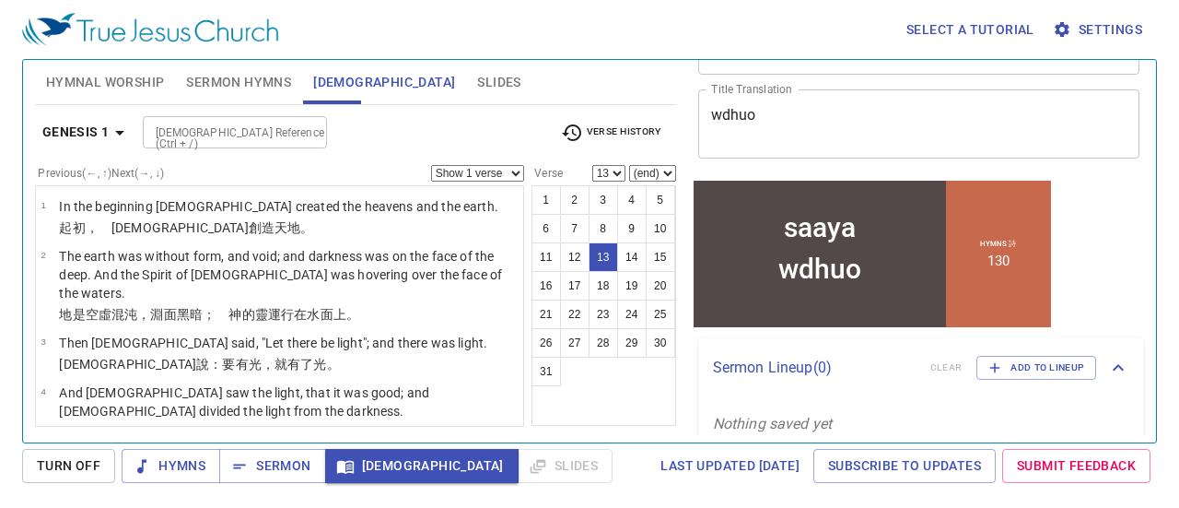
scroll to position [138, 0]
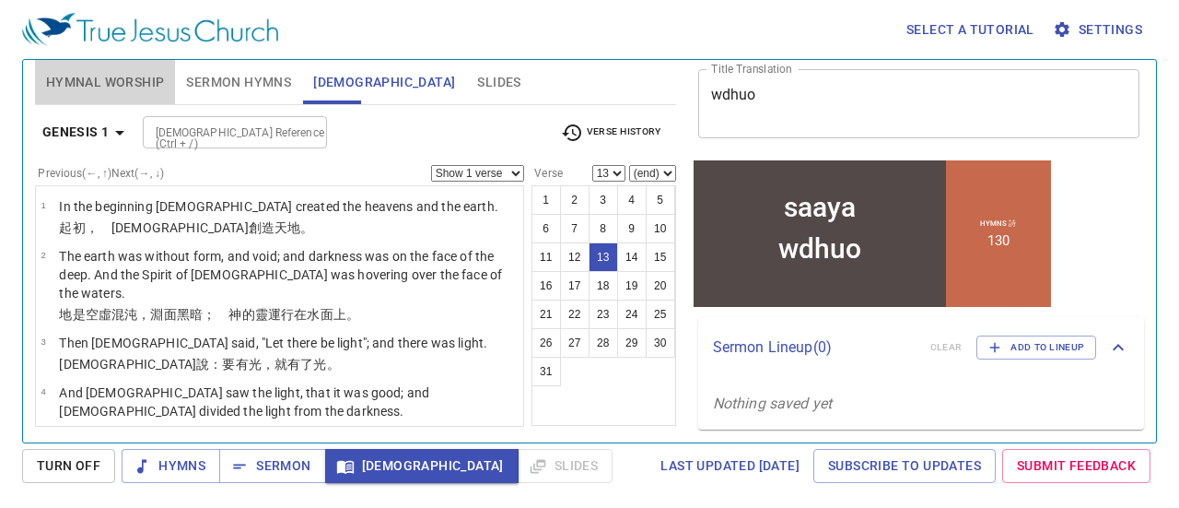
click at [89, 86] on span "Hymnal Worship" at bounding box center [105, 82] width 119 height 23
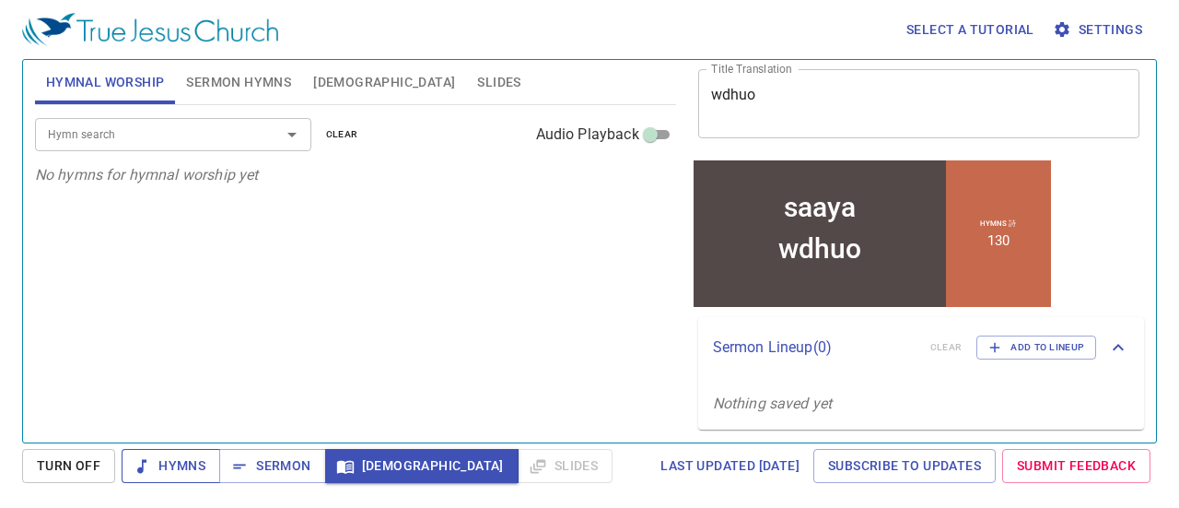
click at [171, 465] on span "Hymns" at bounding box center [170, 465] width 69 height 23
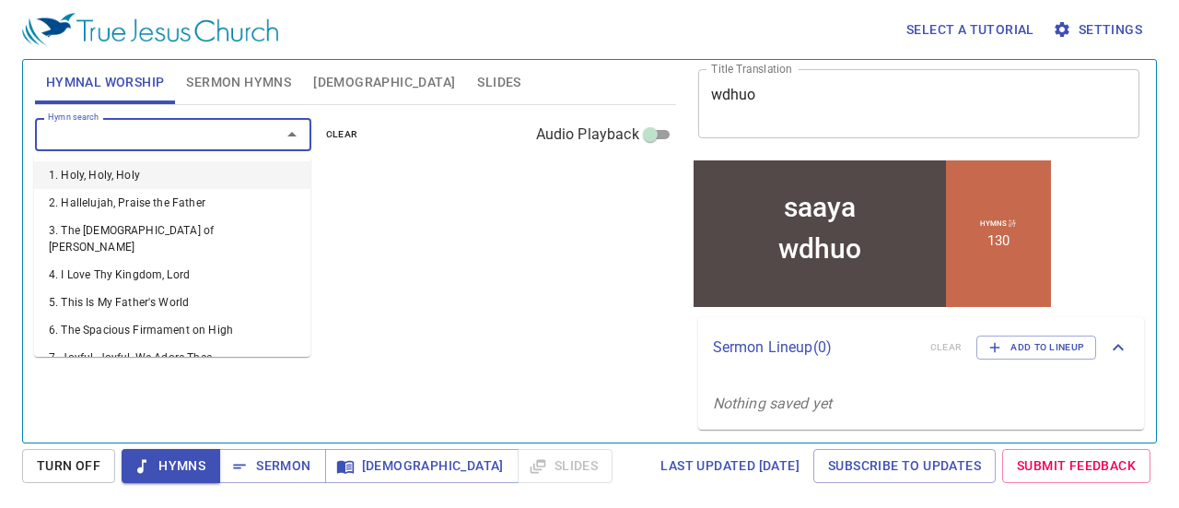
click at [164, 142] on input "Hymn search" at bounding box center [146, 133] width 211 height 21
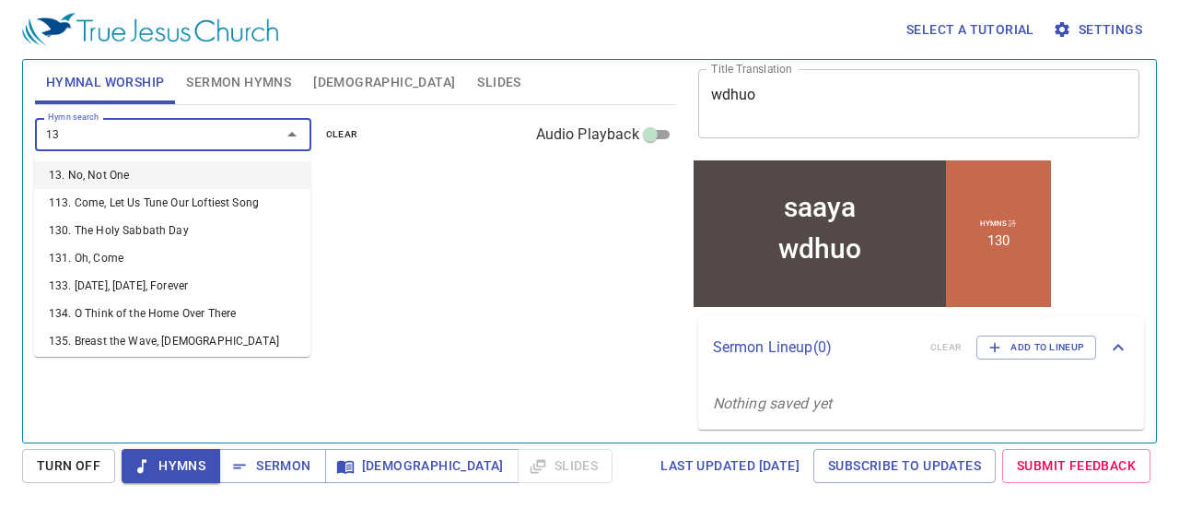
type input "131"
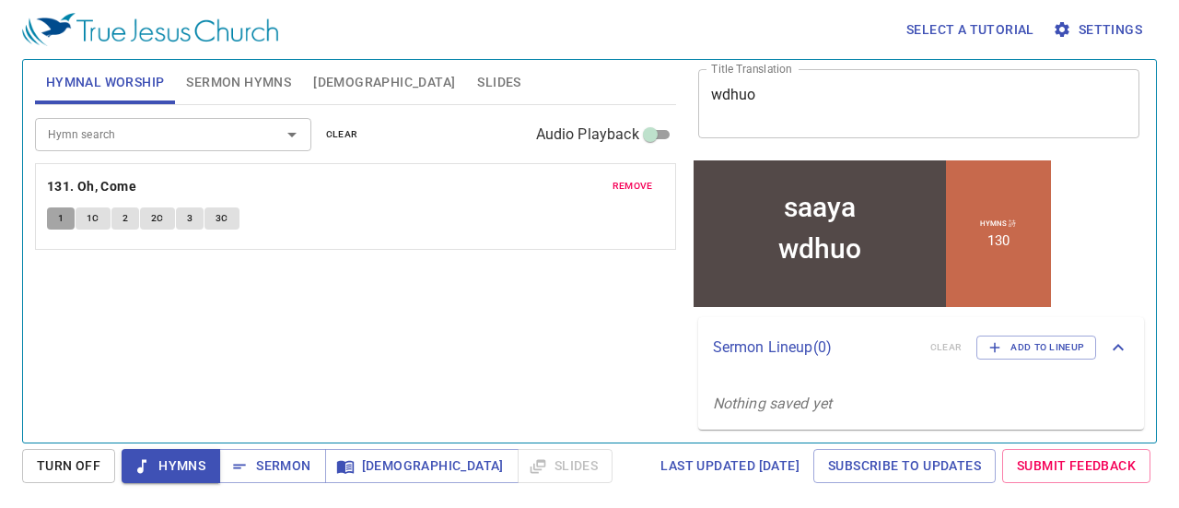
click at [59, 215] on span "1" at bounding box center [61, 218] width 6 height 17
click at [82, 222] on button "1C" at bounding box center [93, 218] width 35 height 22
click at [123, 220] on span "2" at bounding box center [126, 218] width 6 height 17
click at [163, 216] on button "2C" at bounding box center [157, 218] width 35 height 22
click at [194, 217] on button "3" at bounding box center [190, 218] width 28 height 22
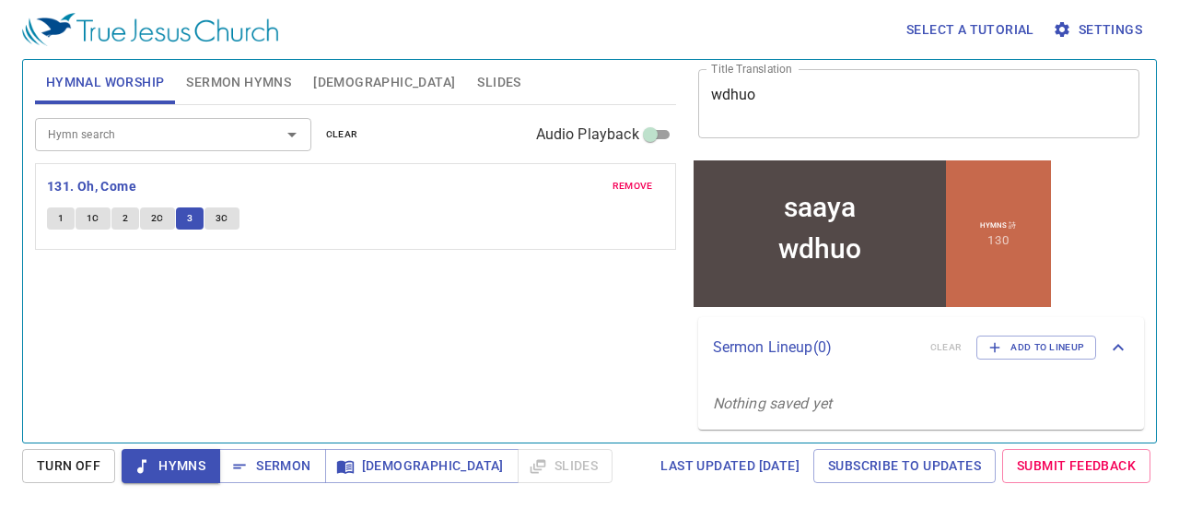
click at [232, 222] on button "3C" at bounding box center [222, 218] width 35 height 22
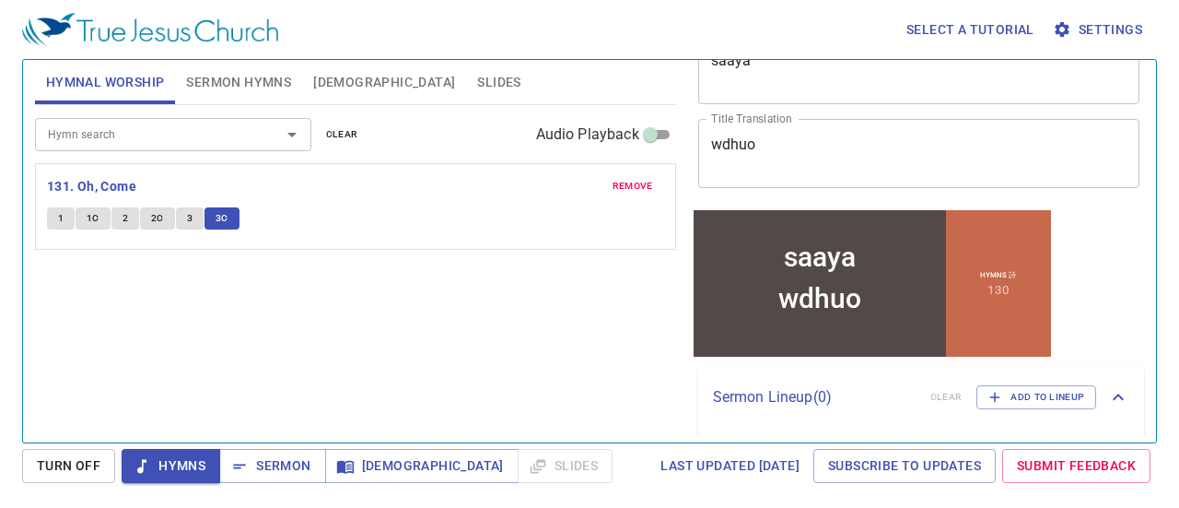
scroll to position [0, 0]
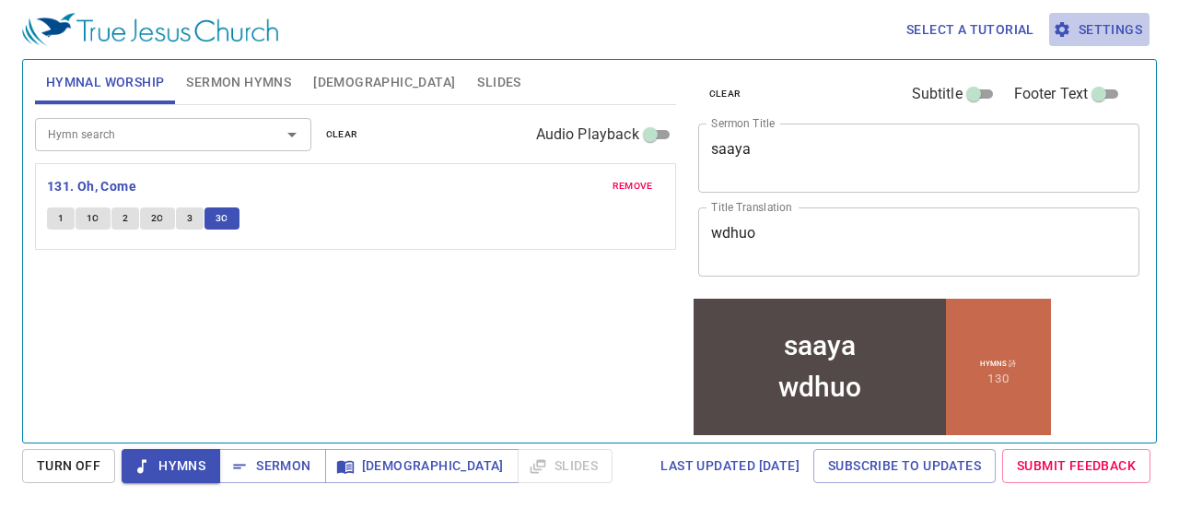
click at [1107, 44] on button "Settings" at bounding box center [1099, 30] width 100 height 34
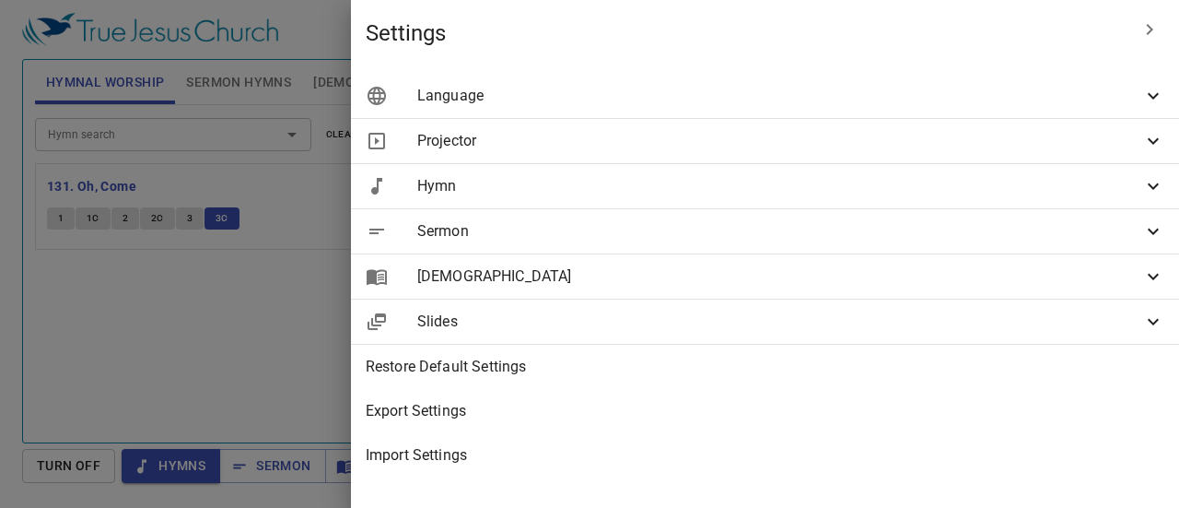
click at [962, 177] on span "Hymn" at bounding box center [779, 186] width 725 height 22
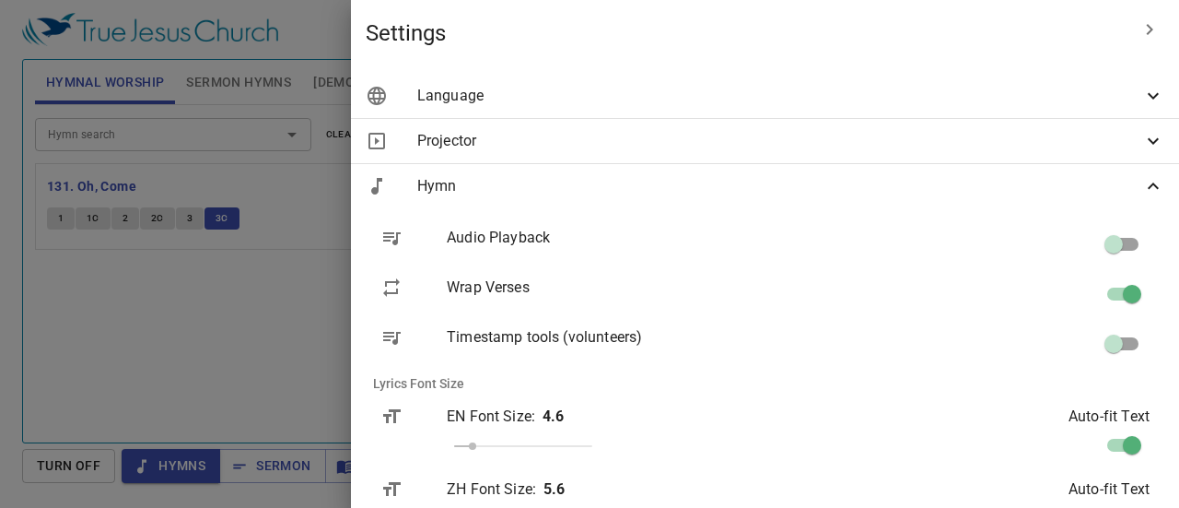
click at [934, 183] on span "Hymn" at bounding box center [779, 186] width 725 height 22
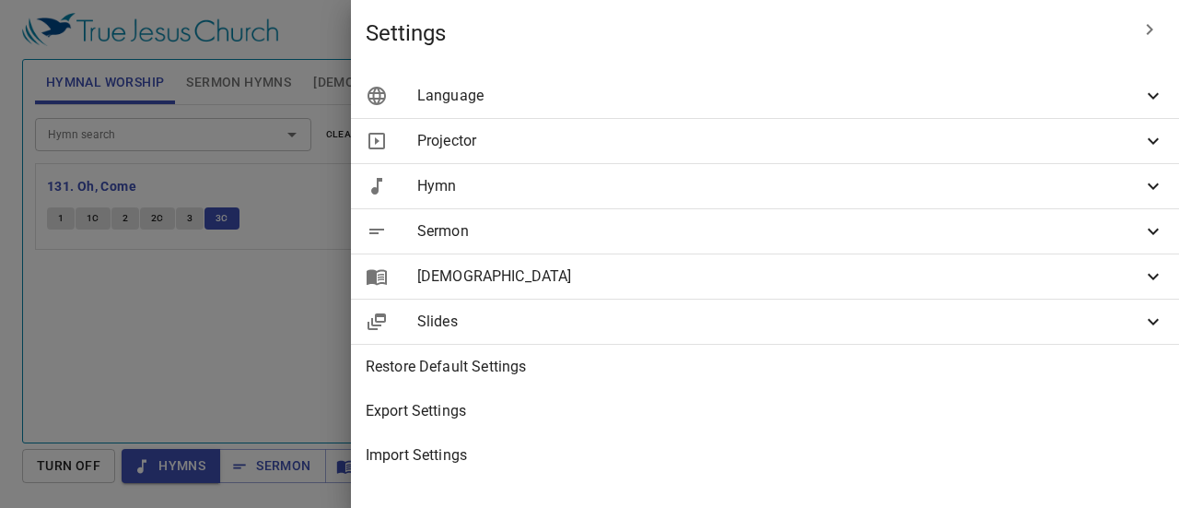
click at [925, 123] on div "Projector" at bounding box center [765, 141] width 828 height 44
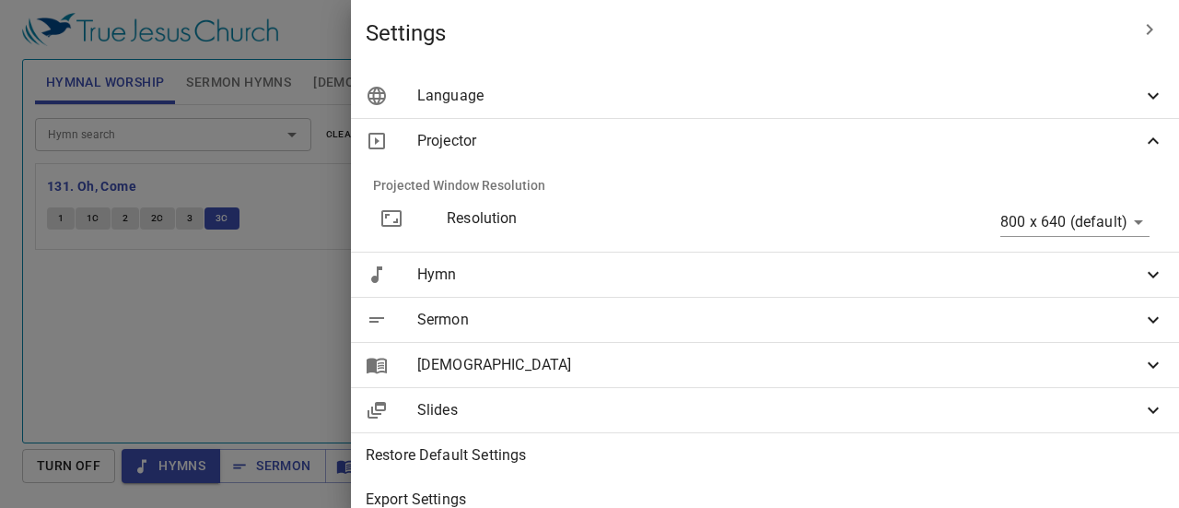
click at [918, 104] on span "Language" at bounding box center [779, 96] width 725 height 22
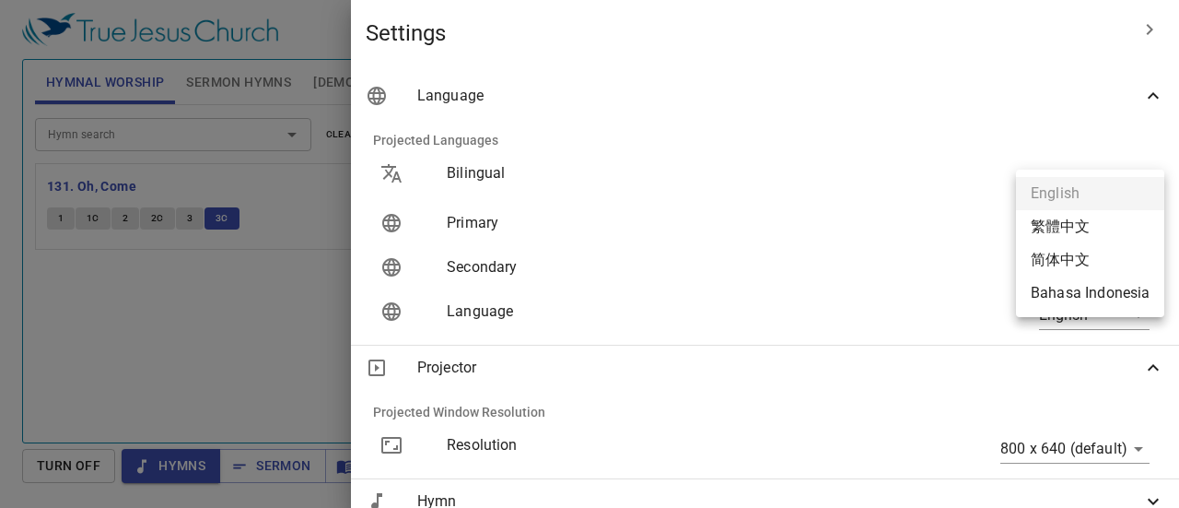
click at [1097, 237] on body "Select a tutorial Settings Hymnal Worship Sermon Hymns Bible Slides Hymn search…" at bounding box center [589, 254] width 1179 height 508
click at [1077, 295] on li "Bahasa Indonesia" at bounding box center [1090, 292] width 148 height 33
type input "id"
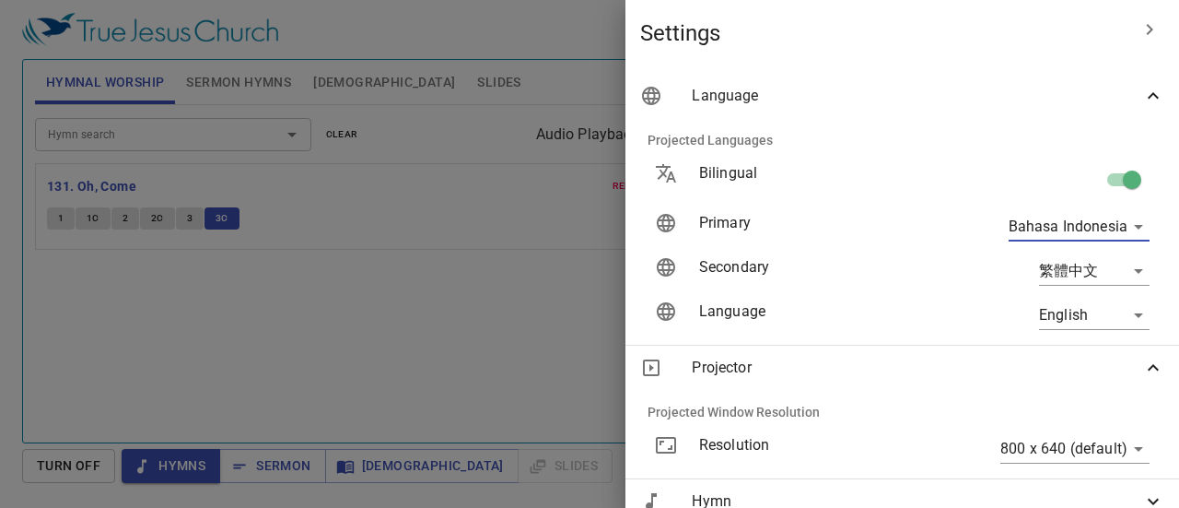
click at [857, 83] on div "Language" at bounding box center [903, 96] width 554 height 44
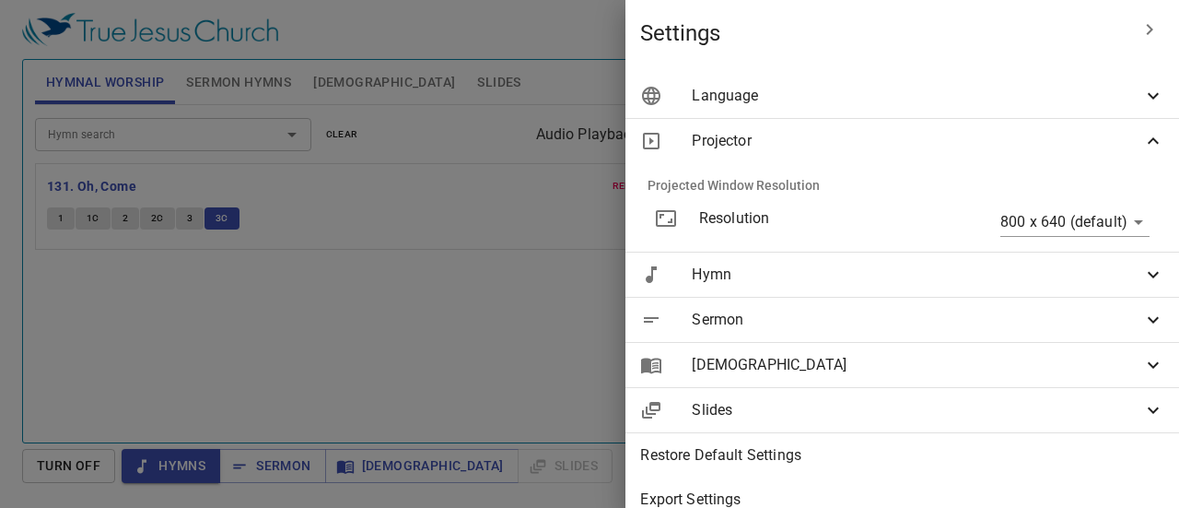
click at [787, 129] on div "Projector" at bounding box center [903, 141] width 554 height 44
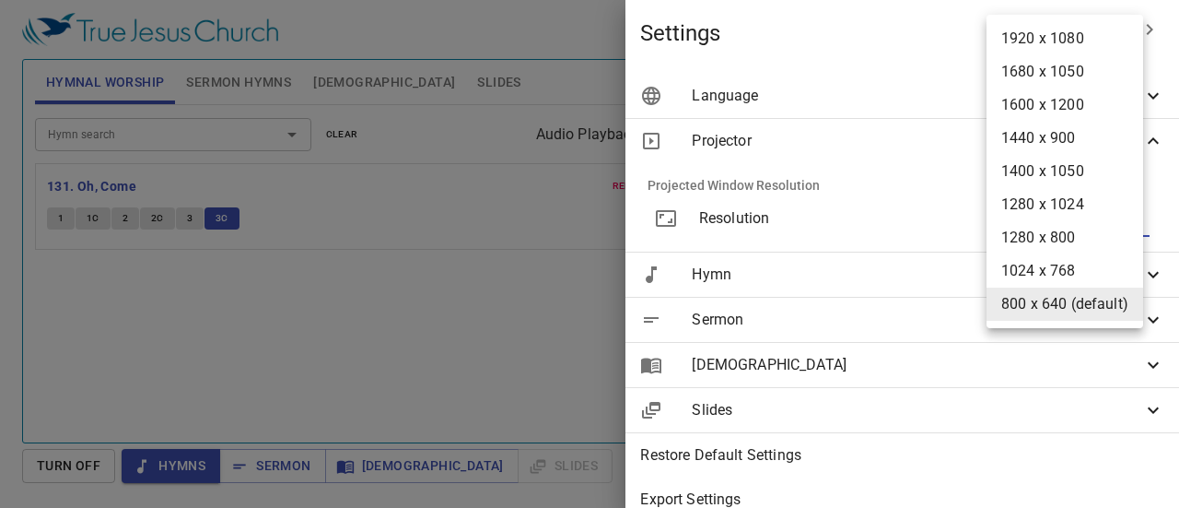
click at [997, 216] on body "Select a tutorial Settings Hymnal Worship Sermon Hymns Bible Slides Hymn search…" at bounding box center [589, 254] width 1179 height 508
